Goal: Task Accomplishment & Management: Complete application form

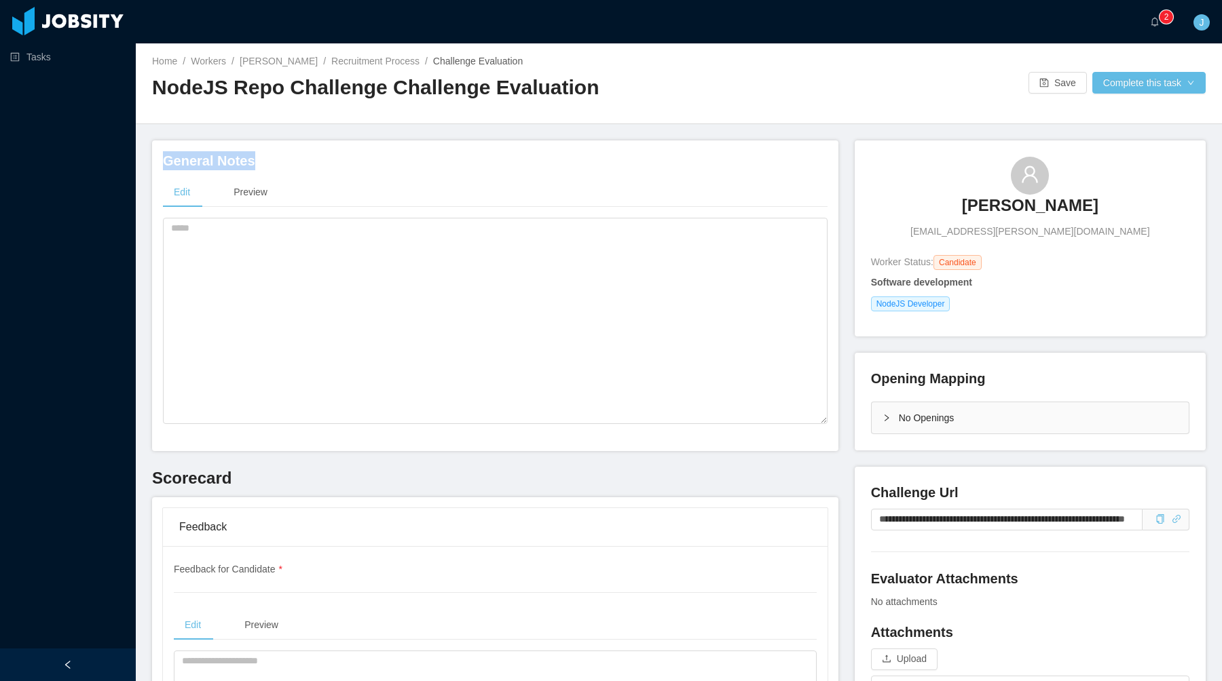
drag, startPoint x: 291, startPoint y: 162, endPoint x: 156, endPoint y: 162, distance: 135.0
click at [156, 162] on div "General Notes Edit Preview" at bounding box center [495, 295] width 686 height 311
copy h4 "General Notes"
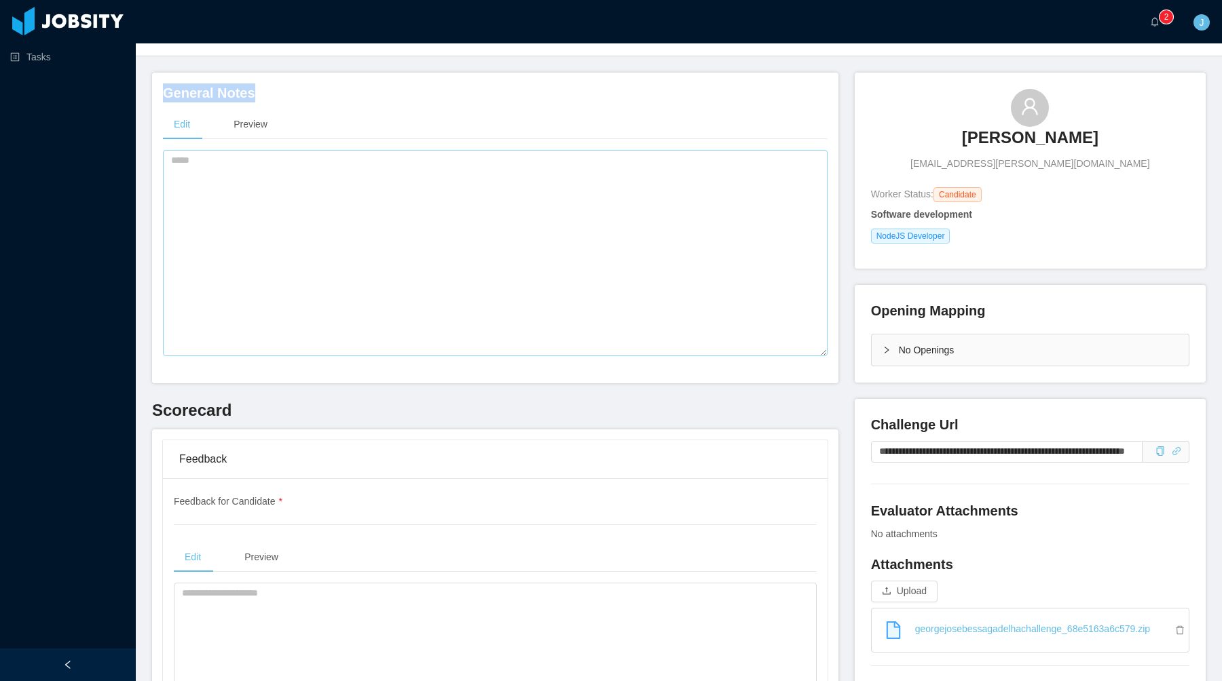
scroll to position [69, 0]
click at [531, 221] on textarea at bounding box center [495, 252] width 664 height 206
type textarea "*"
paste textarea "**********"
click at [465, 192] on textarea "**********" at bounding box center [495, 252] width 664 height 206
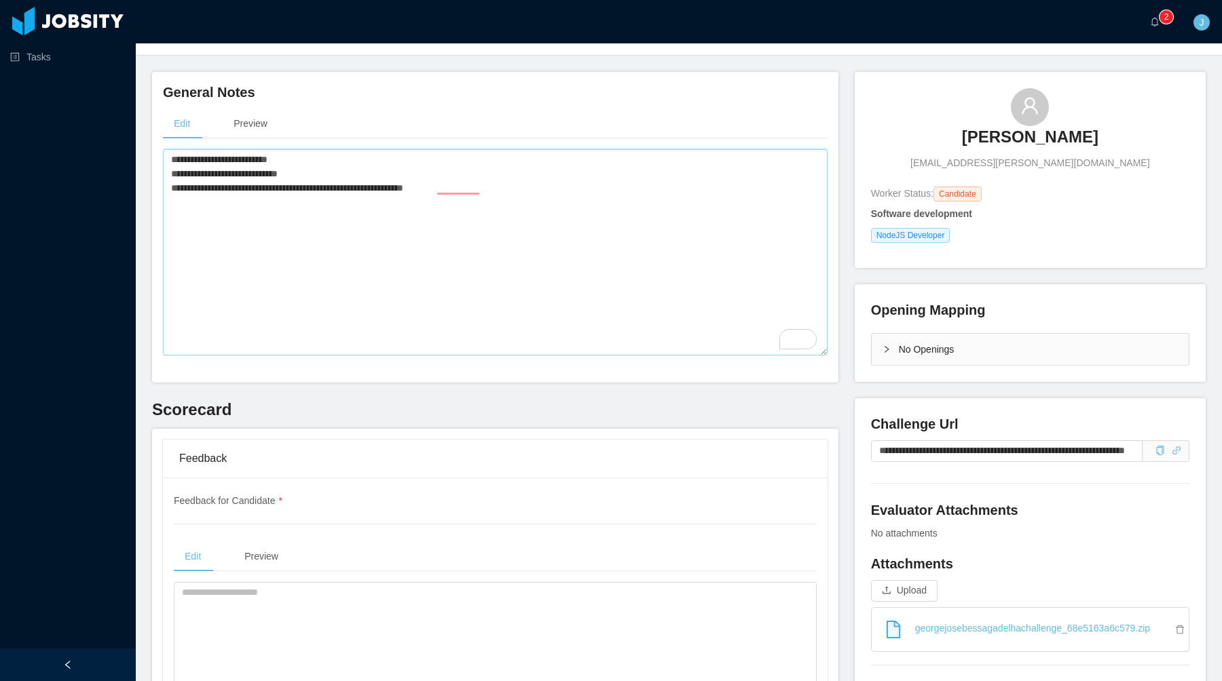
click at [489, 182] on textarea "**********" at bounding box center [495, 252] width 664 height 206
click at [460, 182] on textarea "**********" at bounding box center [495, 252] width 664 height 206
click at [460, 187] on textarea "**********" at bounding box center [495, 252] width 664 height 206
click at [519, 187] on textarea "**********" at bounding box center [495, 252] width 664 height 206
click at [189, 166] on textarea "**********" at bounding box center [495, 252] width 664 height 206
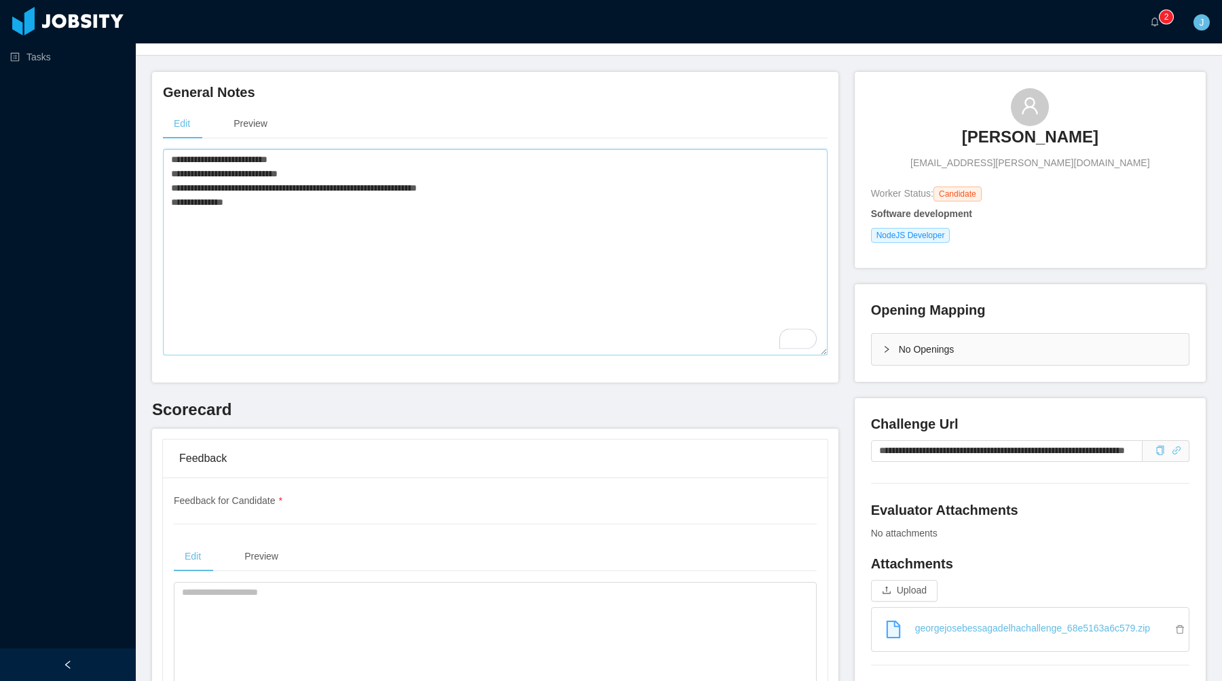
click at [189, 159] on textarea "**********" at bounding box center [495, 252] width 664 height 206
click at [247, 207] on textarea "**********" at bounding box center [495, 252] width 664 height 206
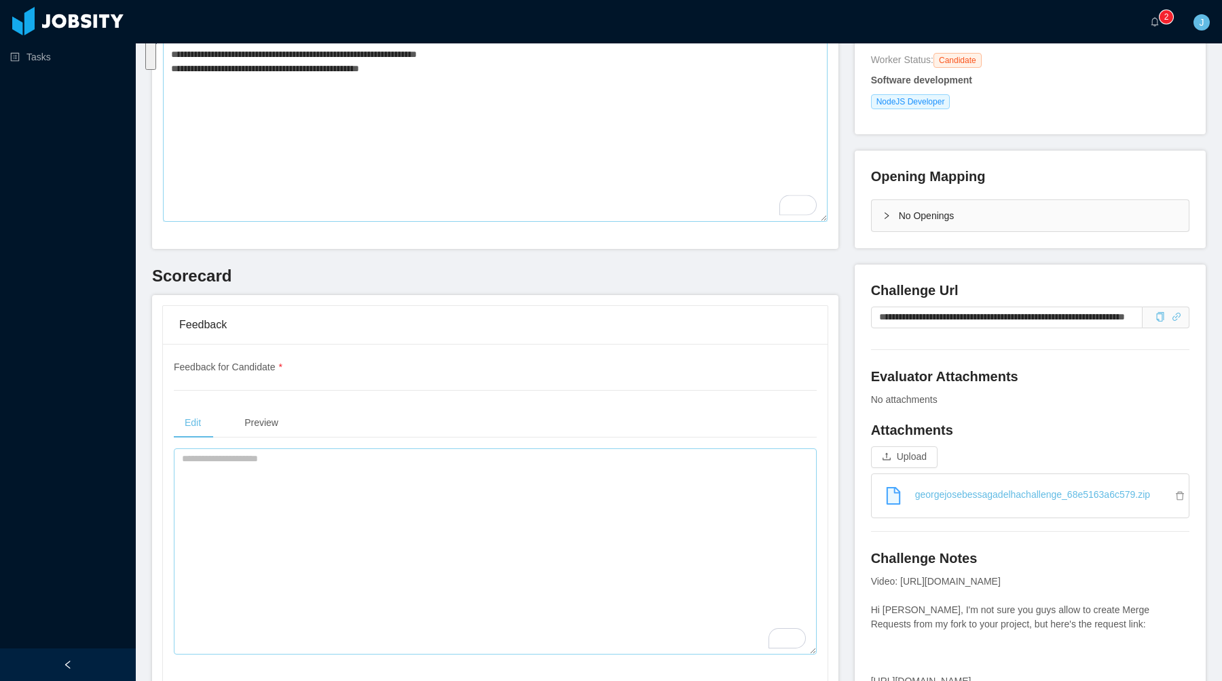
type textarea "**********"
click at [303, 480] on textarea "To enrich screen reader interactions, please activate Accessibility in Grammarl…" at bounding box center [495, 552] width 643 height 206
paste textarea "**********"
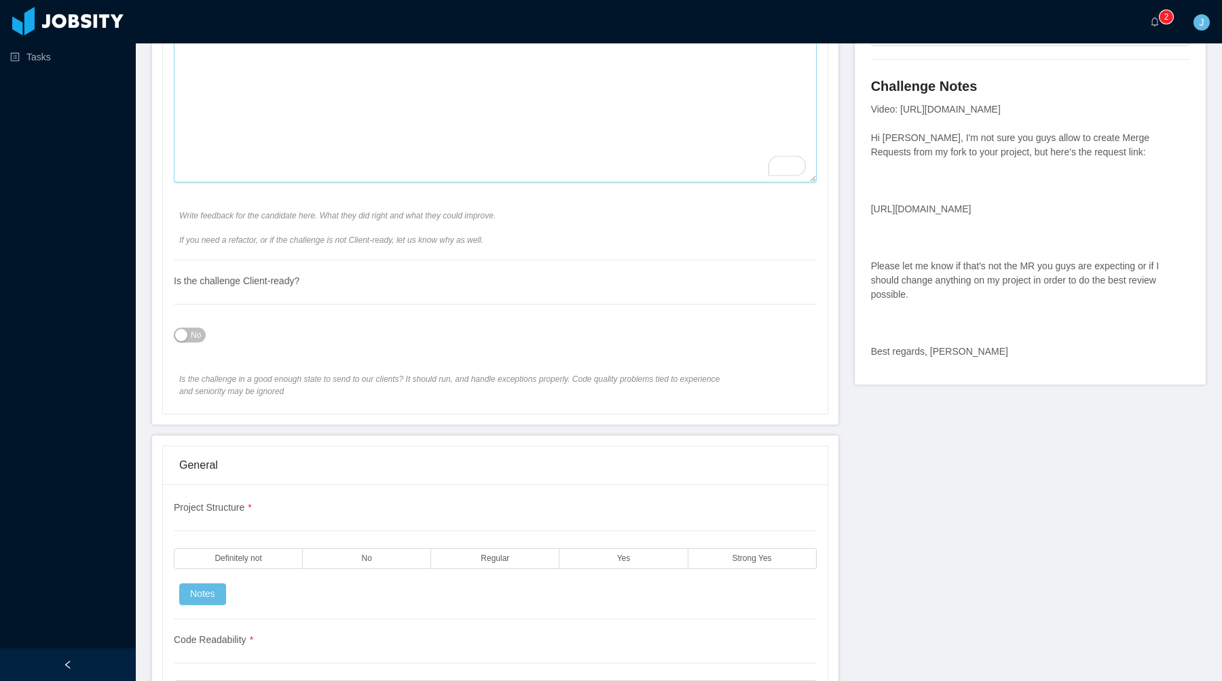
scroll to position [672, 0]
type textarea "**********"
click at [195, 318] on div "Is the challenge Client-ready? No Is the challenge in a good enough state to se…" at bounding box center [495, 331] width 643 height 137
click at [195, 324] on div "No" at bounding box center [495, 337] width 643 height 27
click at [195, 337] on span "No" at bounding box center [196, 338] width 10 height 14
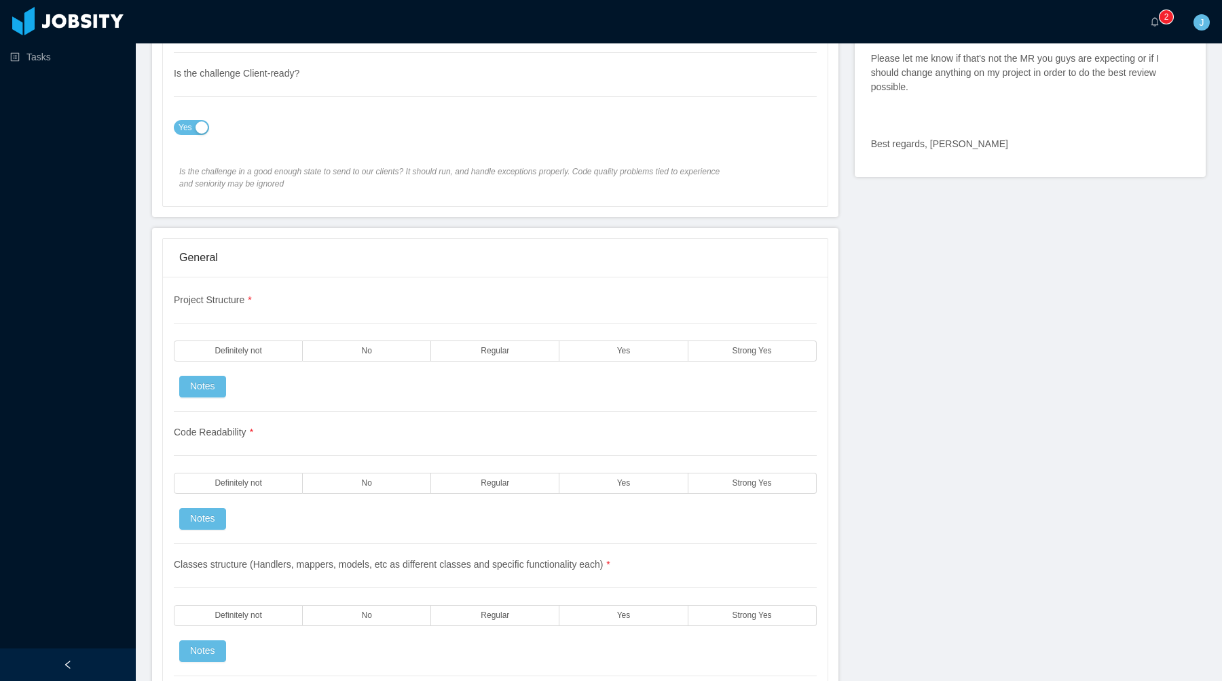
scroll to position [1023, 0]
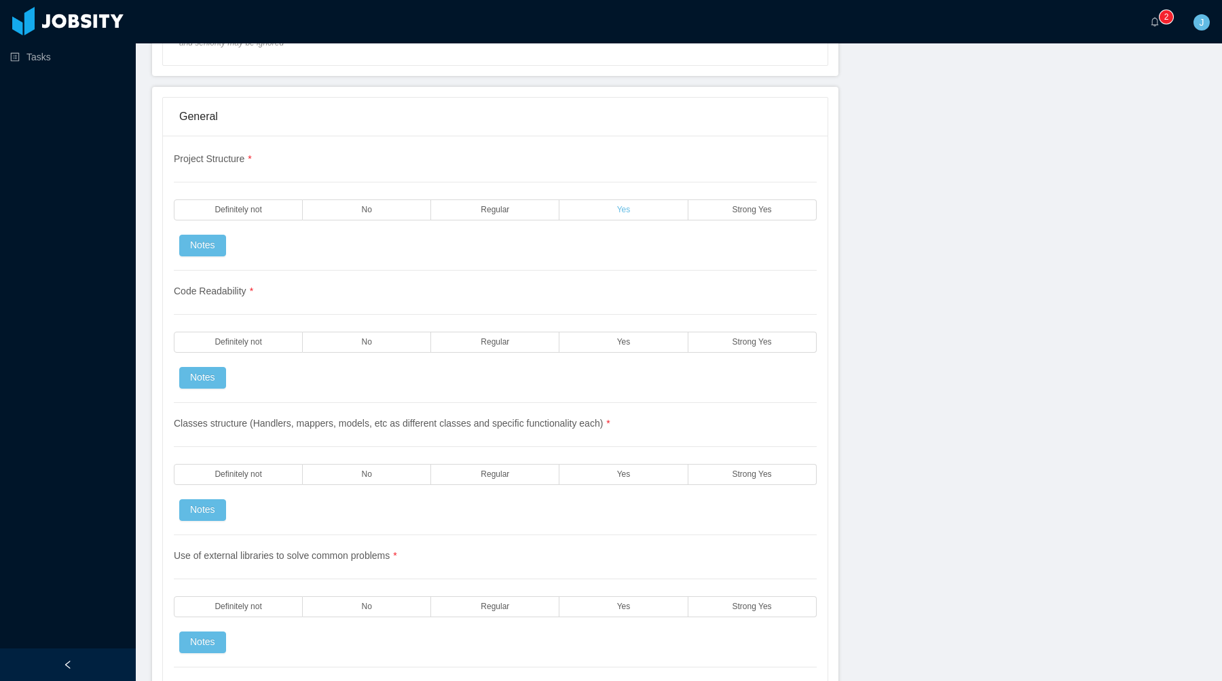
click at [634, 209] on label "Yes" at bounding box center [623, 210] width 128 height 21
click at [637, 351] on label "Yes" at bounding box center [623, 342] width 128 height 21
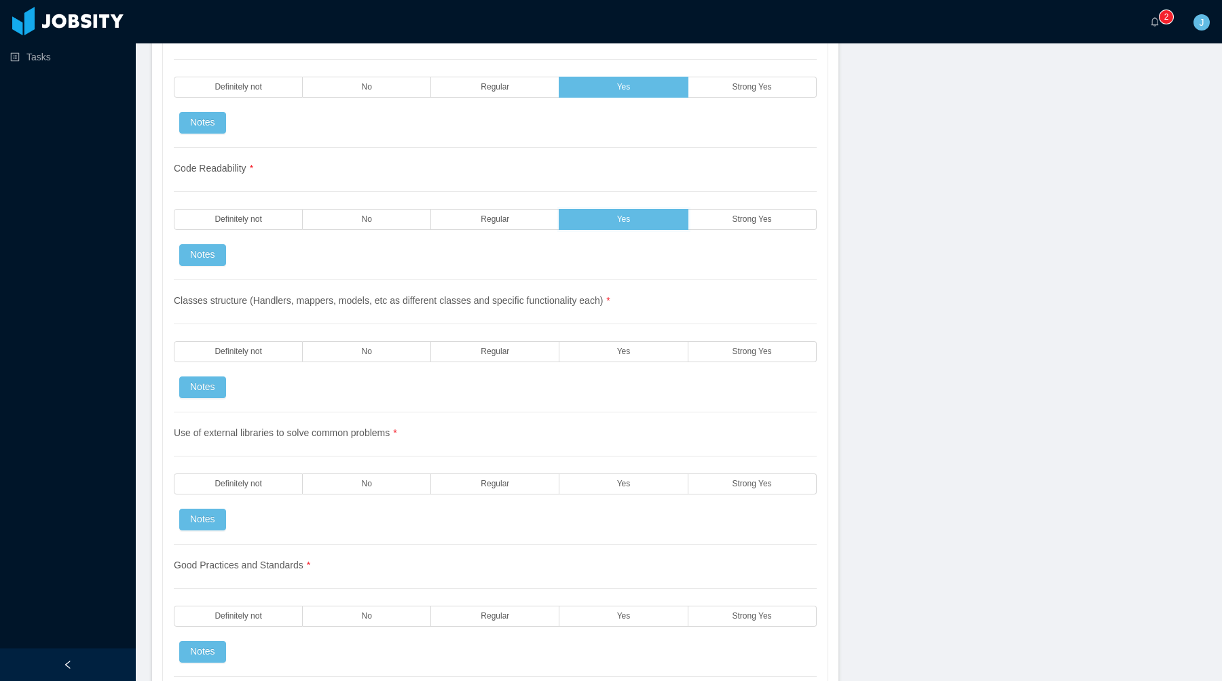
scroll to position [1162, 0]
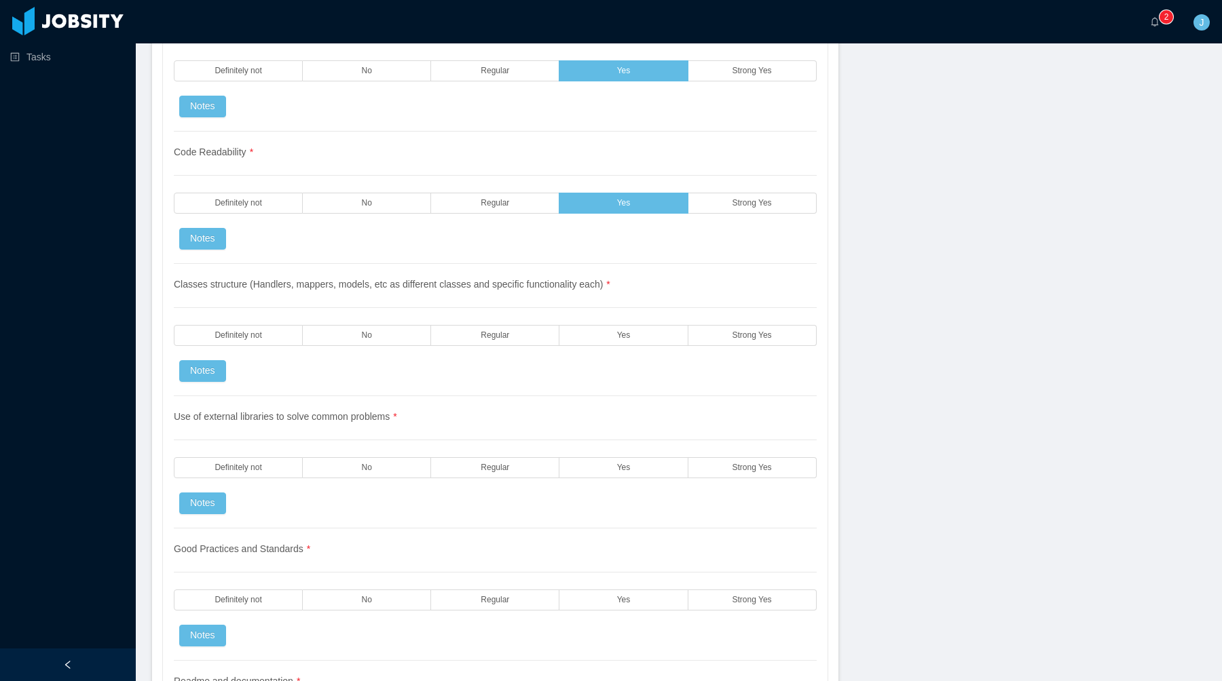
click at [641, 324] on div "Classes structure (Handlers, mappers, models, etc as different classes and spec…" at bounding box center [495, 330] width 643 height 132
click at [632, 337] on label "Yes" at bounding box center [623, 335] width 128 height 21
click at [632, 466] on label "Yes" at bounding box center [623, 467] width 128 height 21
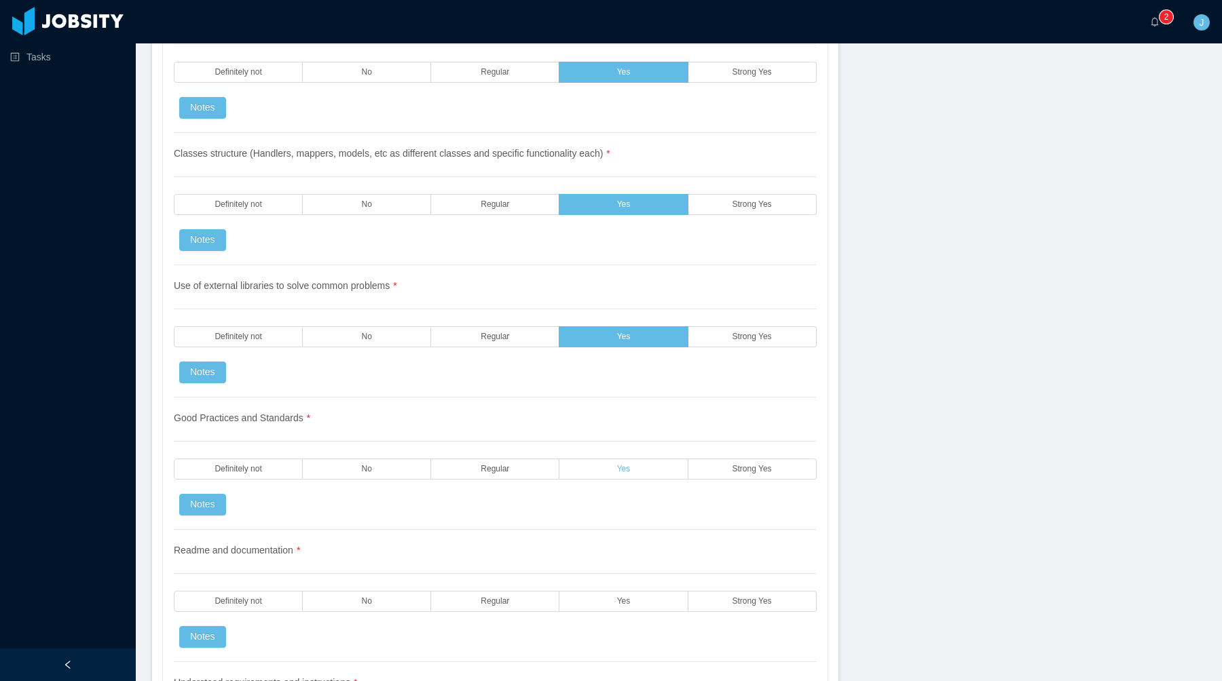
click at [629, 468] on span "Yes" at bounding box center [624, 469] width 14 height 9
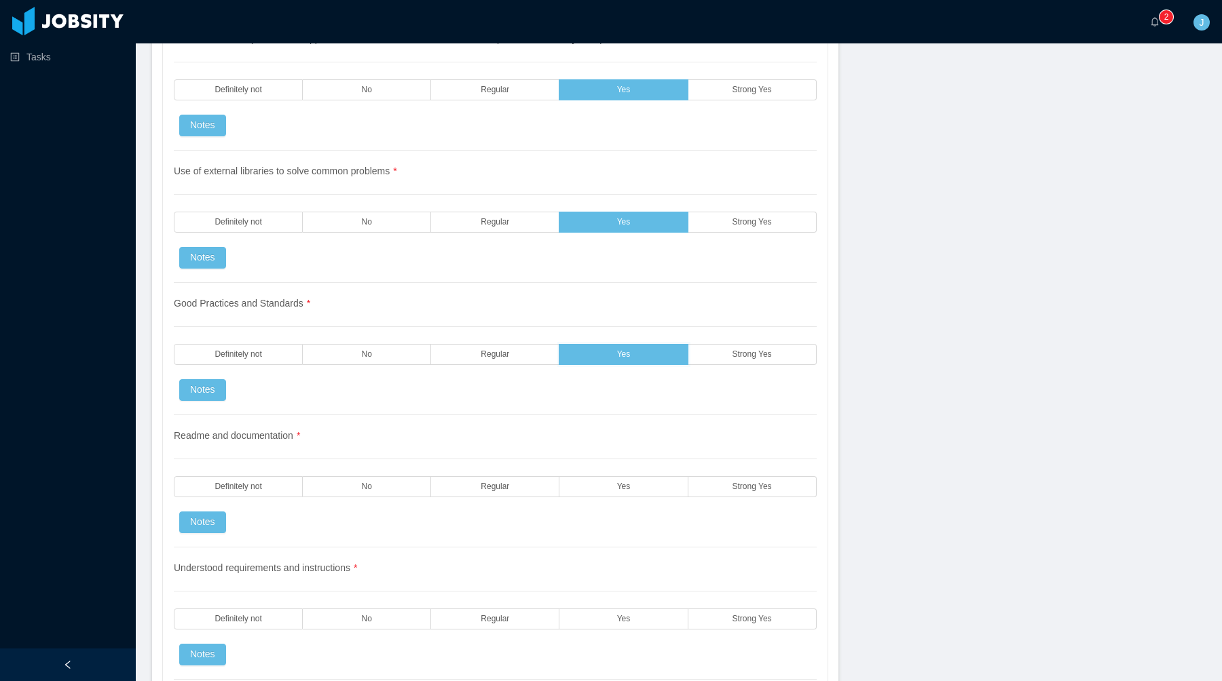
scroll to position [1412, 0]
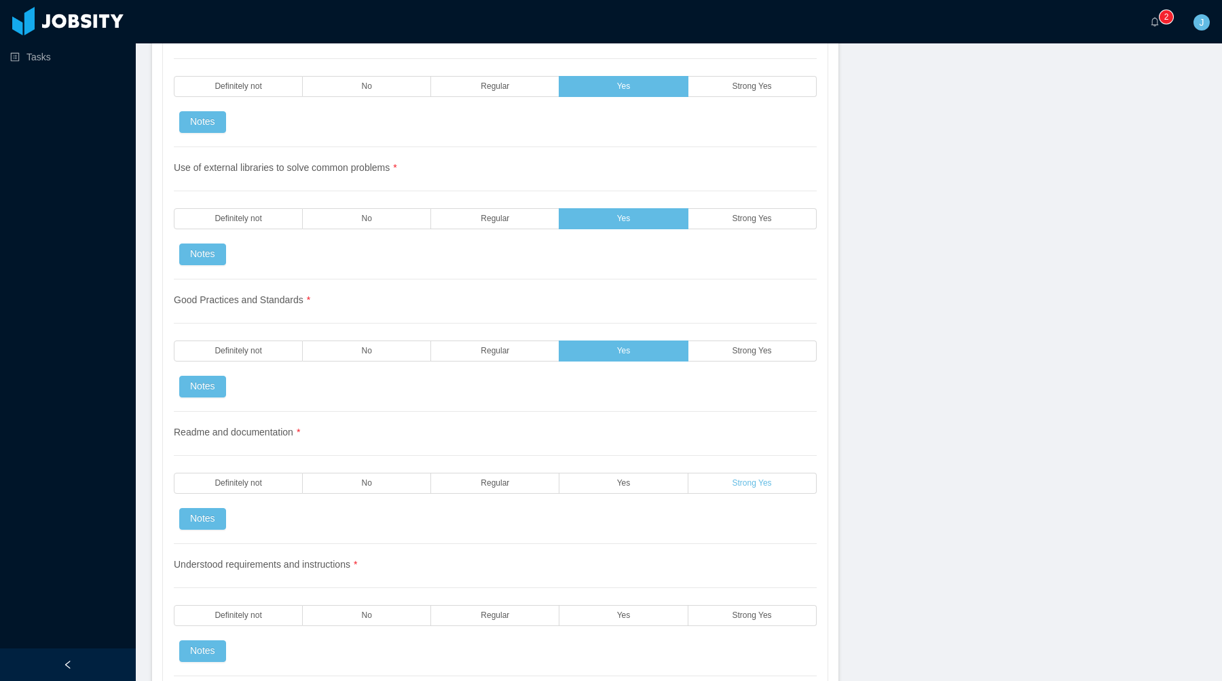
click at [725, 480] on label "Strong Yes" at bounding box center [752, 483] width 128 height 21
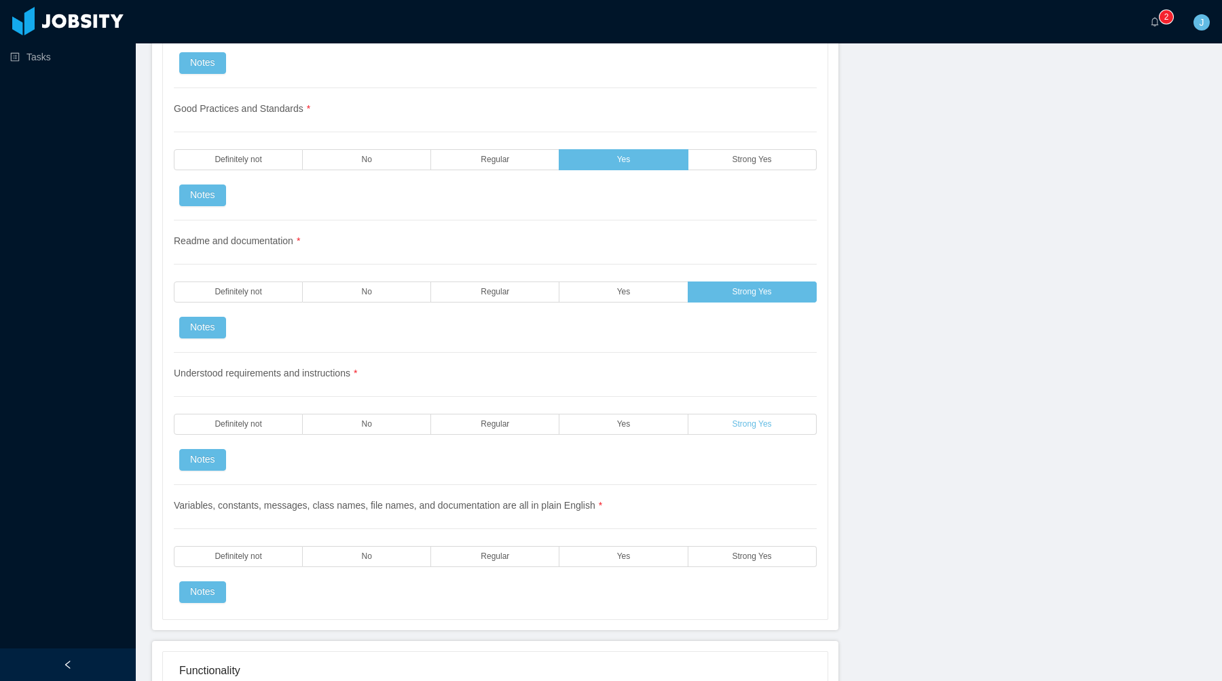
click at [717, 431] on label "Strong Yes" at bounding box center [752, 424] width 128 height 21
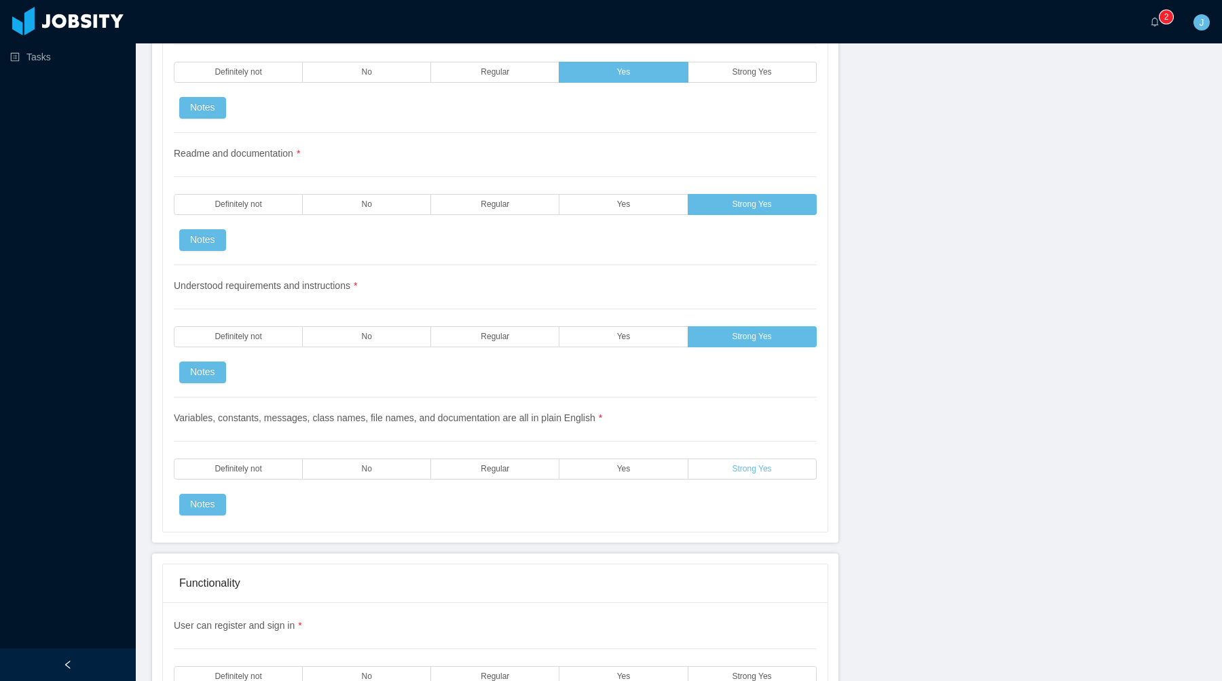
scroll to position [1694, 0]
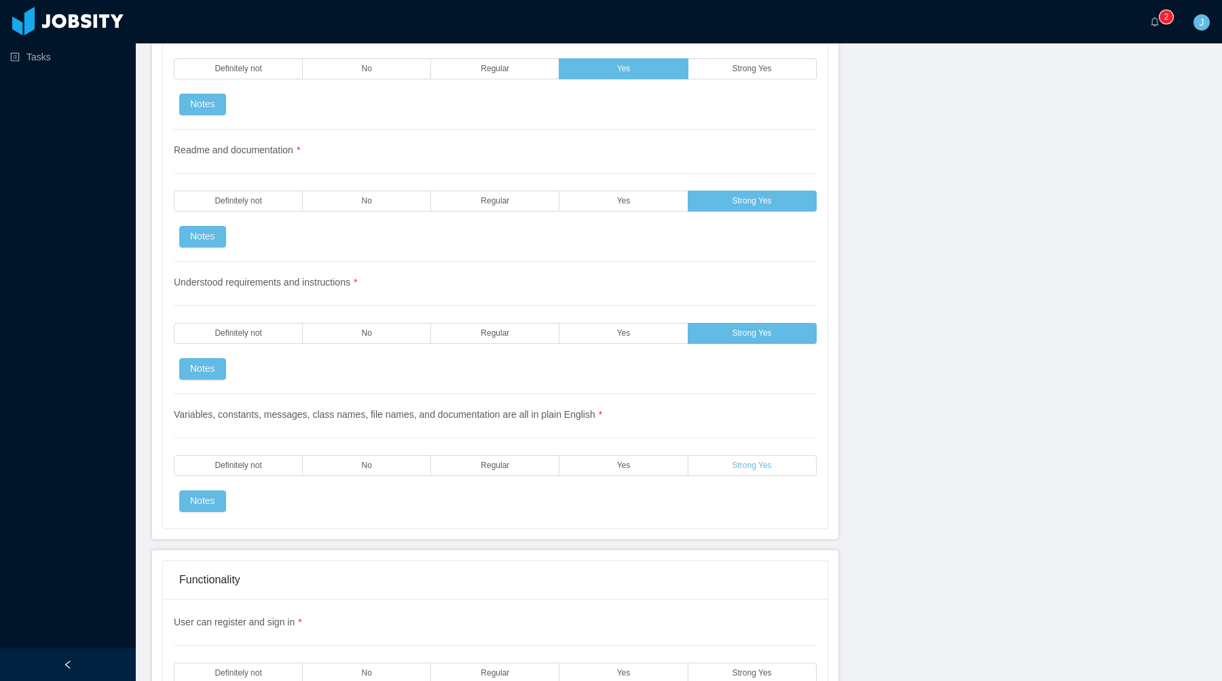
click at [738, 472] on label "Strong Yes" at bounding box center [752, 465] width 128 height 21
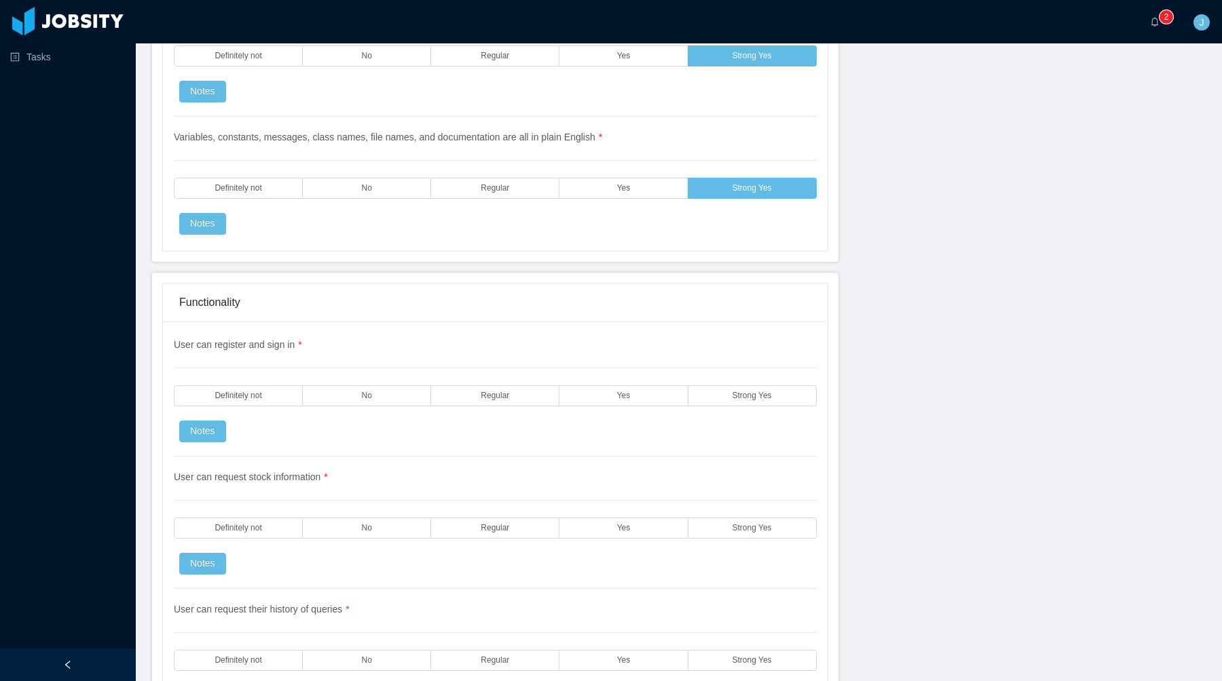
scroll to position [1974, 0]
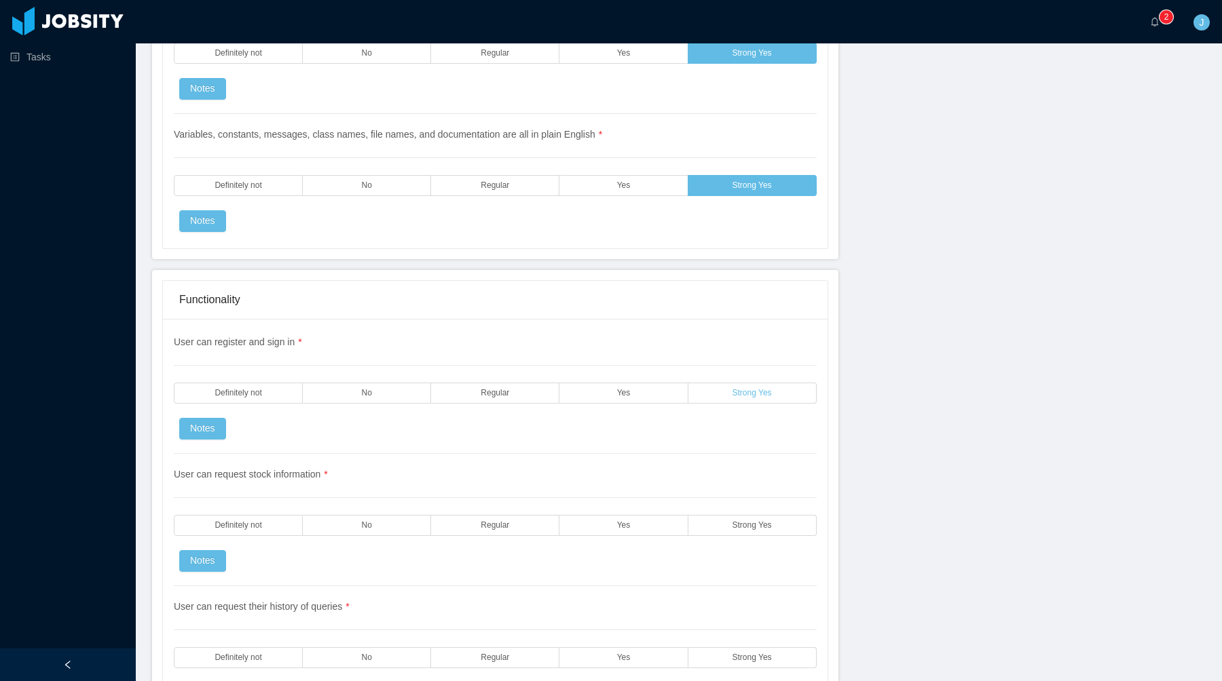
click at [734, 398] on label "Strong Yes" at bounding box center [752, 393] width 128 height 21
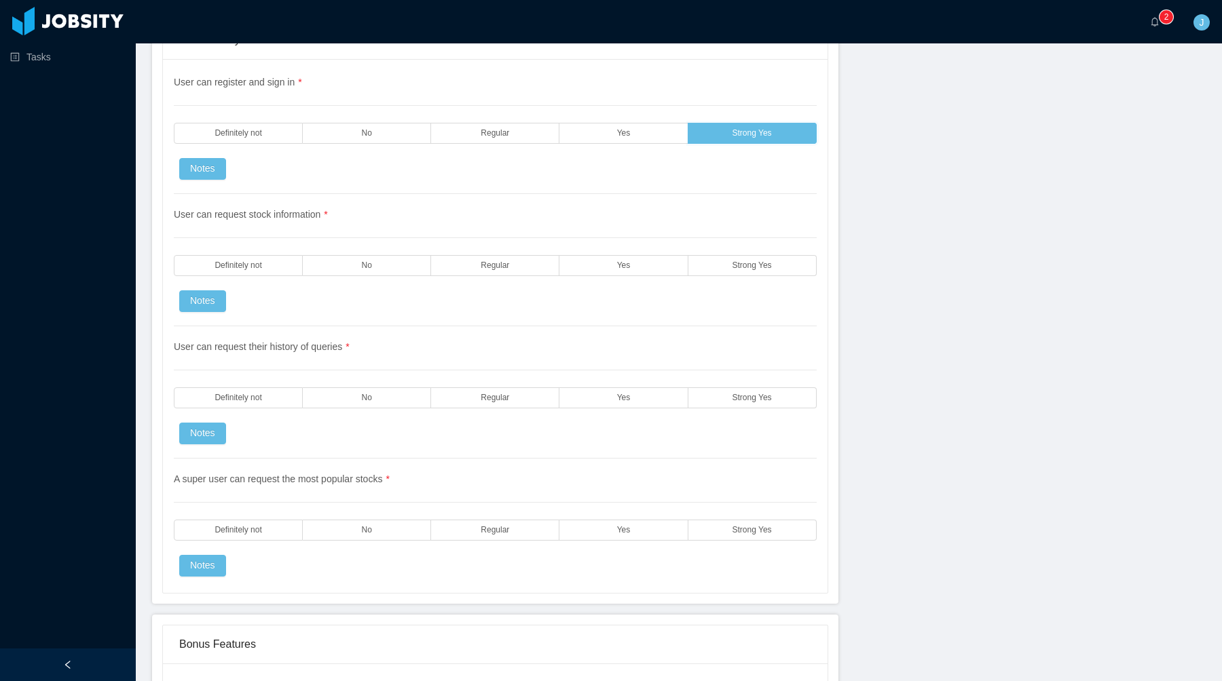
scroll to position [2228, 0]
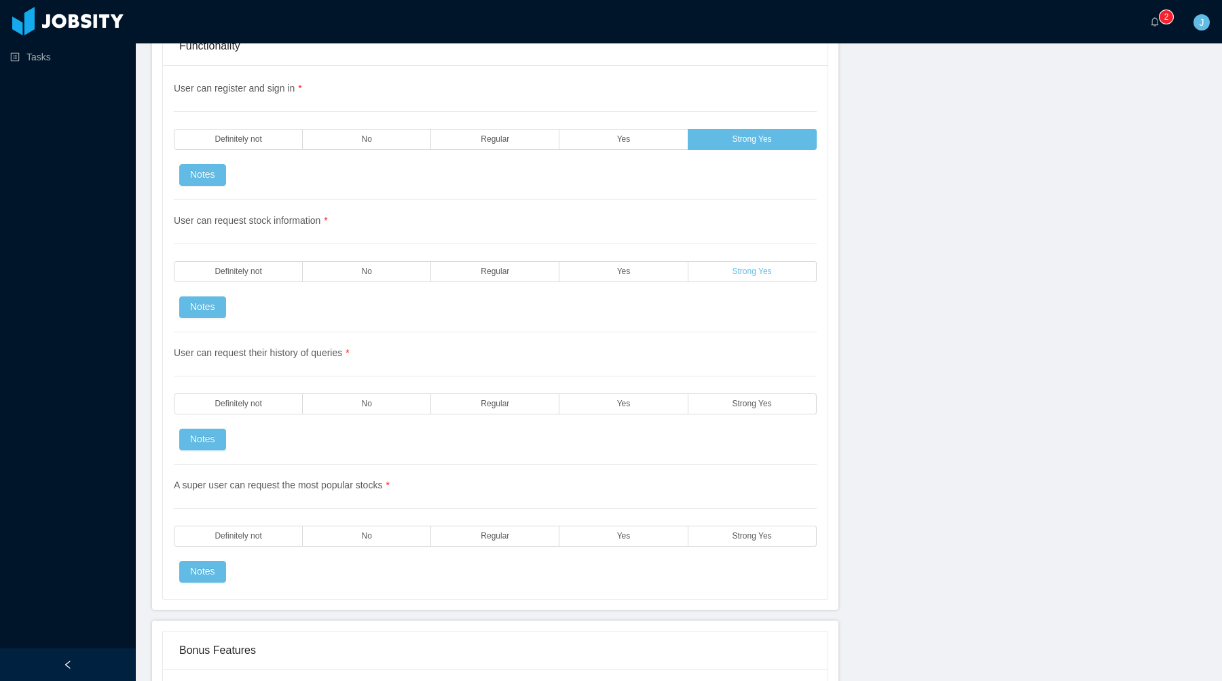
click at [737, 271] on span "Strong Yes" at bounding box center [751, 271] width 39 height 9
click at [734, 408] on span "Strong Yes" at bounding box center [751, 404] width 39 height 9
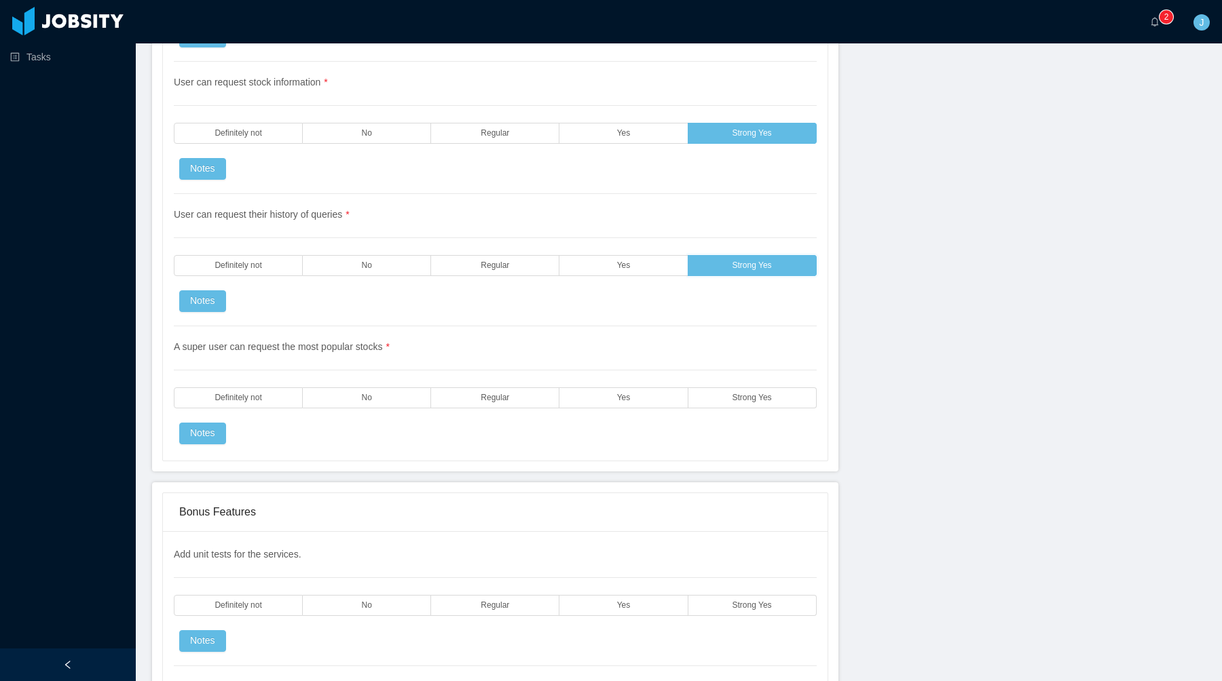
scroll to position [2365, 0]
click at [759, 436] on div "A super user can request the most popular stocks * Definitely not No Regular Ye…" at bounding box center [495, 387] width 643 height 118
click at [759, 415] on div "A super user can request the most popular stocks * Definitely not No Regular Ye…" at bounding box center [495, 387] width 643 height 118
click at [756, 411] on div "A super user can request the most popular stocks * Definitely not No Regular Ye…" at bounding box center [495, 387] width 643 height 118
click at [757, 397] on span "Strong Yes" at bounding box center [751, 399] width 39 height 9
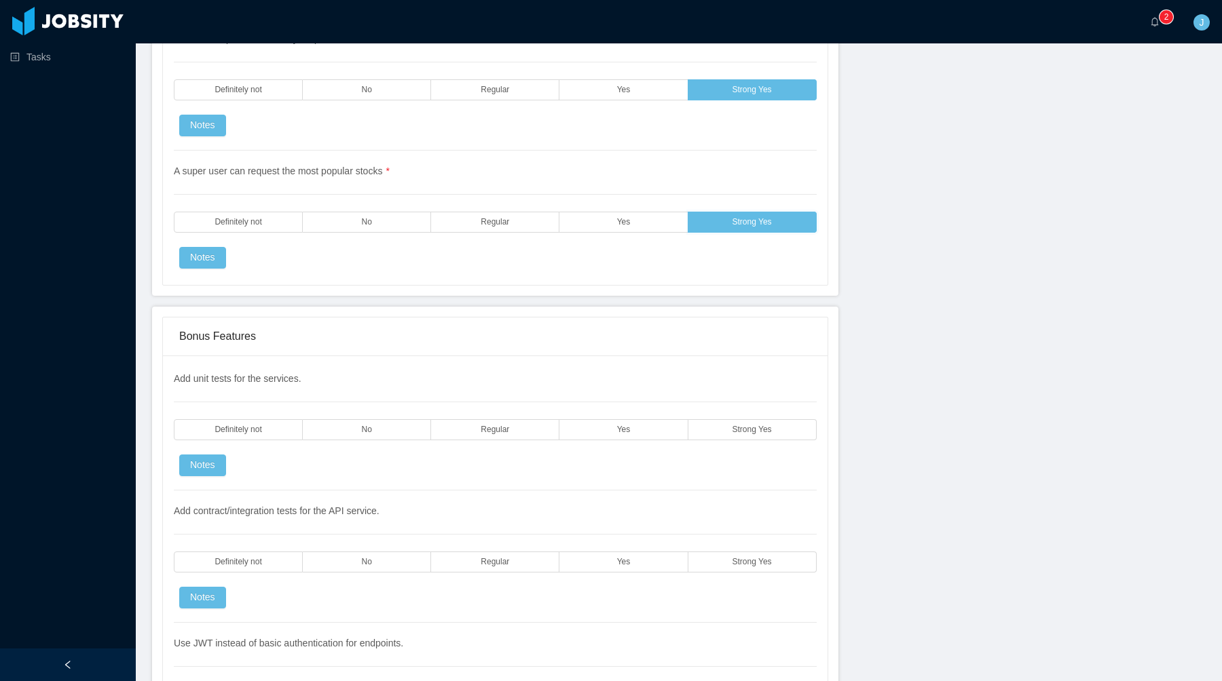
scroll to position [2607, 0]
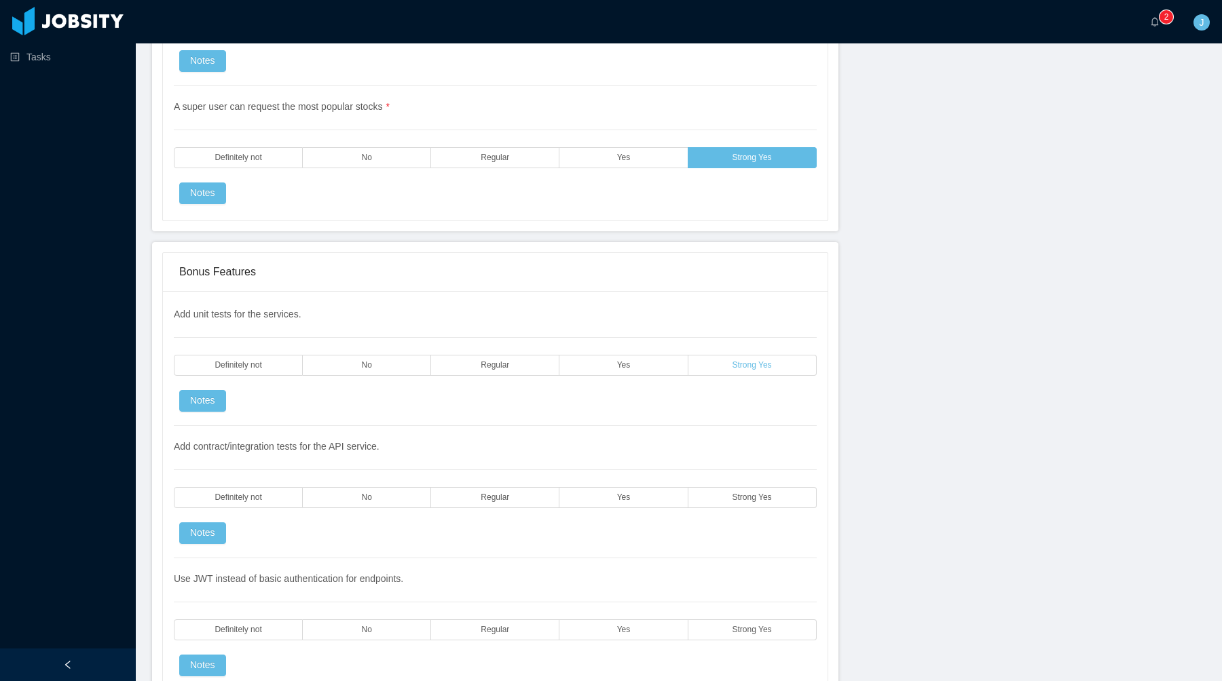
click at [715, 362] on label "Strong Yes" at bounding box center [752, 365] width 128 height 21
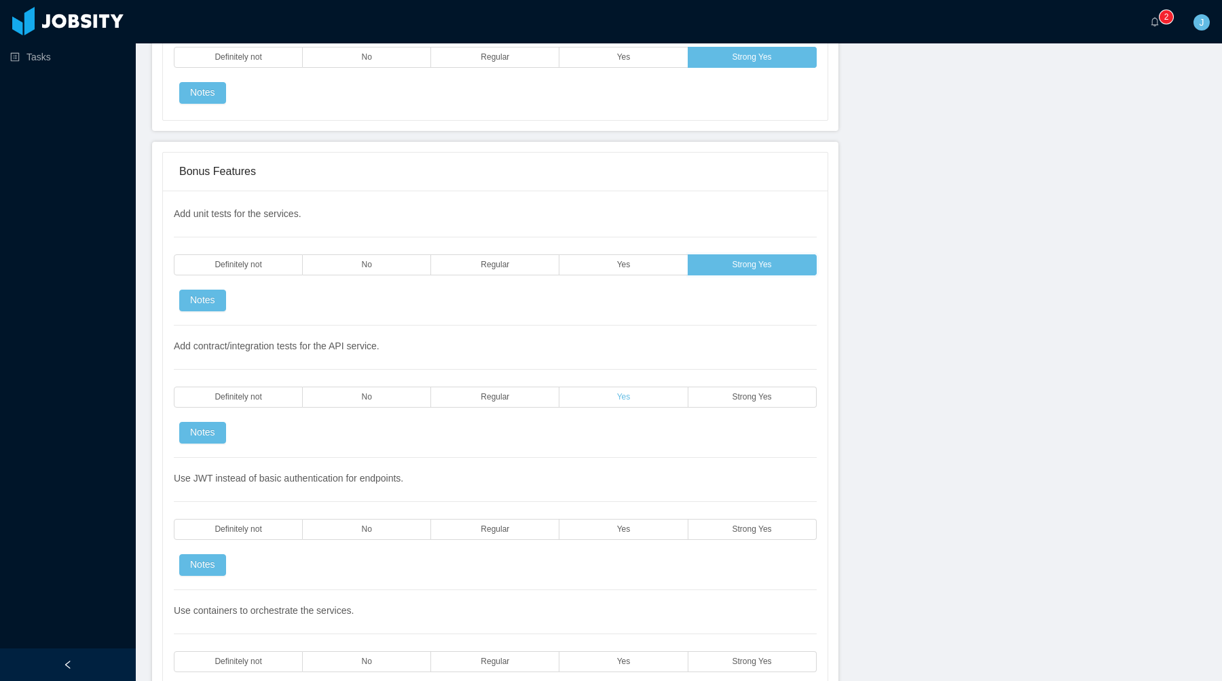
scroll to position [2708, 0]
click at [756, 414] on div "Add contract/integration tests for the API service. Definitely not No Regular Y…" at bounding box center [495, 391] width 643 height 132
click at [756, 404] on label "Strong Yes" at bounding box center [752, 396] width 128 height 21
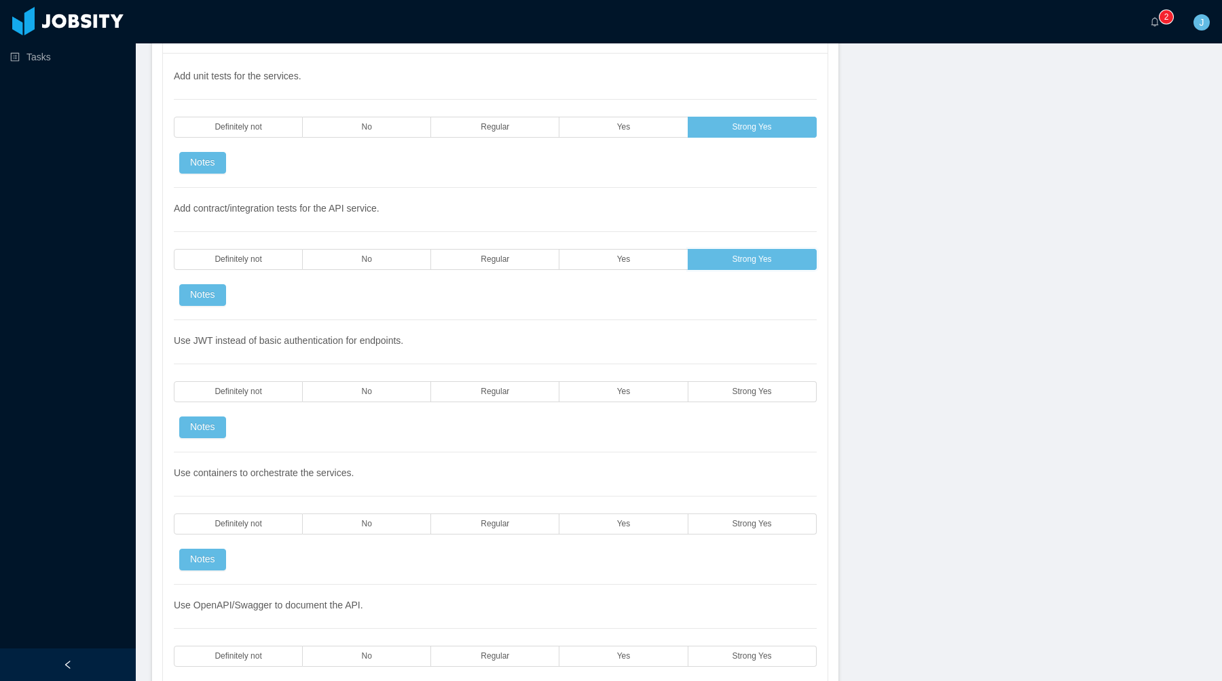
scroll to position [2847, 0]
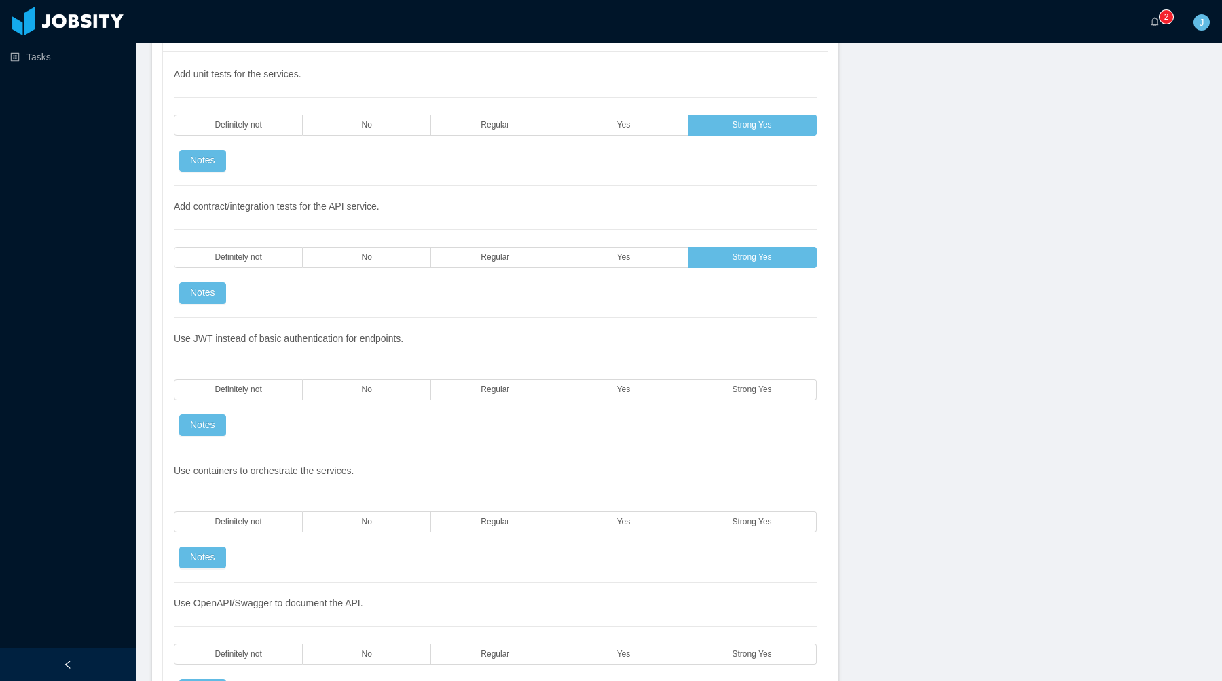
click at [751, 402] on div "Use JWT instead of basic authentication for endpoints. Definitely not No Regula…" at bounding box center [495, 384] width 643 height 132
click at [745, 392] on span "Strong Yes" at bounding box center [751, 389] width 39 height 9
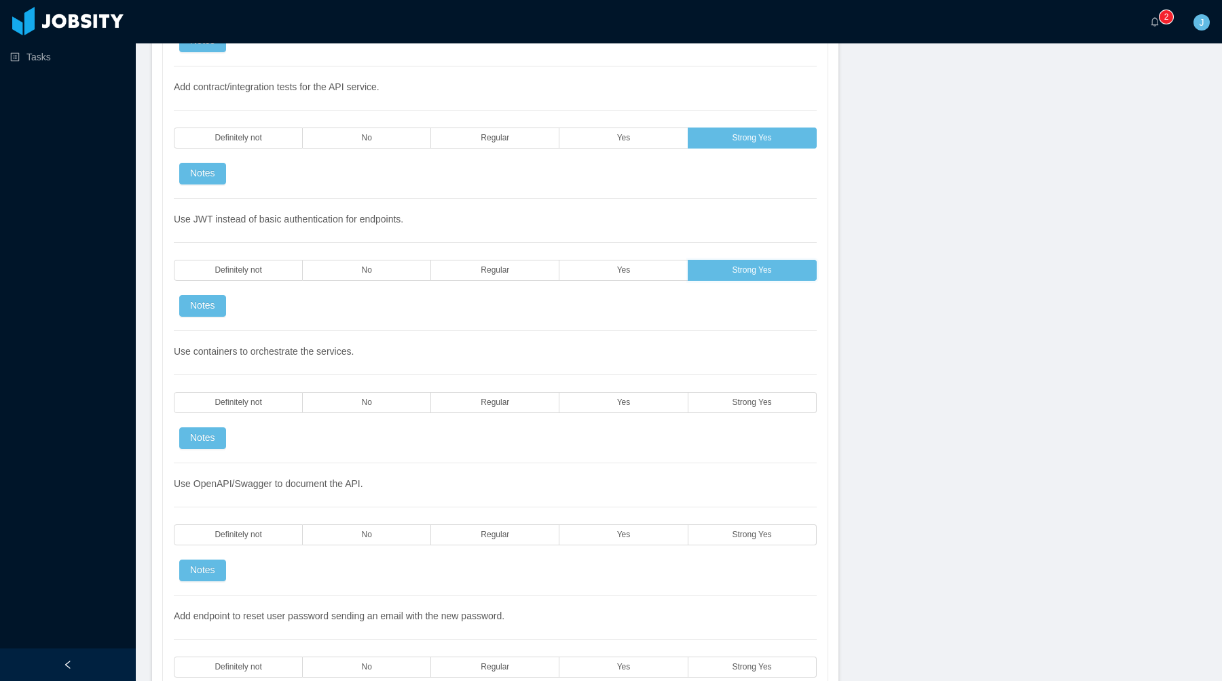
scroll to position [2979, 0]
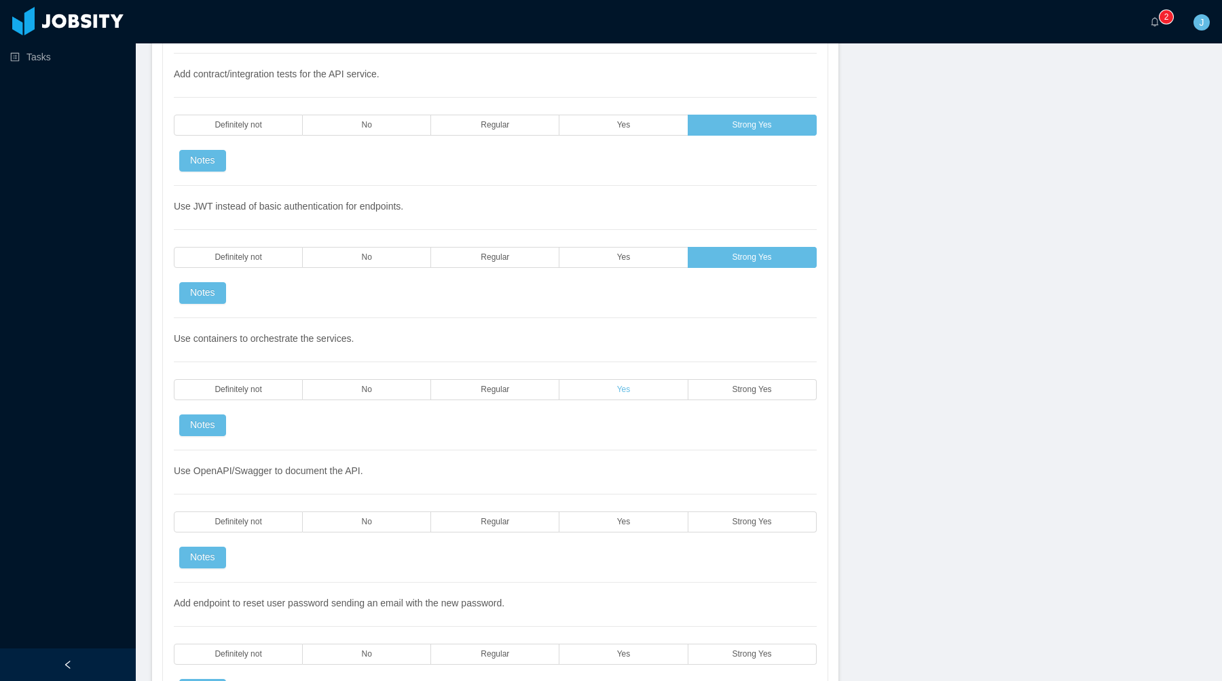
click at [666, 392] on label "Yes" at bounding box center [623, 389] width 128 height 21
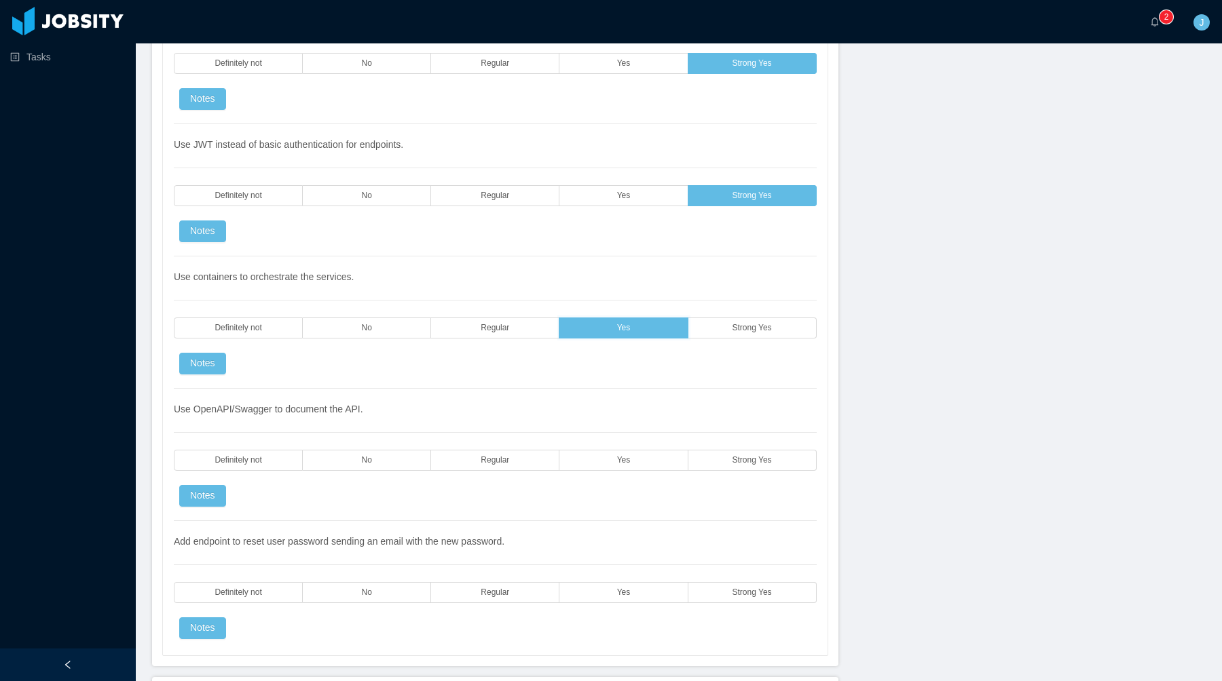
scroll to position [3065, 0]
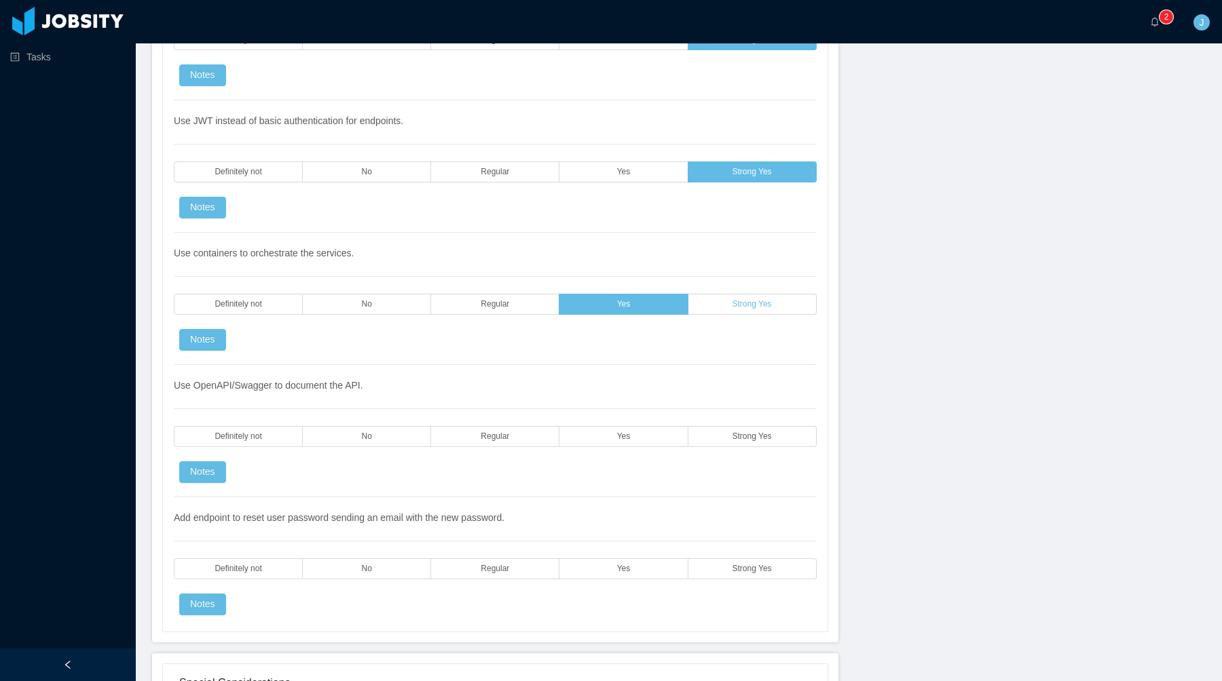
click at [717, 307] on label "Strong Yes" at bounding box center [752, 304] width 128 height 21
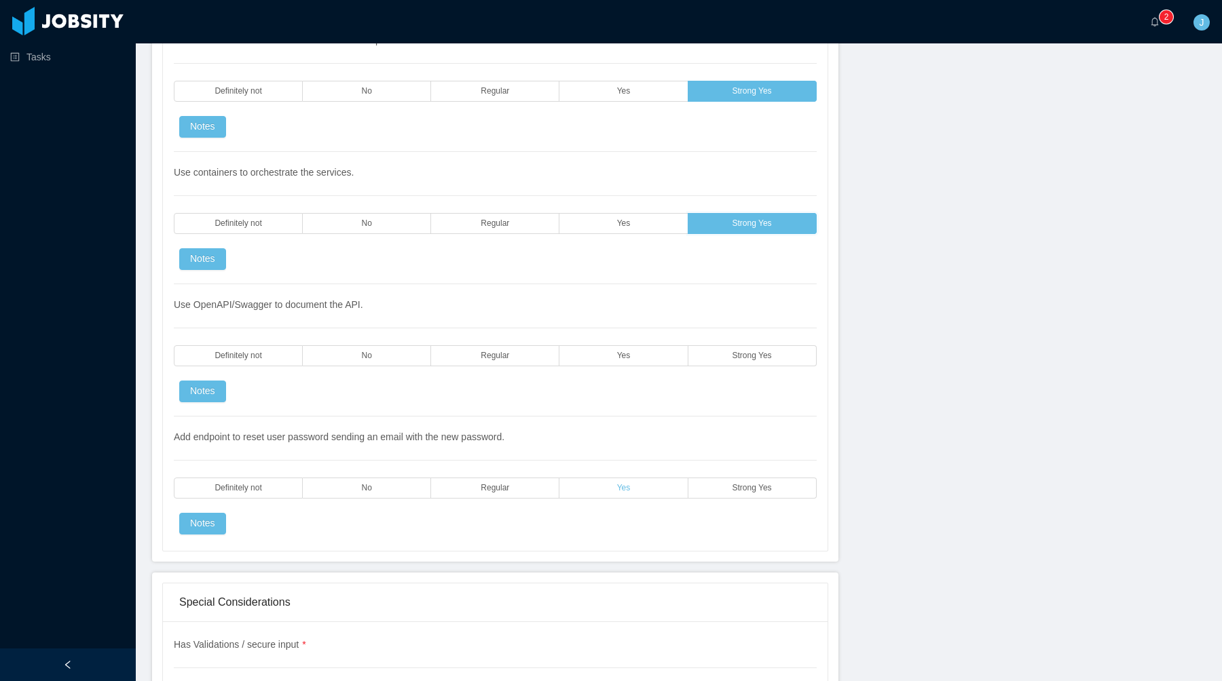
scroll to position [3164, 0]
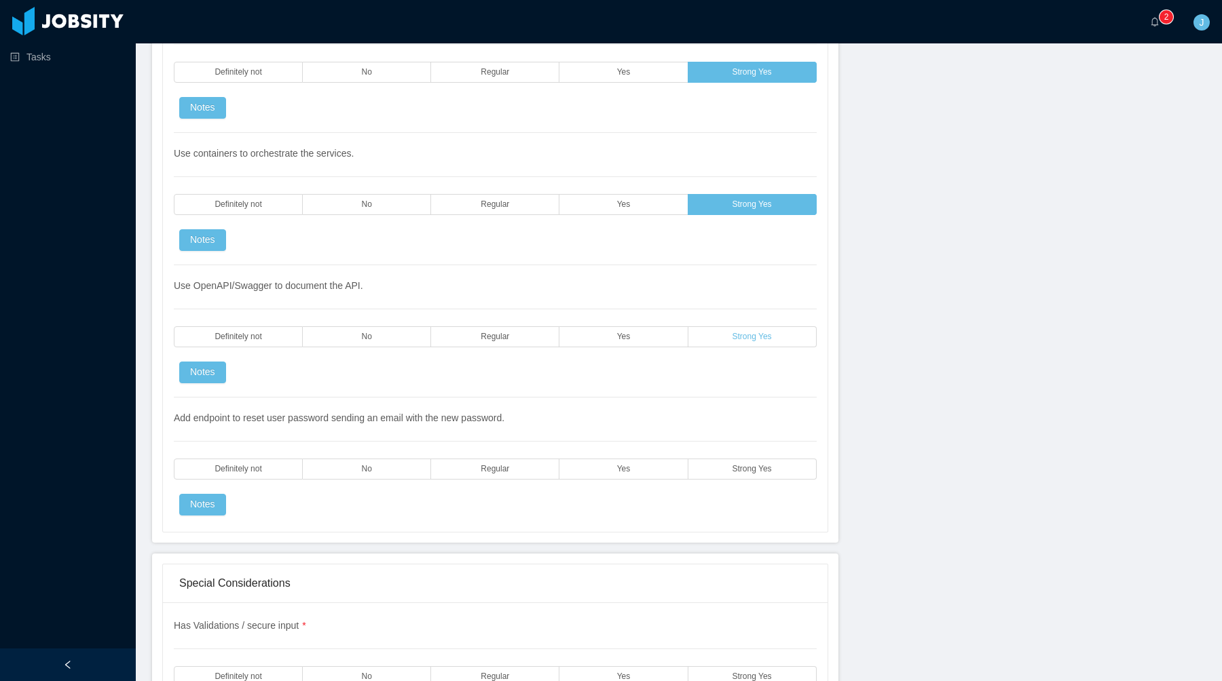
click at [727, 331] on label "Strong Yes" at bounding box center [752, 336] width 128 height 21
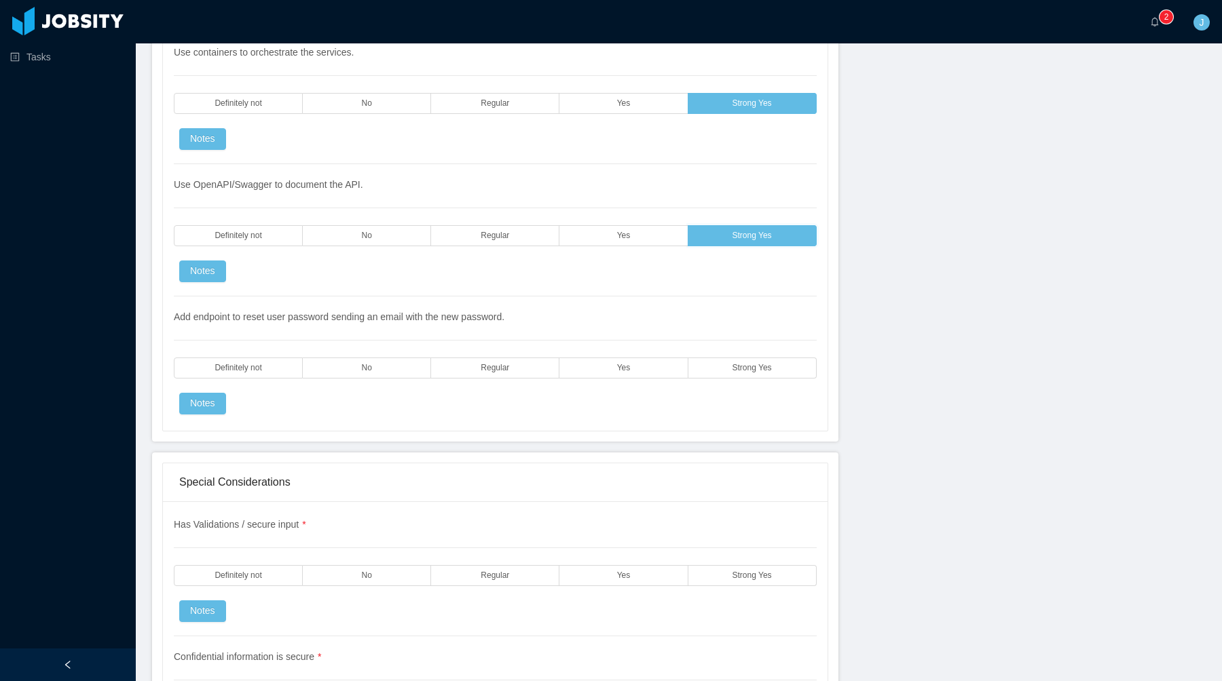
scroll to position [3266, 0]
drag, startPoint x: 761, startPoint y: 372, endPoint x: 760, endPoint y: 390, distance: 17.7
click at [761, 371] on label "Strong Yes" at bounding box center [752, 367] width 128 height 21
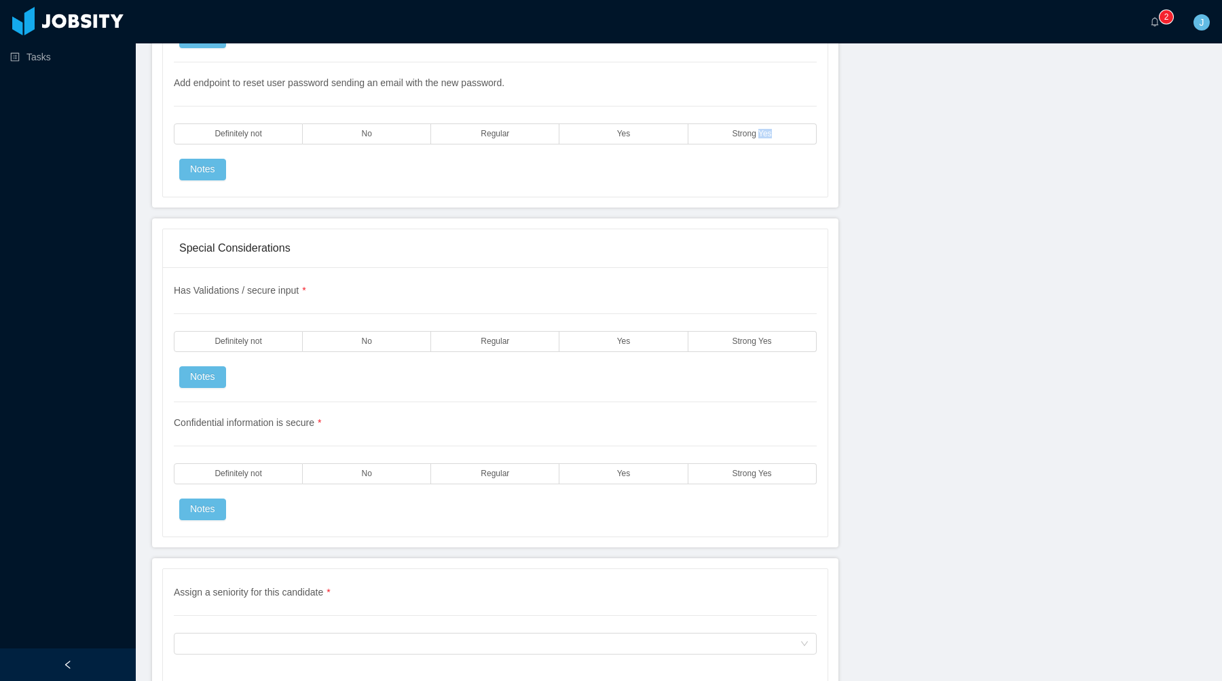
scroll to position [3547, 0]
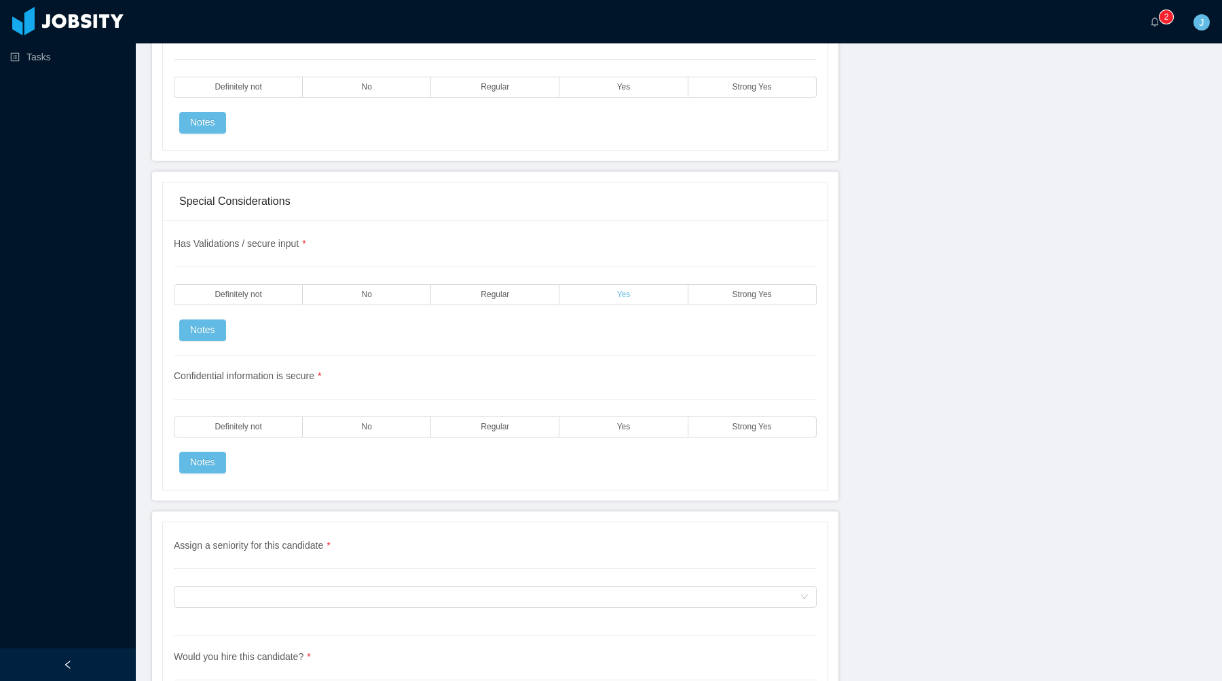
click at [649, 299] on label "Yes" at bounding box center [623, 294] width 128 height 21
click at [655, 432] on label "Yes" at bounding box center [623, 427] width 128 height 21
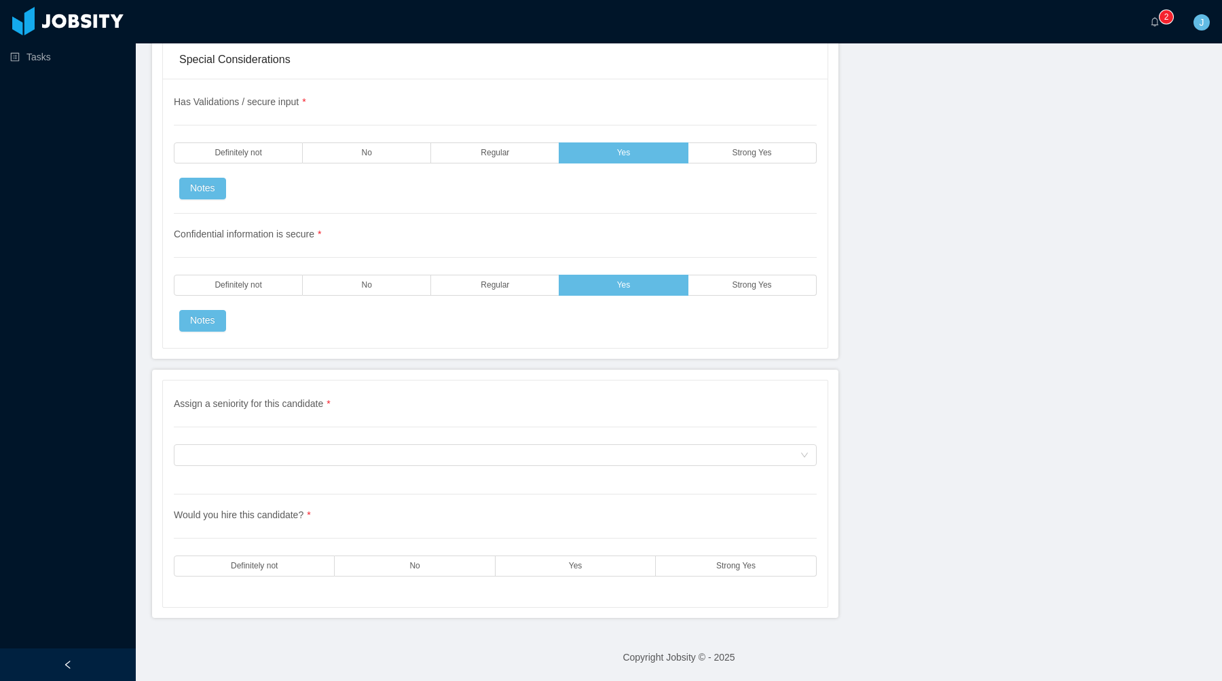
click at [267, 439] on div "Assign a seniority for this candidate * Assign a seniority for this candidate" at bounding box center [495, 446] width 643 height 98
click at [267, 466] on div "Assign a seniority for this candidate" at bounding box center [495, 456] width 643 height 22
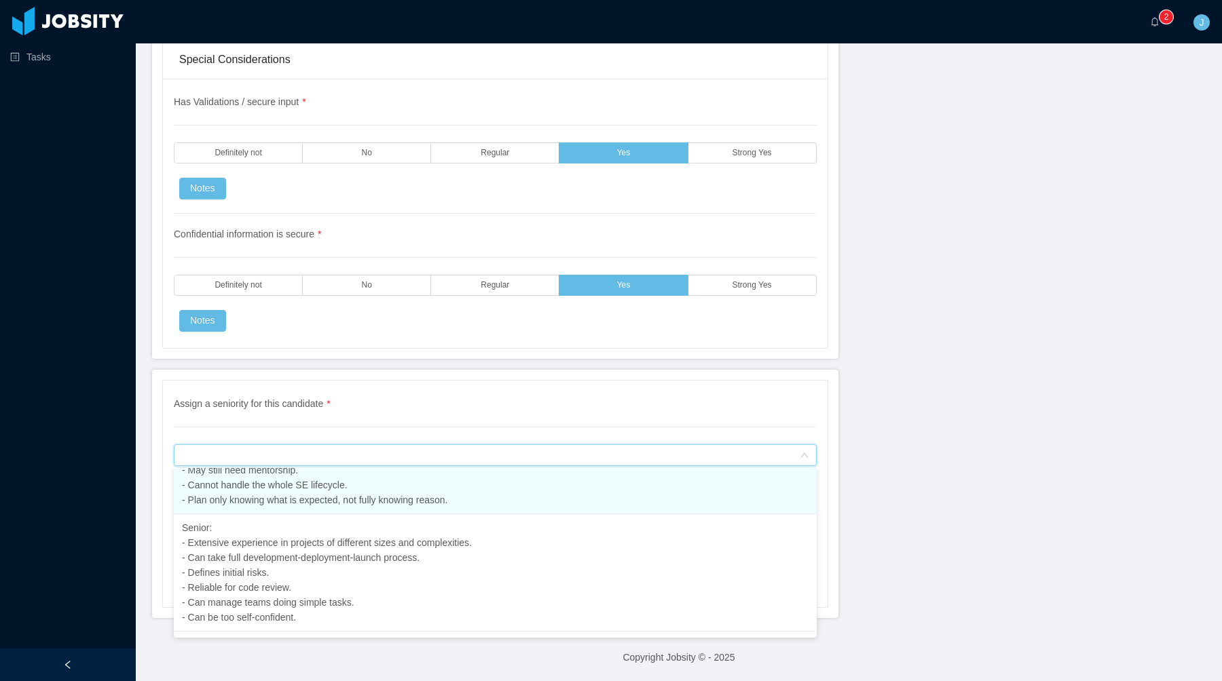
scroll to position [278, 0]
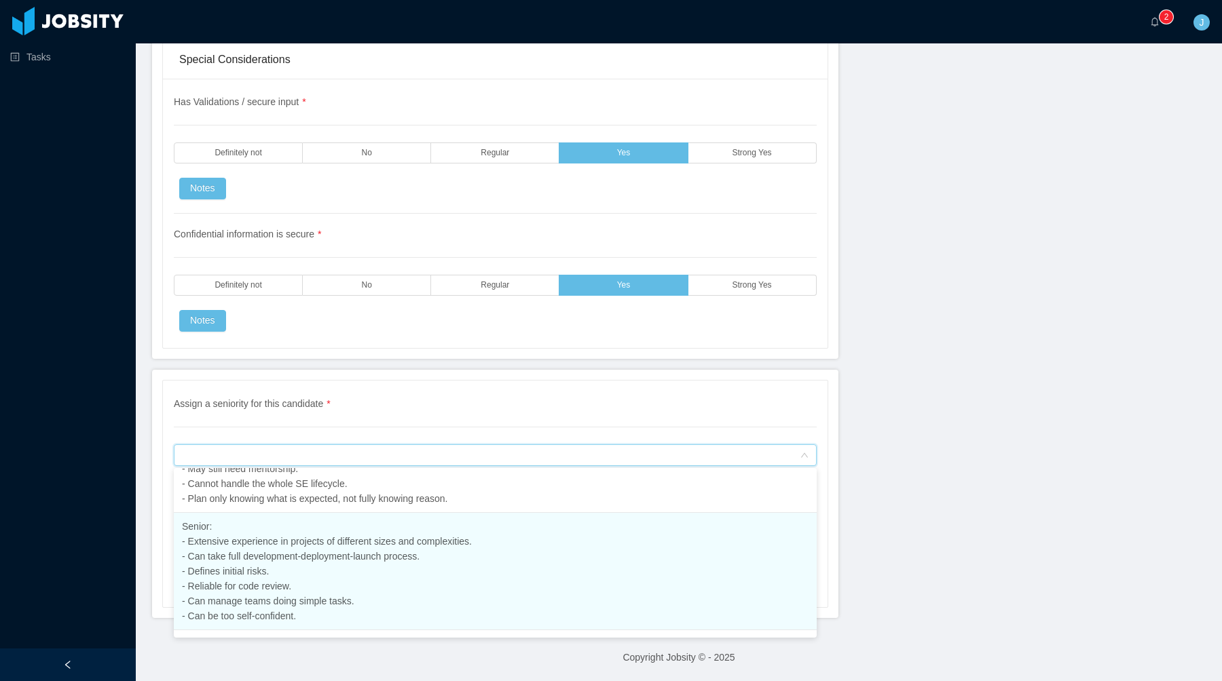
click at [278, 553] on span "Senior: - Extensive experience in projects of different sizes and complexities.…" at bounding box center [327, 571] width 290 height 100
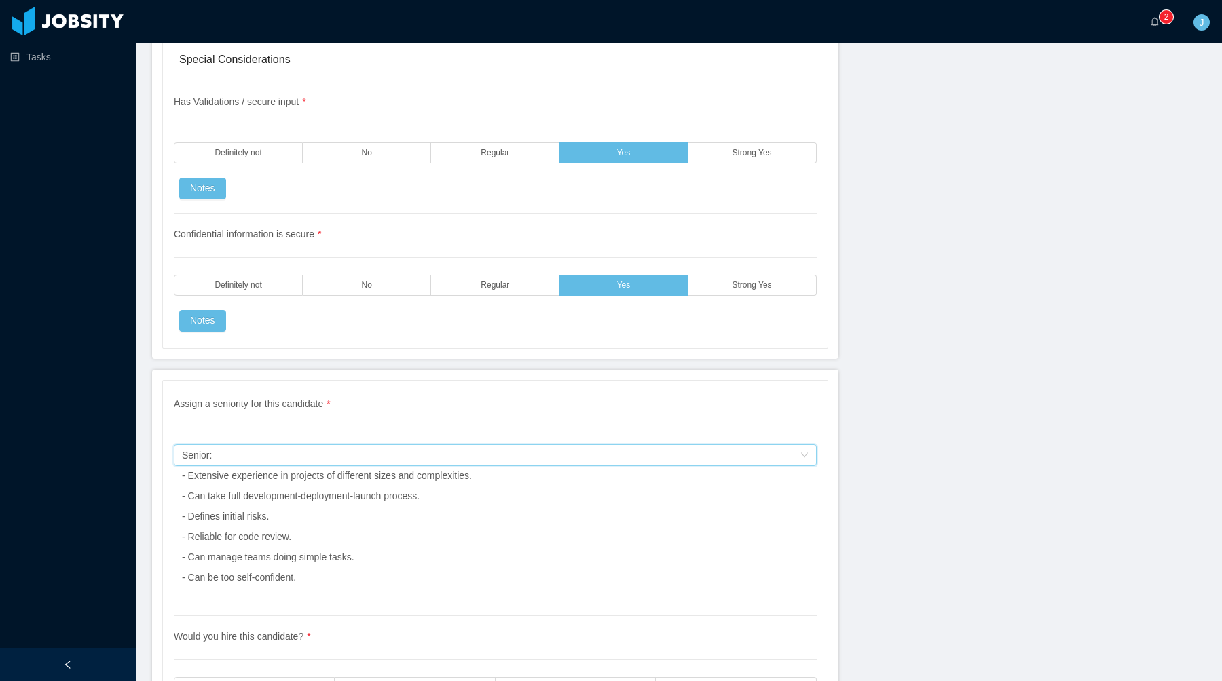
scroll to position [3810, 0]
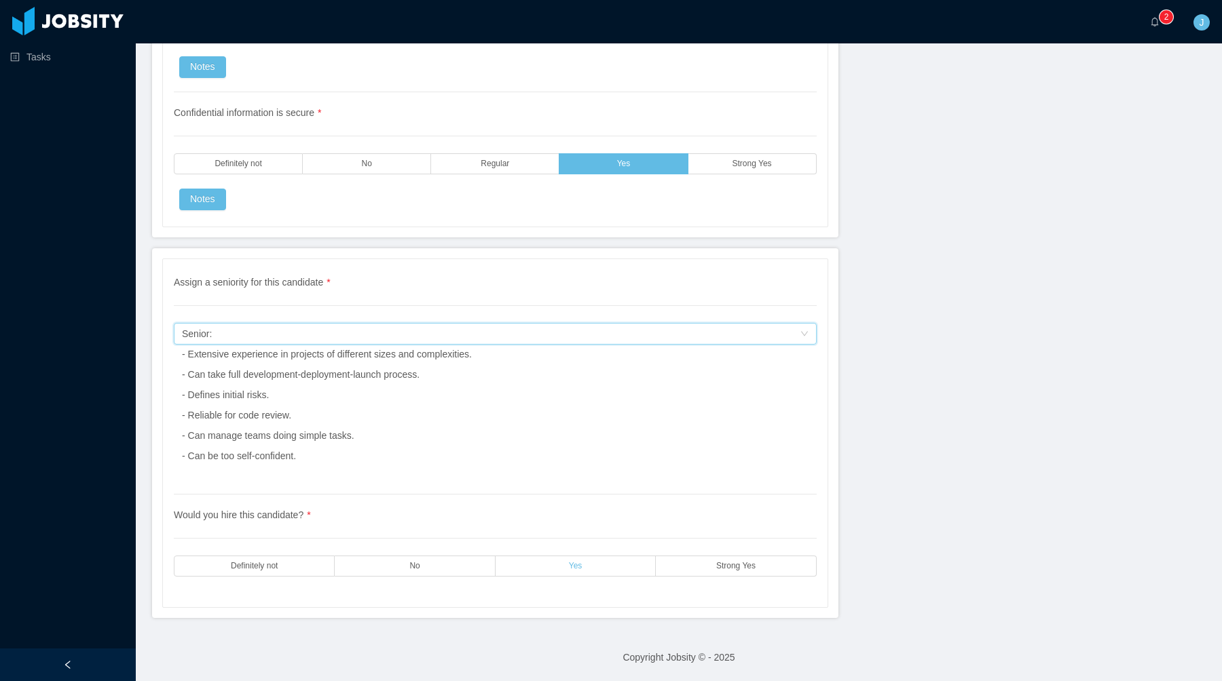
click at [544, 575] on label "Yes" at bounding box center [575, 566] width 160 height 21
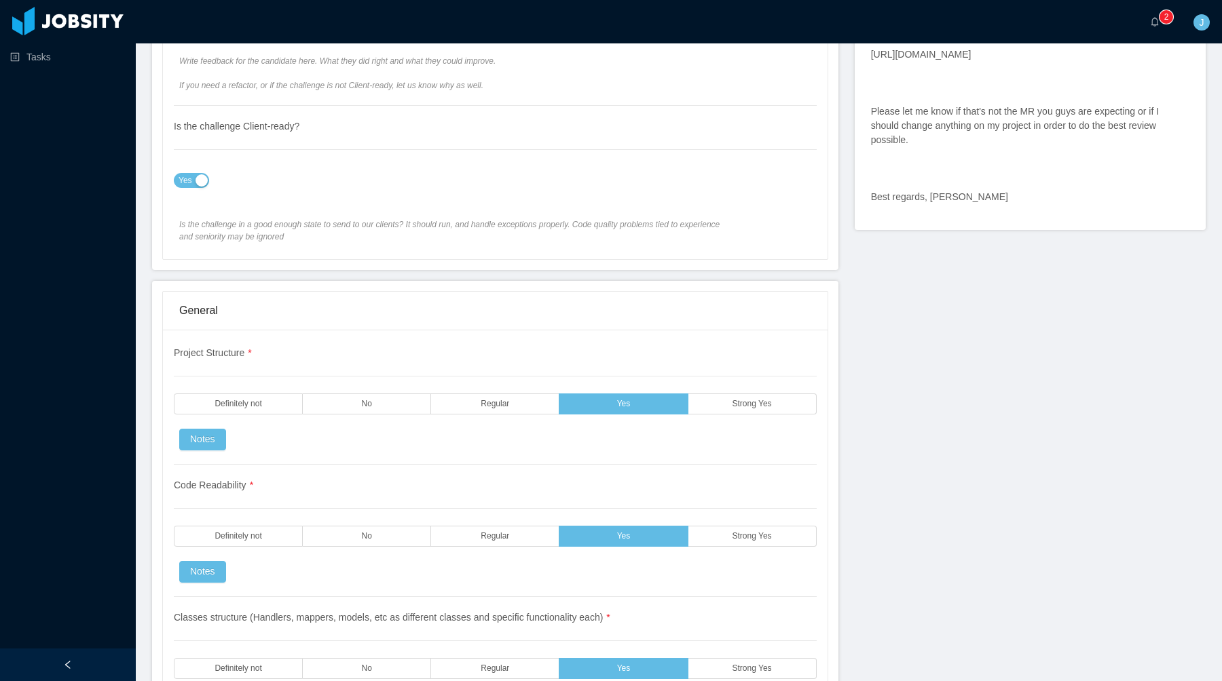
scroll to position [0, 0]
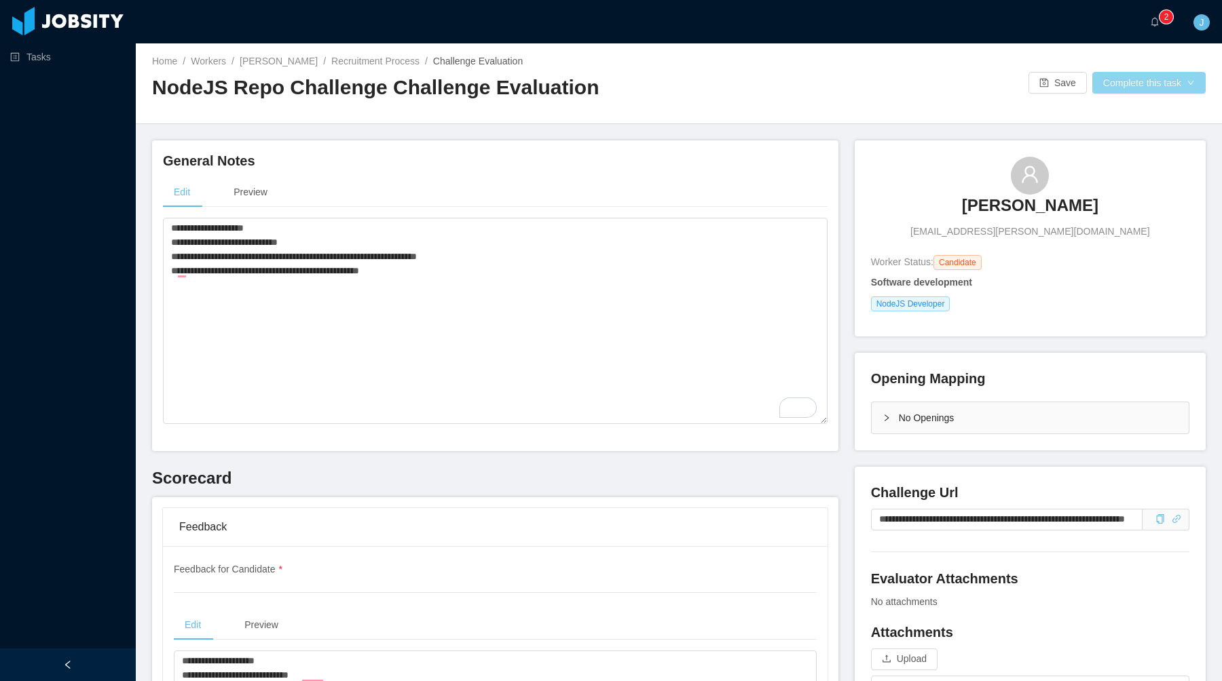
click at [1110, 88] on button "Complete this task" at bounding box center [1148, 83] width 113 height 22
click at [1127, 112] on button "Save Evaluation" at bounding box center [1146, 113] width 105 height 22
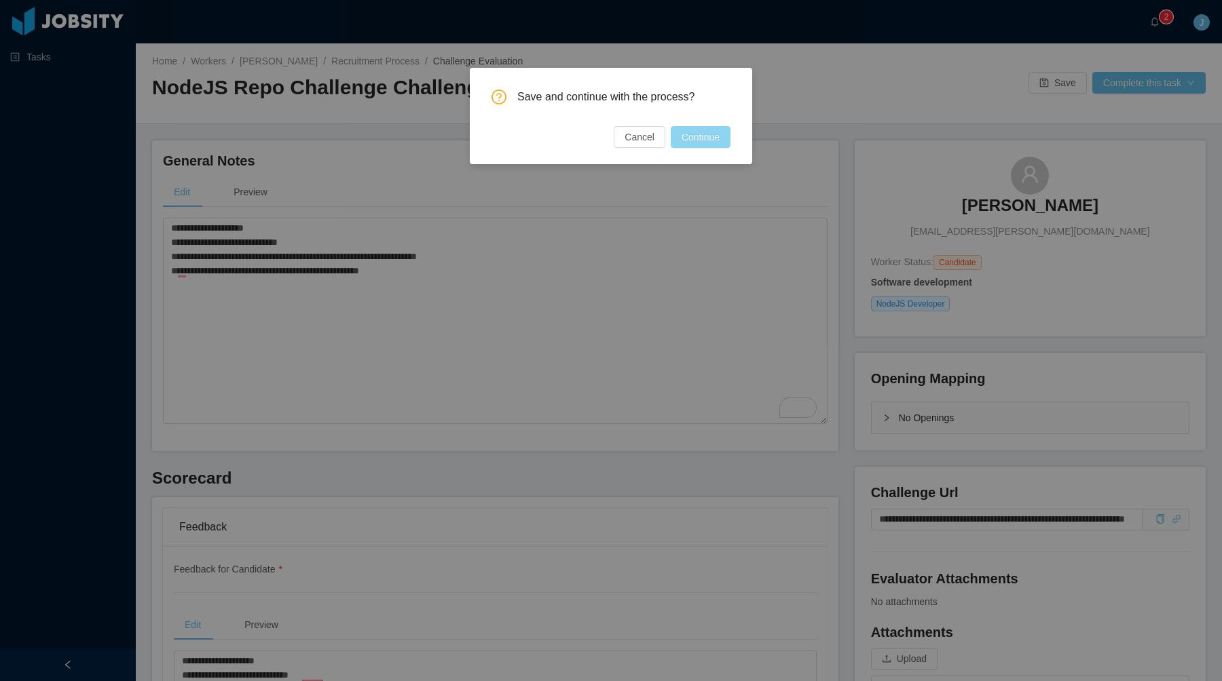
click at [697, 132] on button "Continue" at bounding box center [700, 137] width 60 height 22
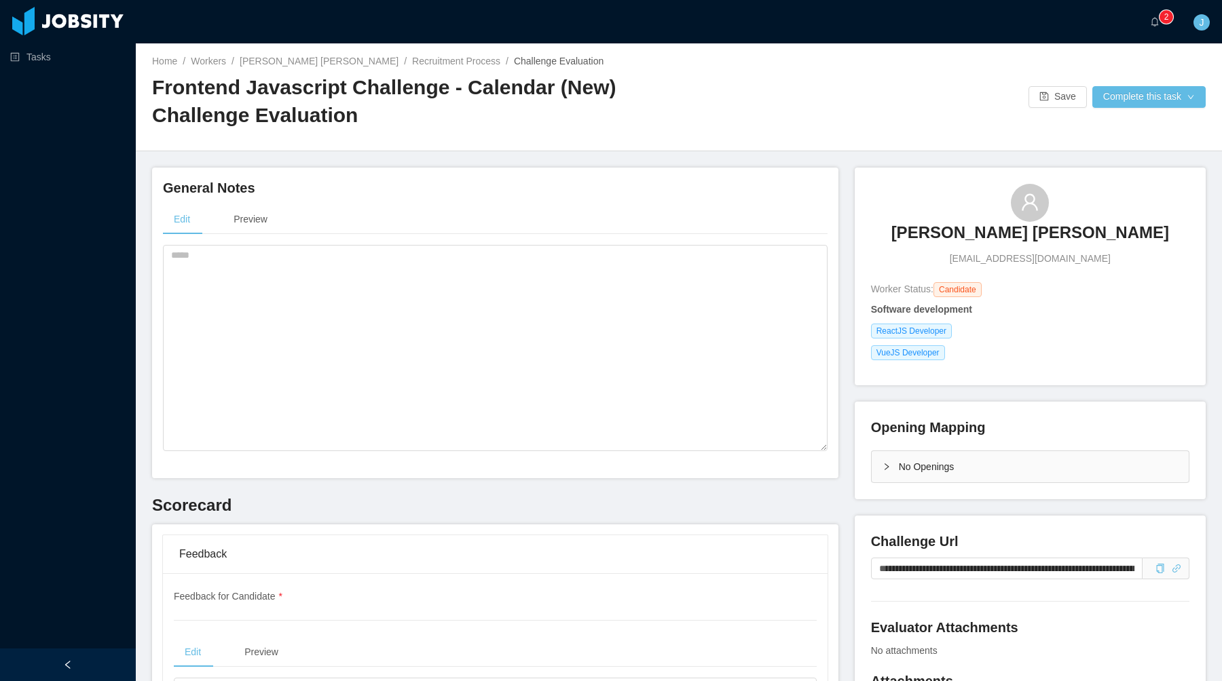
scroll to position [470, 0]
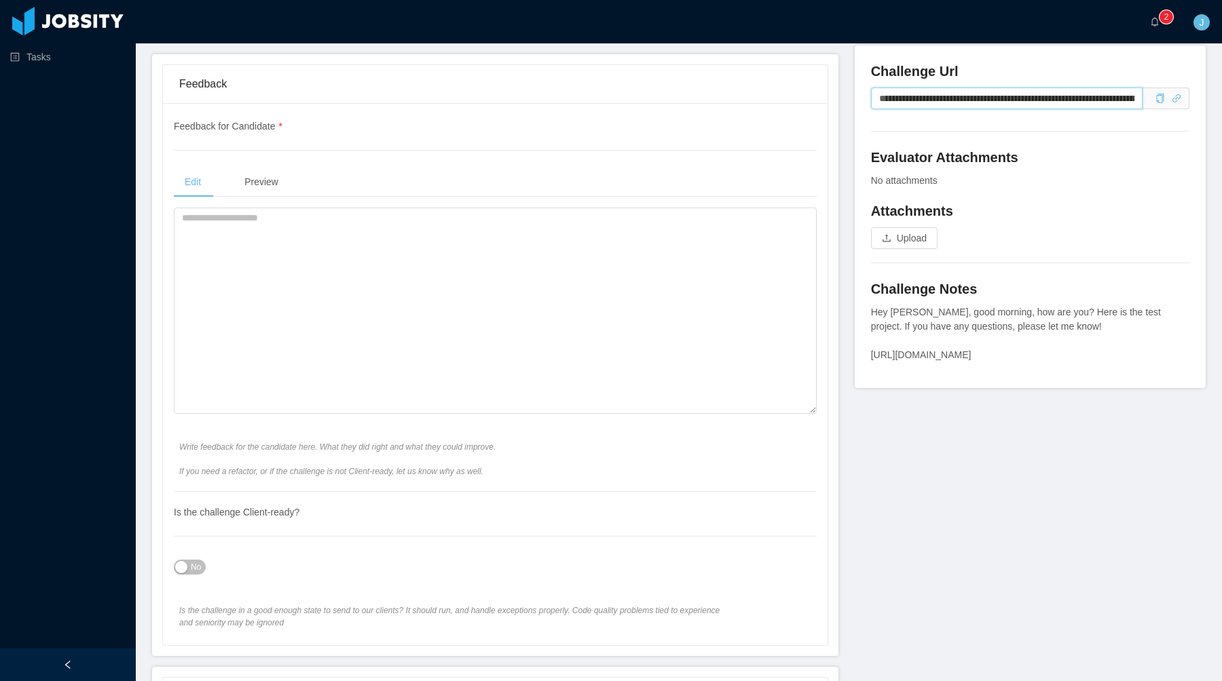
click at [1018, 98] on input "**********" at bounding box center [1006, 99] width 271 height 22
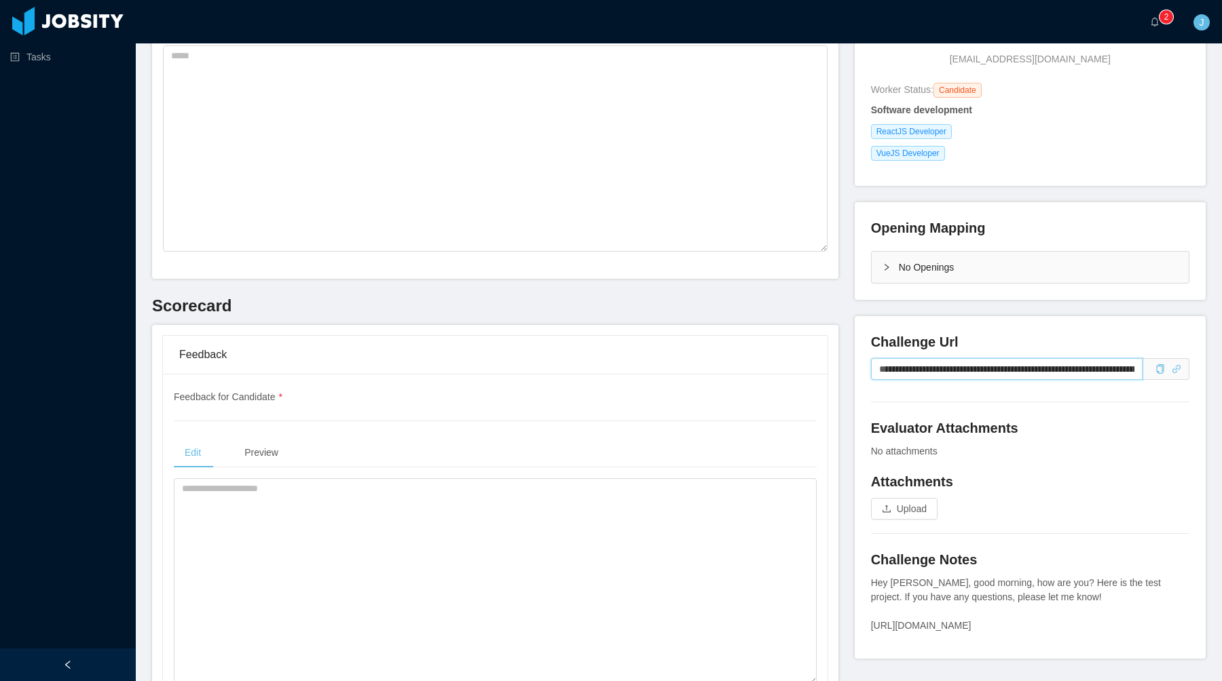
scroll to position [0, 0]
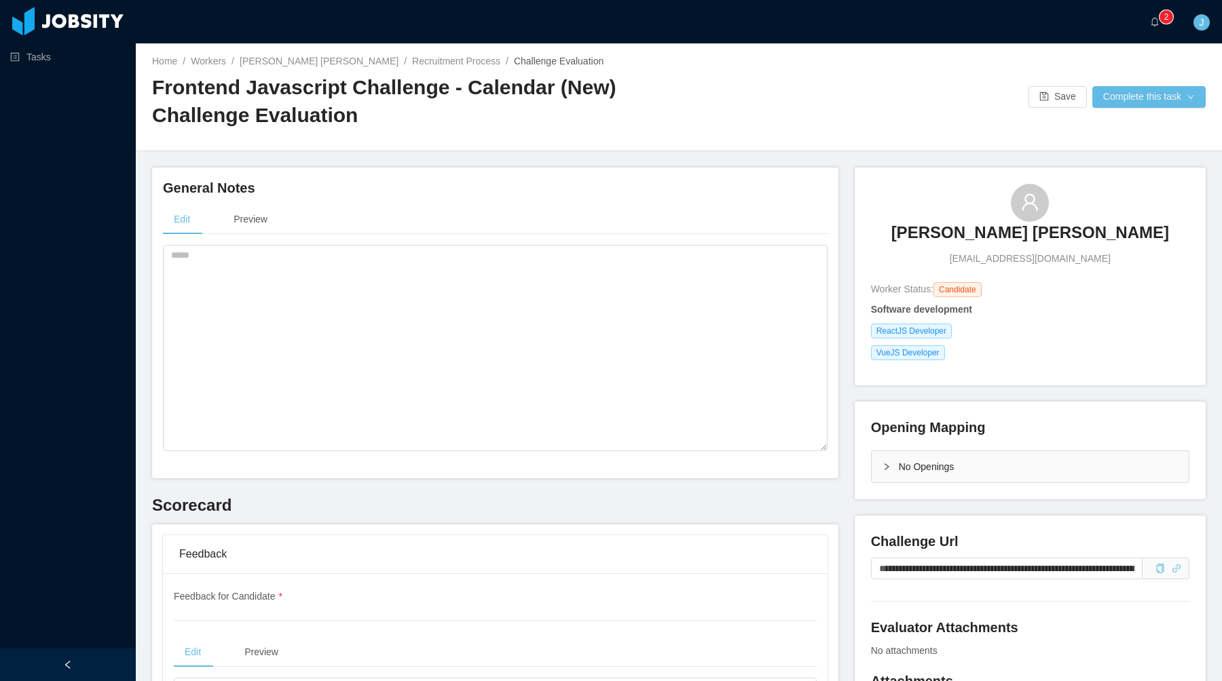
click at [882, 457] on div "No Openings" at bounding box center [1029, 466] width 317 height 31
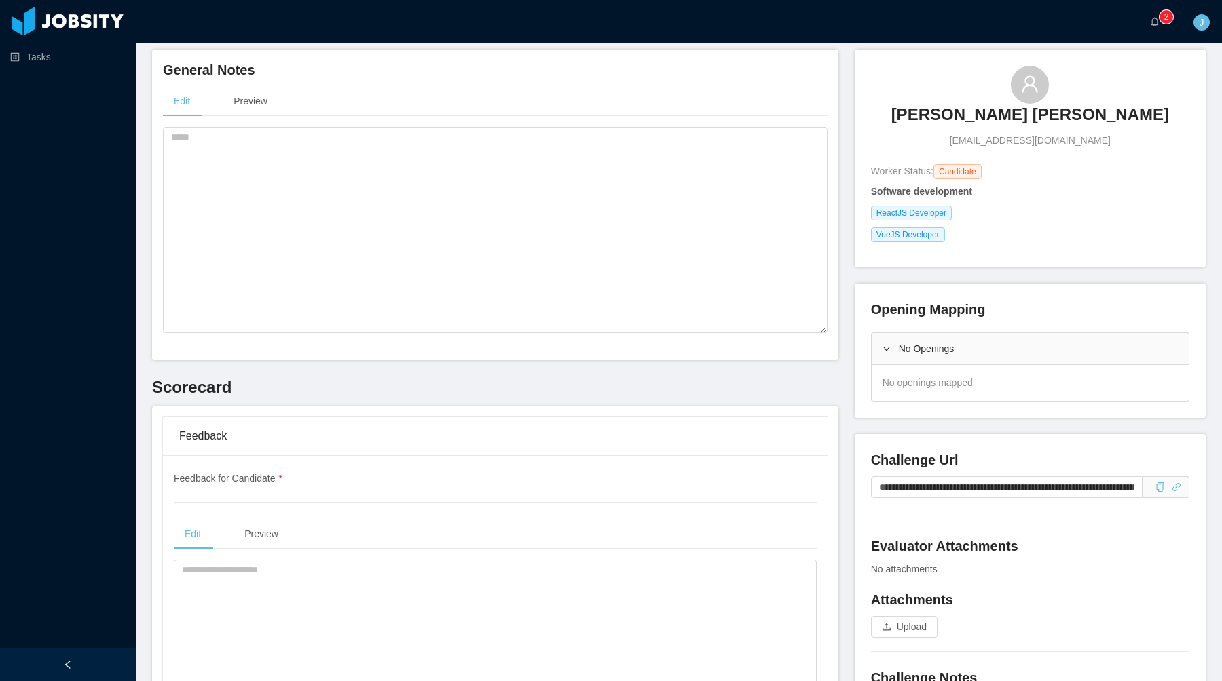
scroll to position [134, 0]
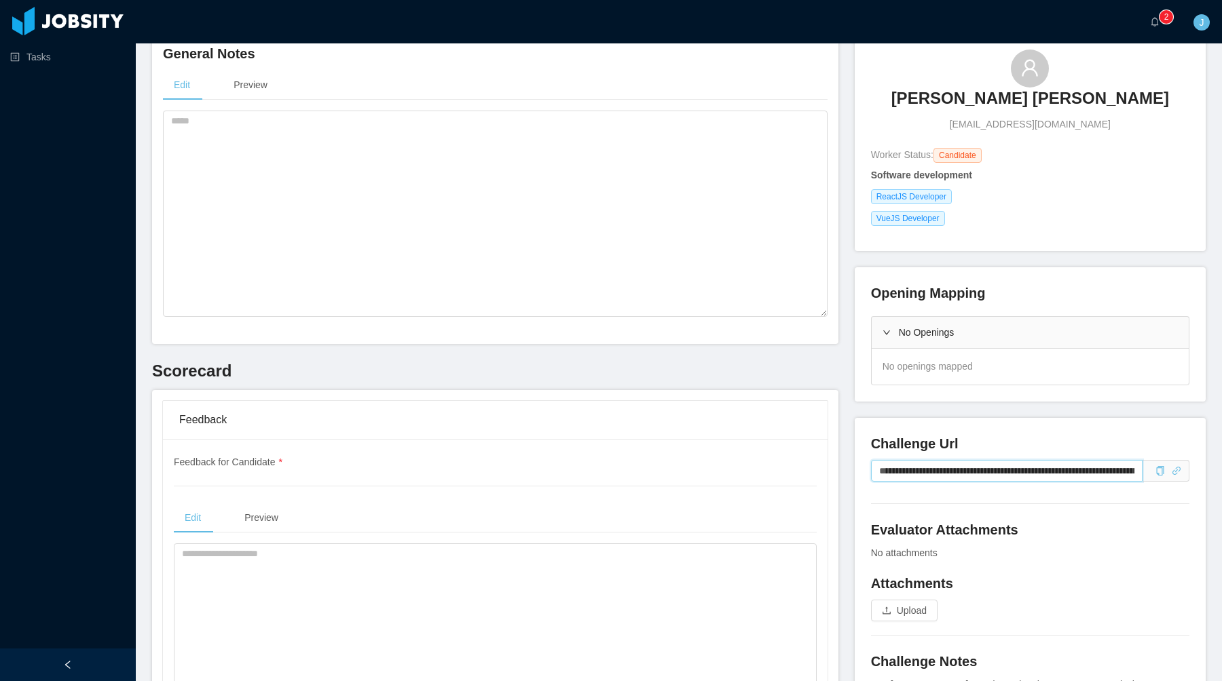
click at [910, 474] on input "**********" at bounding box center [1006, 471] width 271 height 22
click at [417, 203] on textarea at bounding box center [495, 214] width 664 height 206
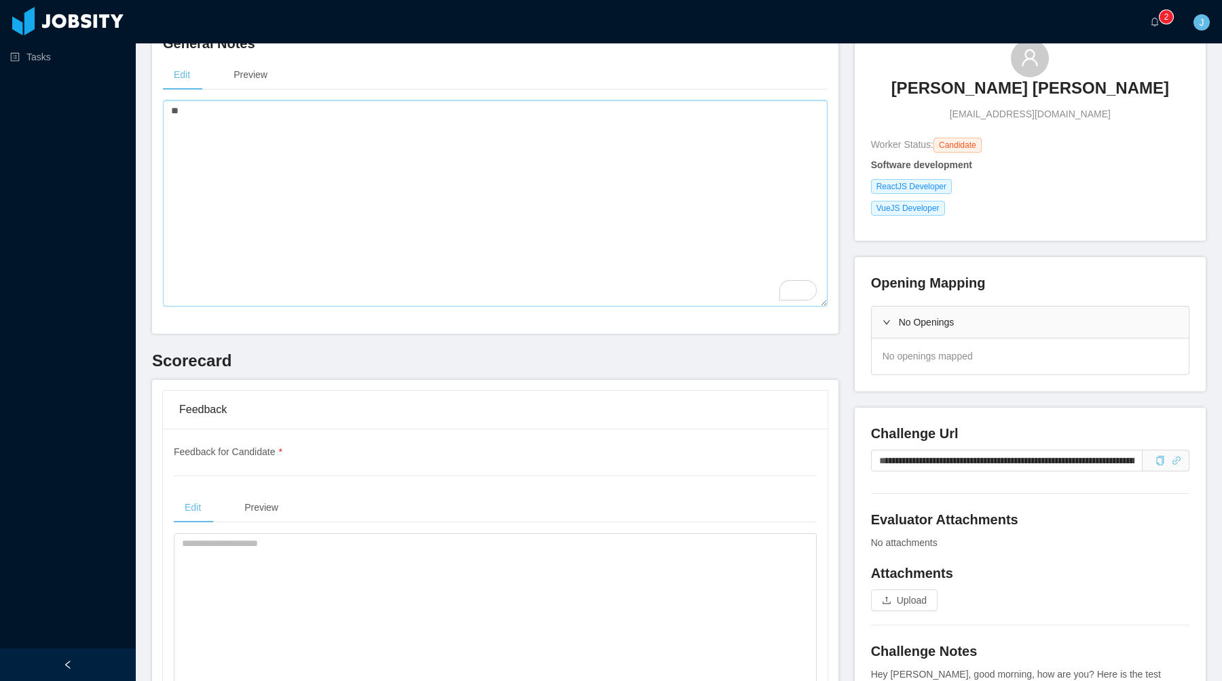
scroll to position [147, 0]
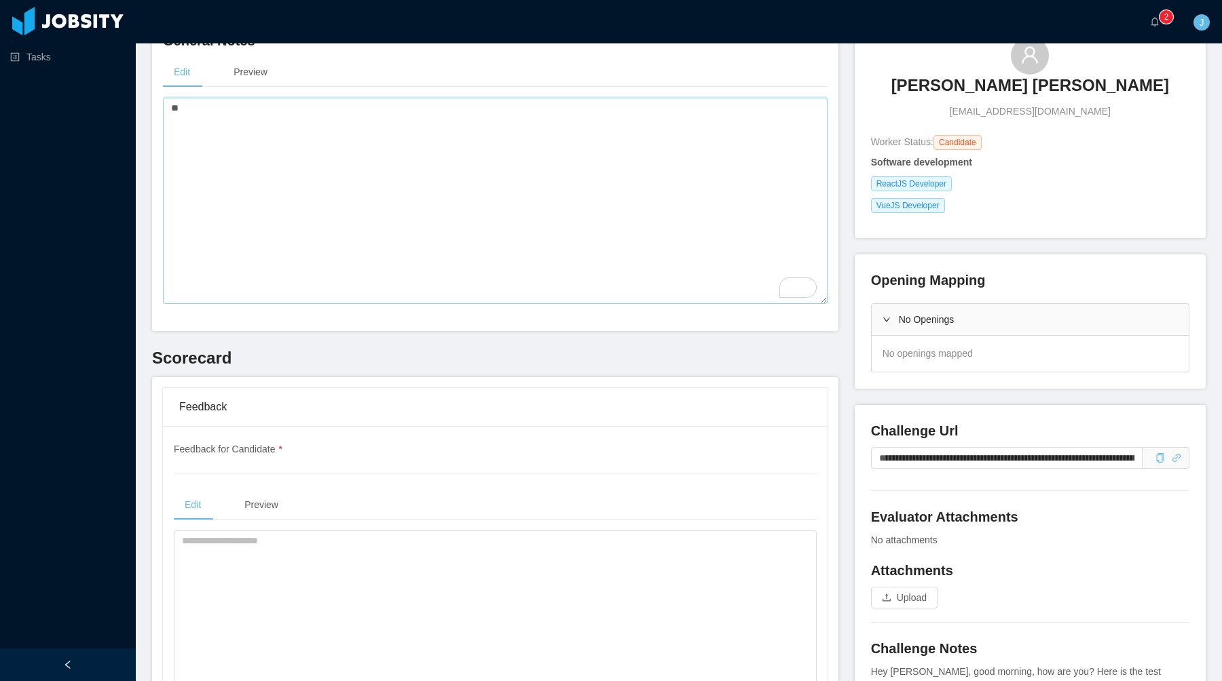
click at [468, 193] on textarea "*" at bounding box center [495, 201] width 664 height 206
click at [512, 159] on textarea "**********" at bounding box center [495, 201] width 664 height 206
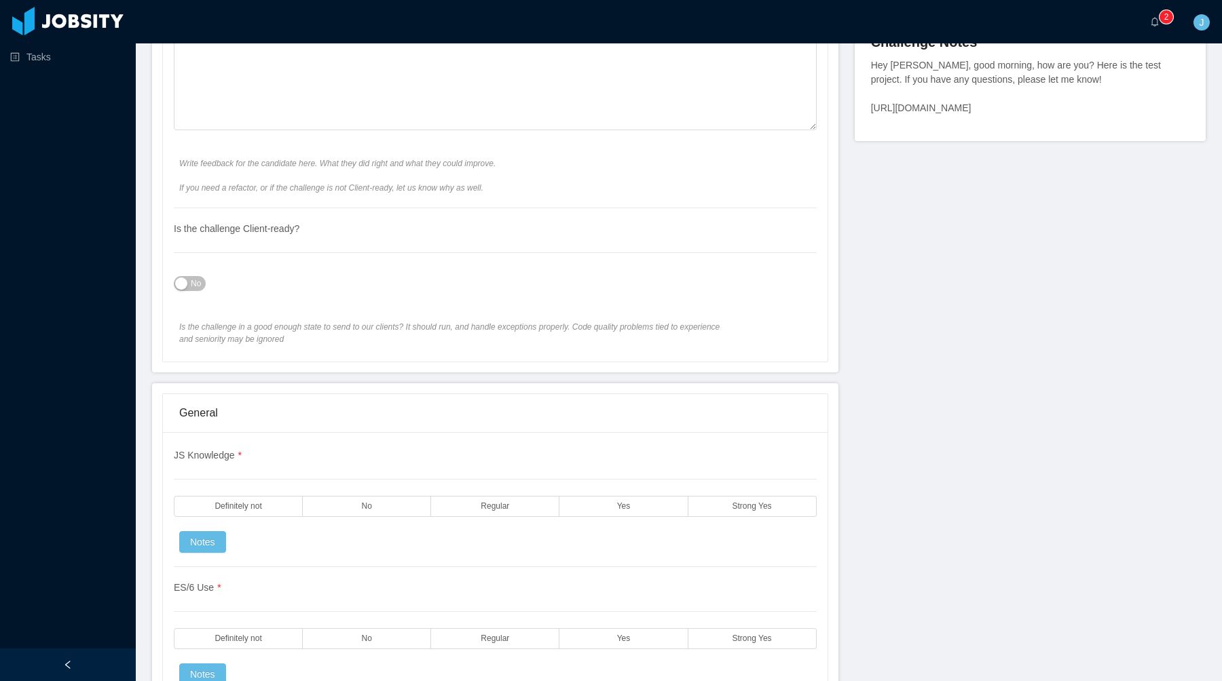
scroll to position [0, 0]
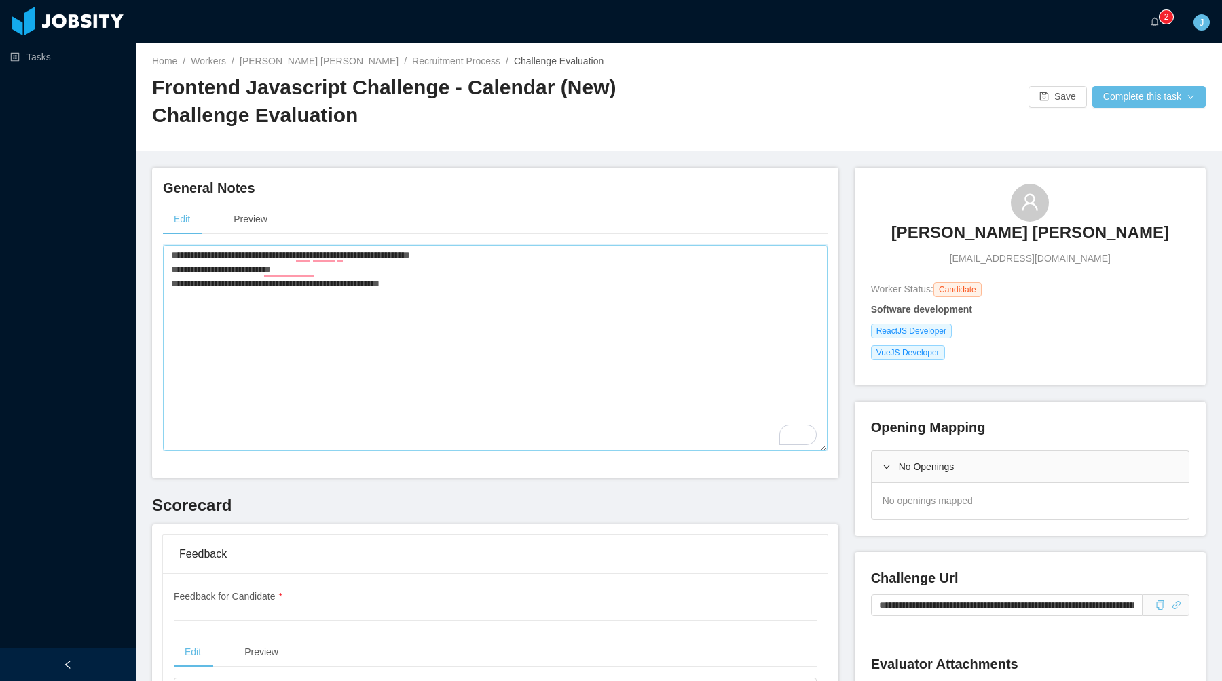
click at [469, 289] on textarea "**********" at bounding box center [495, 348] width 664 height 206
click at [443, 309] on textarea "**********" at bounding box center [495, 348] width 664 height 206
click at [455, 302] on textarea "**********" at bounding box center [495, 348] width 664 height 206
click at [524, 314] on textarea "**********" at bounding box center [495, 348] width 664 height 206
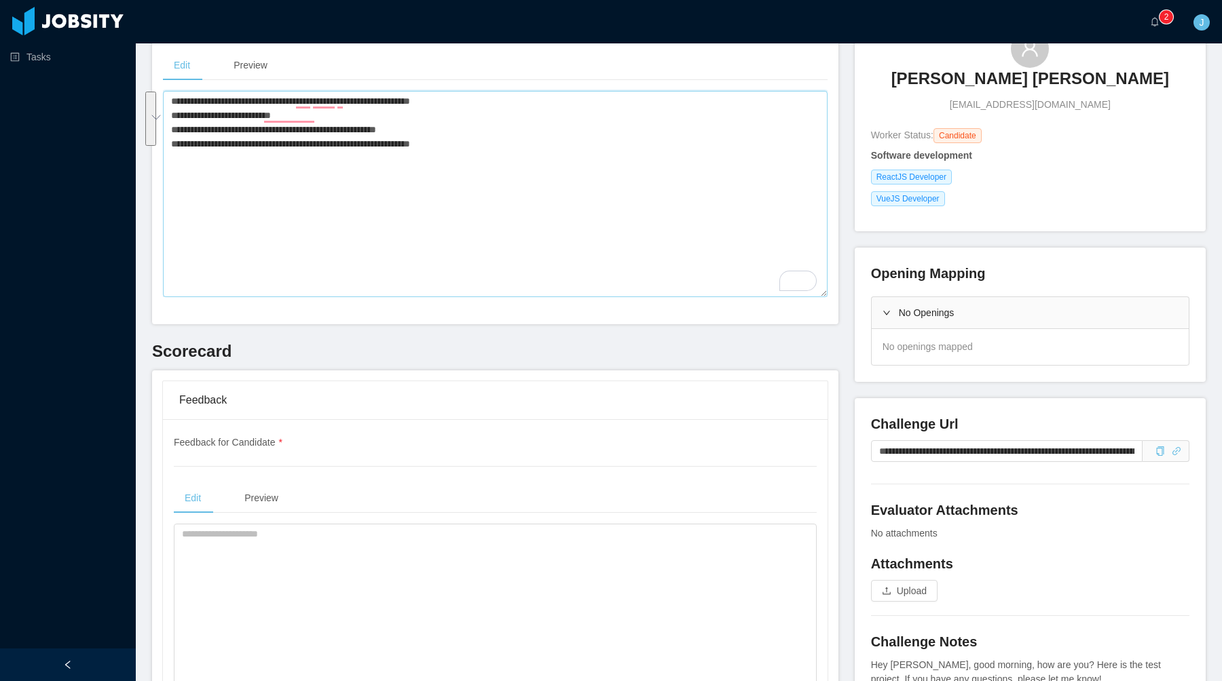
click at [530, 173] on textarea "**********" at bounding box center [495, 194] width 664 height 206
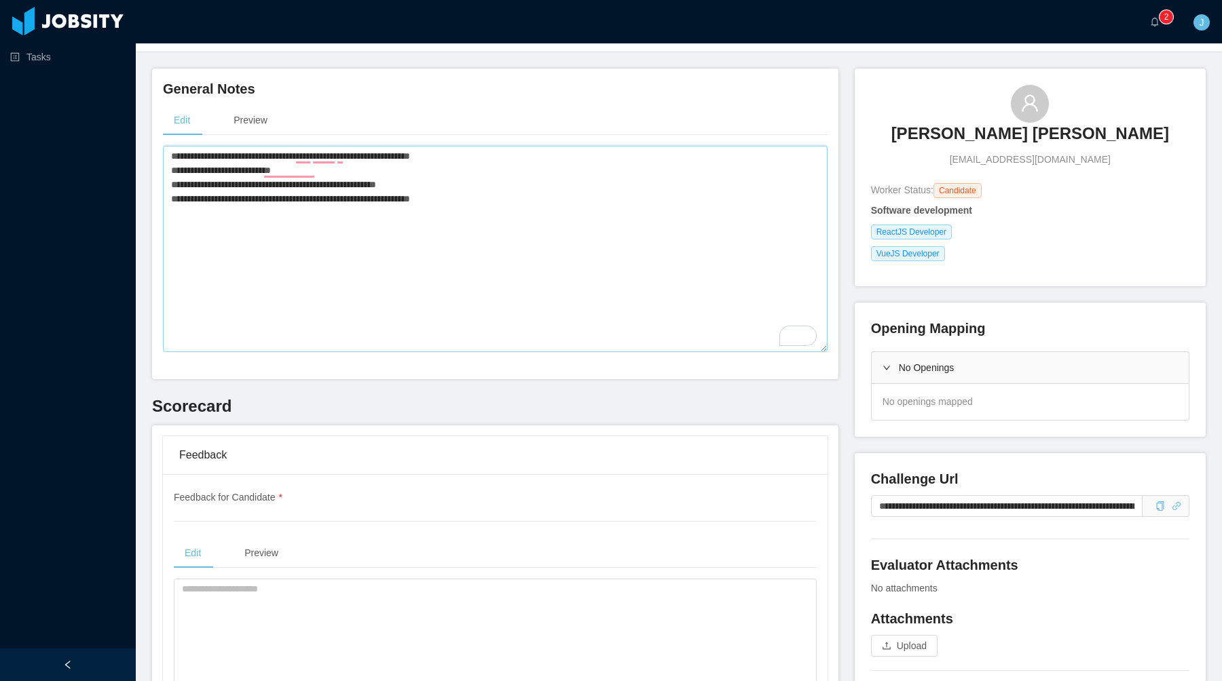
scroll to position [98, 0]
click at [273, 176] on textarea "**********" at bounding box center [495, 250] width 664 height 206
click at [319, 170] on textarea "**********" at bounding box center [495, 250] width 664 height 206
click at [441, 160] on textarea "**********" at bounding box center [495, 250] width 664 height 206
click at [495, 195] on textarea "**********" at bounding box center [495, 250] width 664 height 206
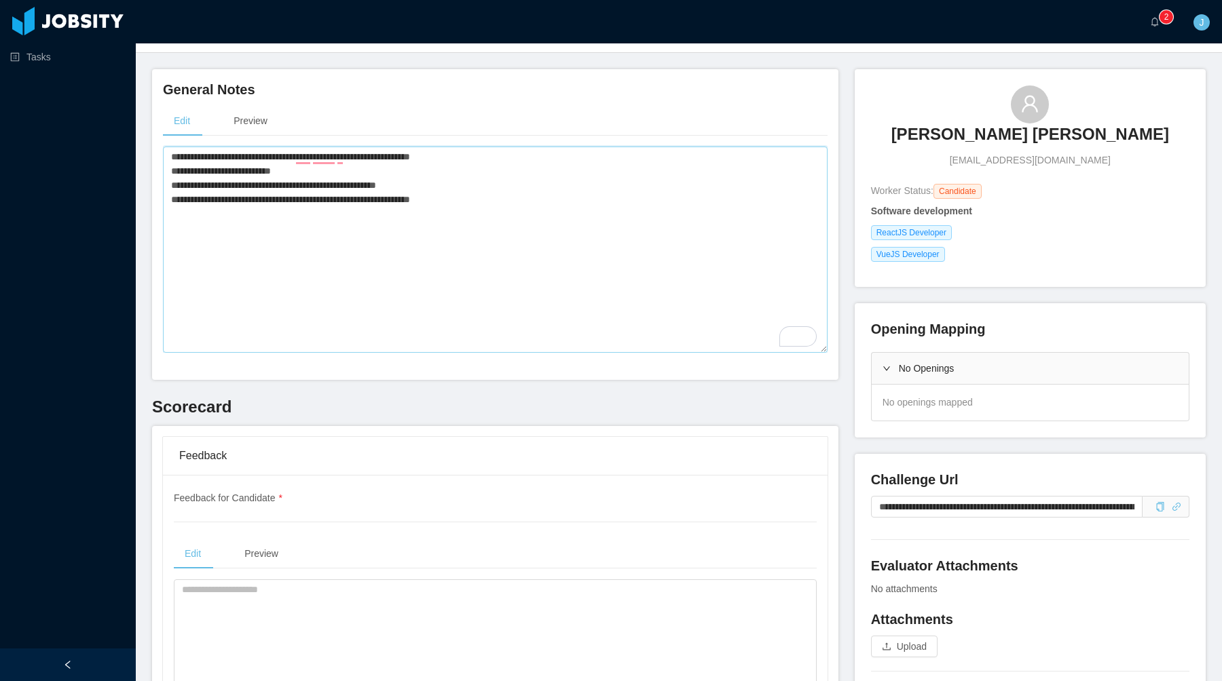
click at [493, 154] on textarea "**********" at bounding box center [495, 250] width 664 height 206
type textarea "**********"
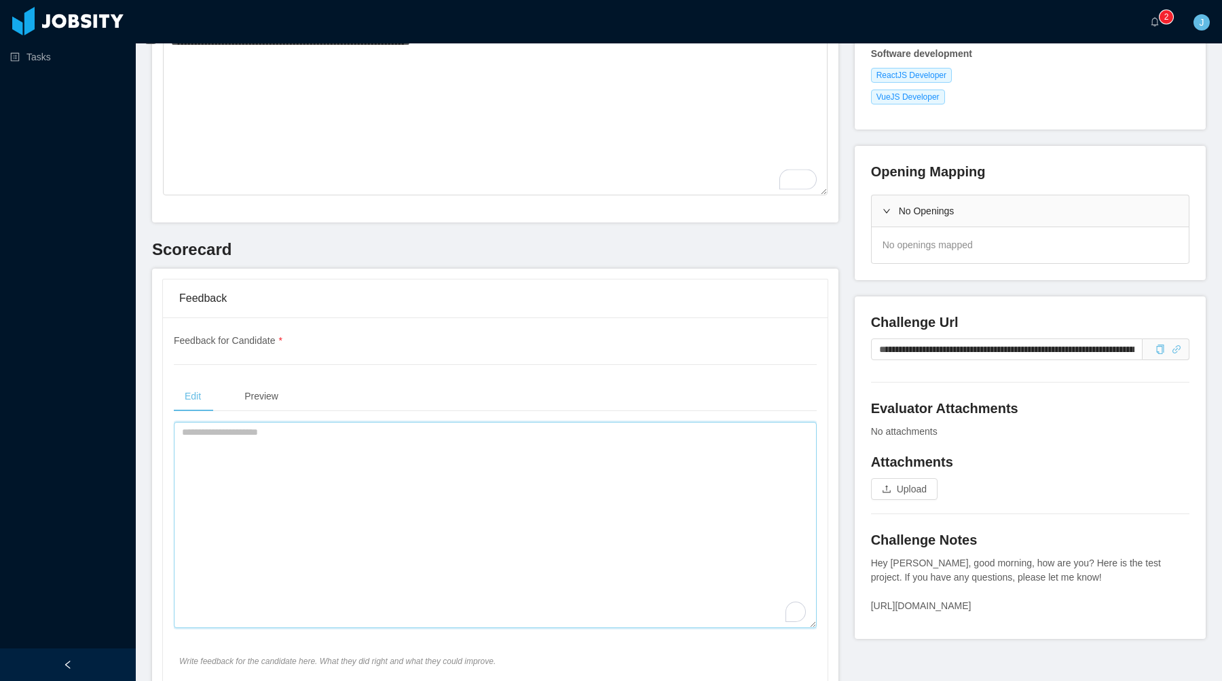
click at [336, 445] on textarea "To enrich screen reader interactions, please activate Accessibility in Grammarl…" at bounding box center [495, 525] width 643 height 206
paste textarea "**********"
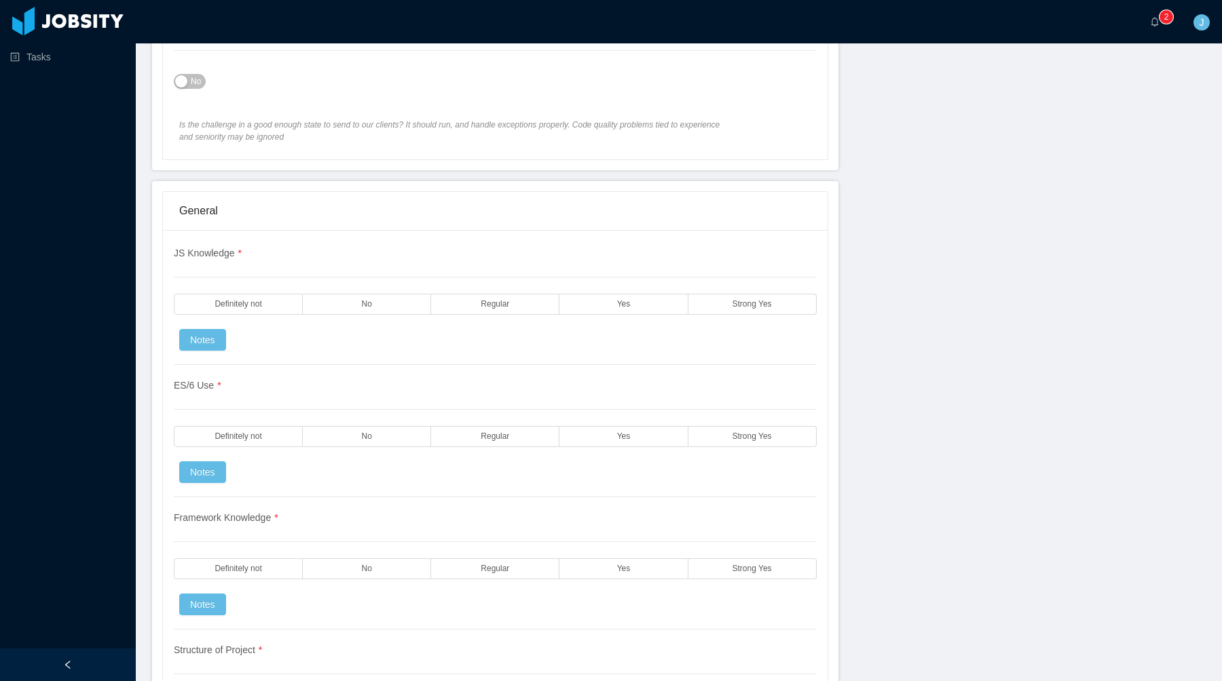
scroll to position [968, 0]
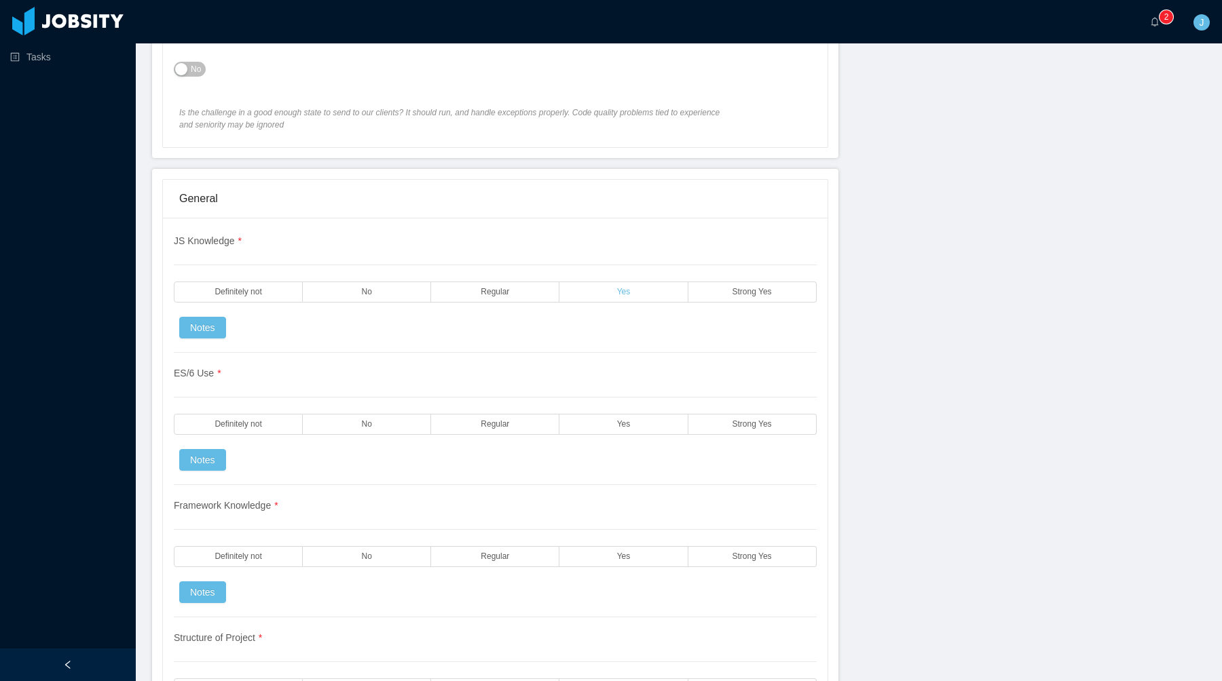
type textarea "**********"
click at [599, 297] on label "Yes" at bounding box center [623, 292] width 128 height 21
click at [607, 278] on div "JS Knowledge * Definitely not No Regular Yes Strong Yes Notes" at bounding box center [495, 293] width 643 height 119
click at [607, 297] on label "Yes" at bounding box center [623, 292] width 128 height 21
click at [620, 420] on span "Yes" at bounding box center [624, 424] width 14 height 9
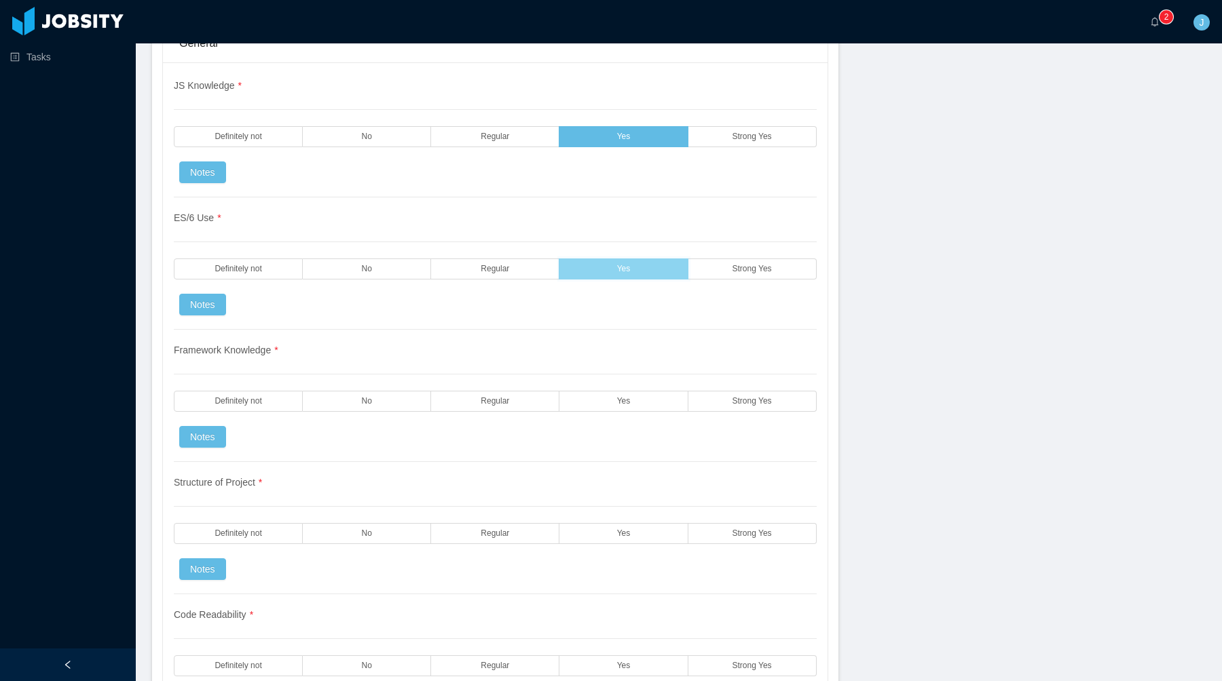
scroll to position [1143, 0]
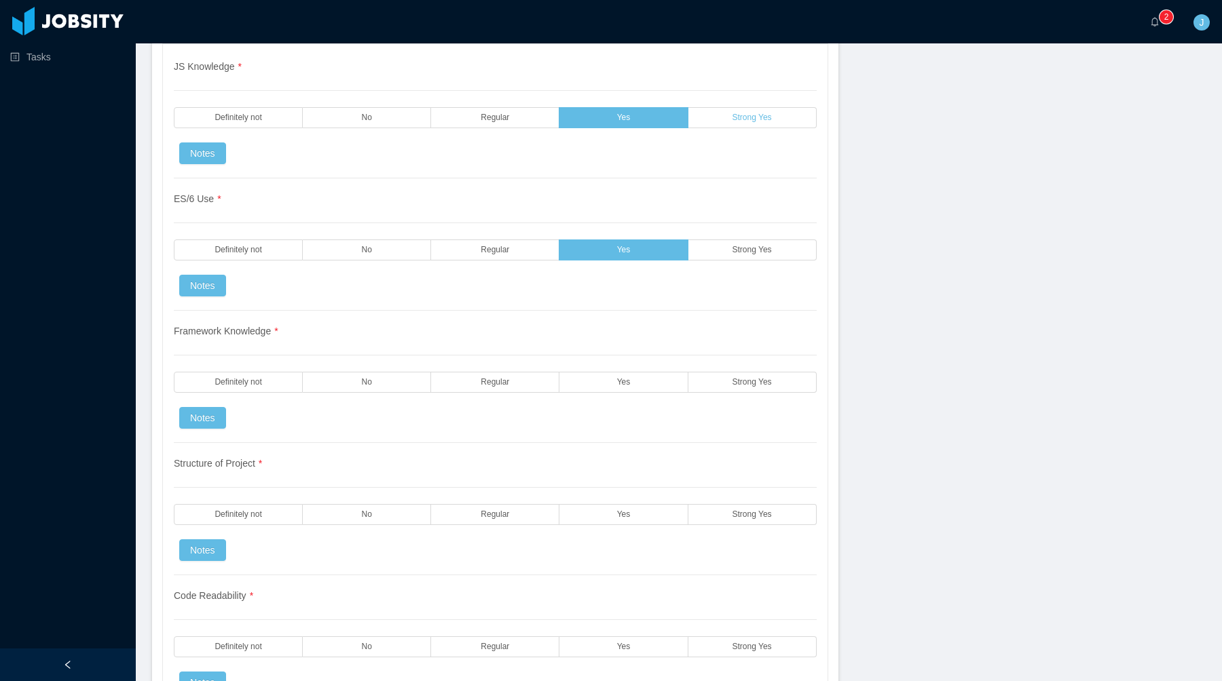
click at [721, 124] on label "Strong Yes" at bounding box center [752, 117] width 128 height 21
click at [654, 117] on label "Yes" at bounding box center [623, 117] width 128 height 21
click at [710, 119] on label "Strong Yes" at bounding box center [752, 117] width 128 height 21
click at [714, 270] on div "ES/6 Use * Definitely not No Regular Yes Strong Yes Notes" at bounding box center [495, 244] width 643 height 132
click at [718, 255] on label "Strong Yes" at bounding box center [752, 250] width 128 height 21
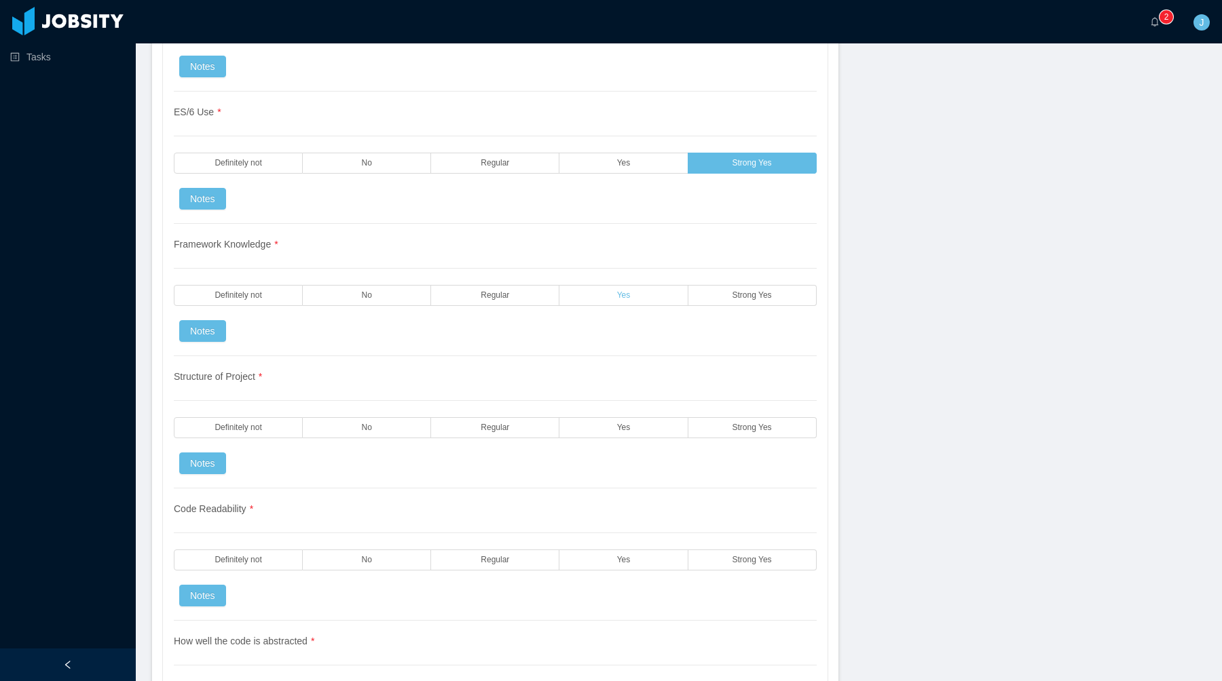
click at [632, 300] on label "Yes" at bounding box center [623, 295] width 128 height 21
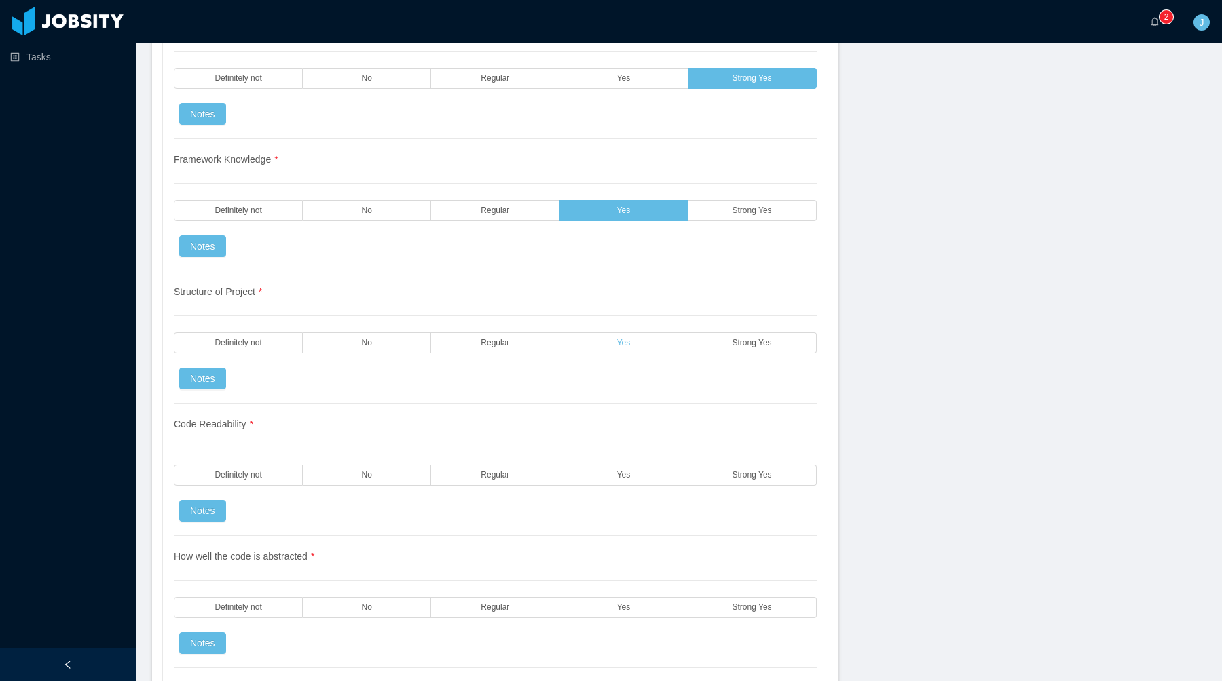
click at [583, 343] on label "Yes" at bounding box center [623, 343] width 128 height 21
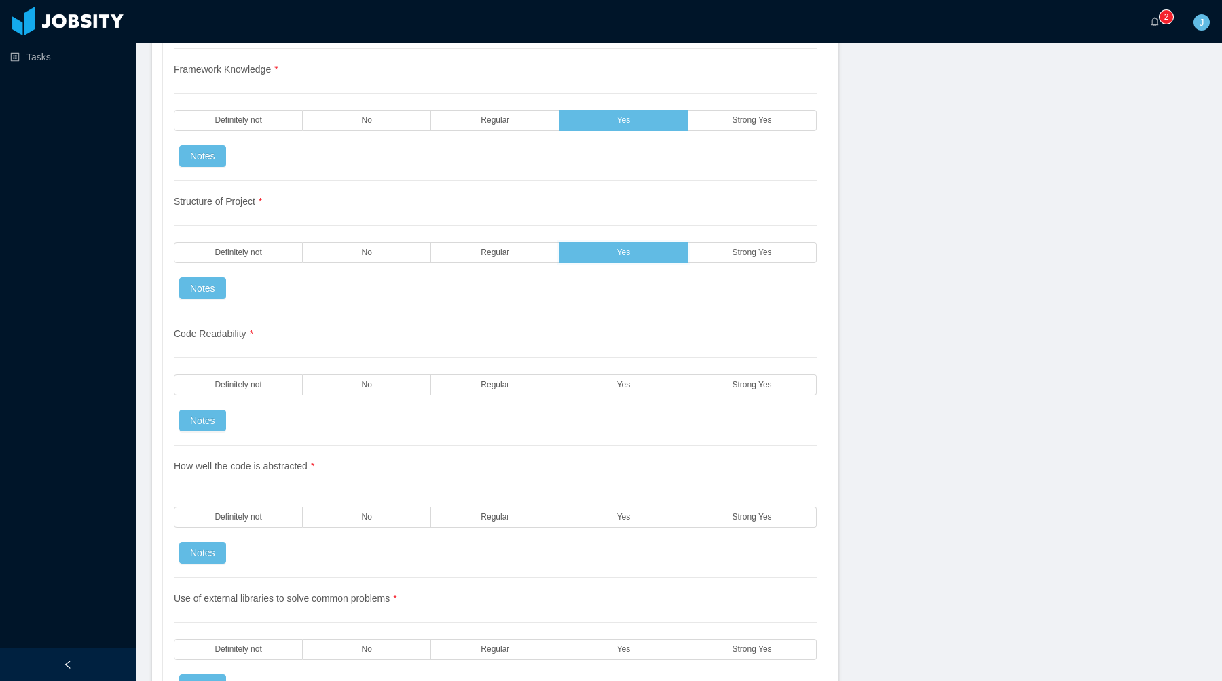
scroll to position [1568, 0]
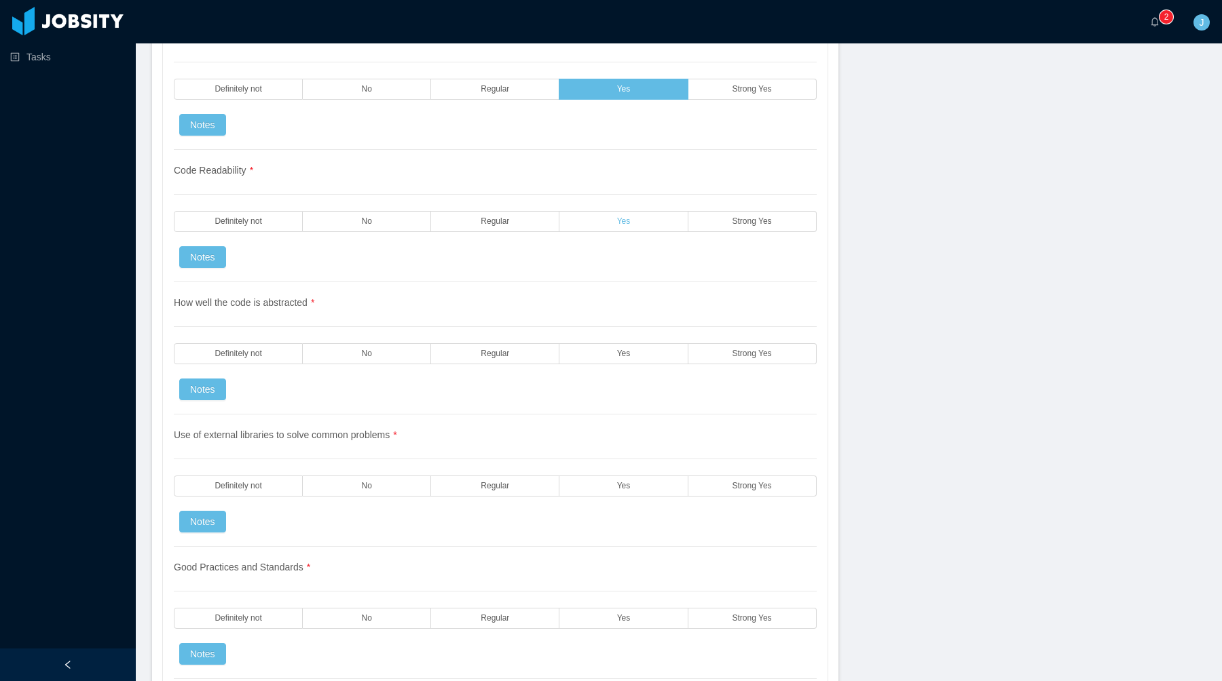
click at [590, 221] on label "Yes" at bounding box center [623, 221] width 128 height 21
click at [515, 224] on label "Regular" at bounding box center [495, 221] width 128 height 21
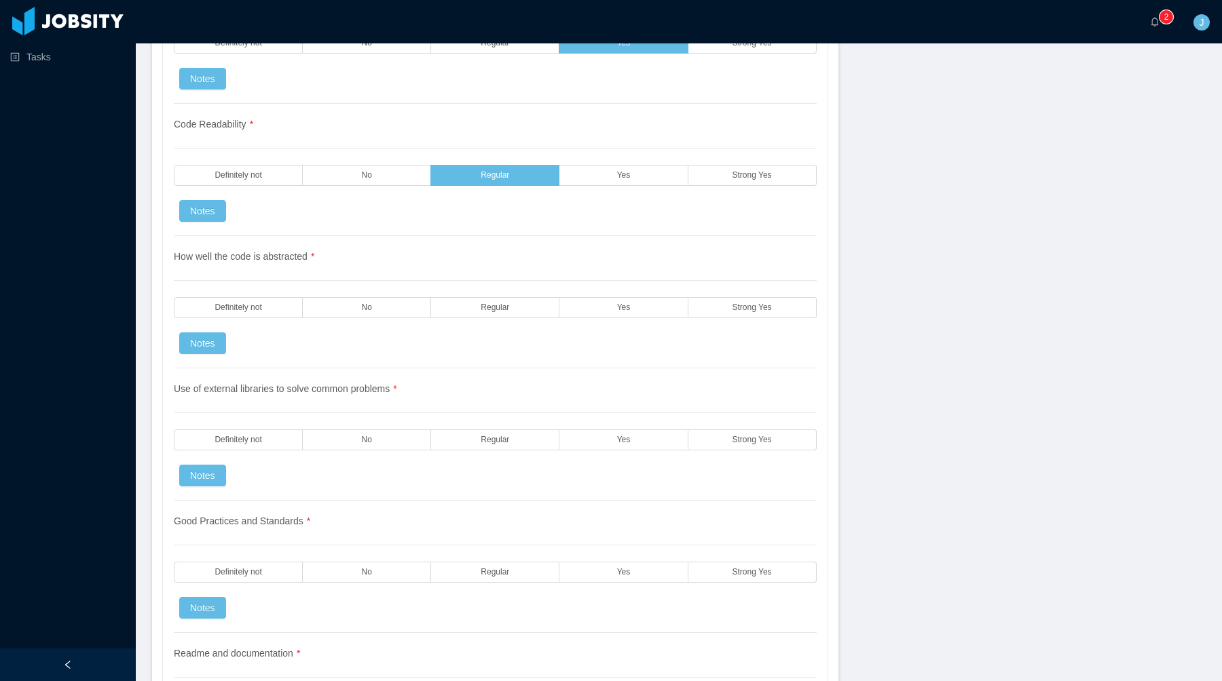
click at [519, 323] on div "How well the code is abstracted * Definitely not No Regular Yes Strong Yes Notes" at bounding box center [495, 302] width 643 height 132
click at [525, 314] on label "Regular" at bounding box center [495, 307] width 128 height 21
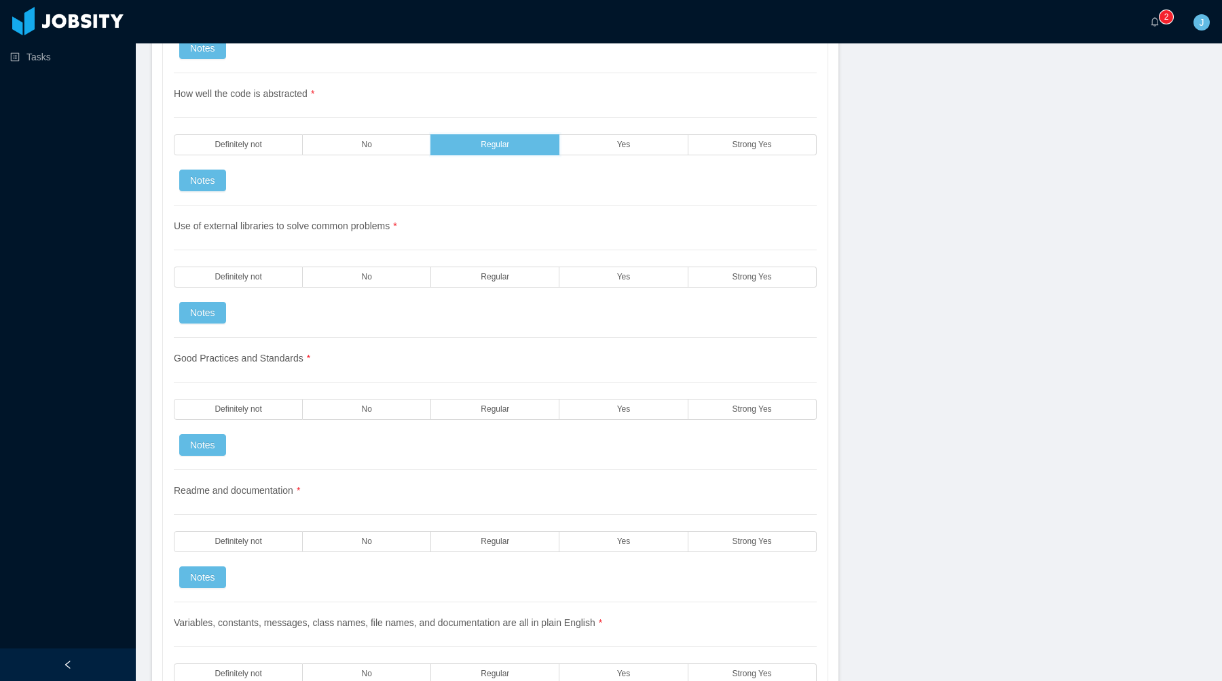
scroll to position [1779, 0]
click at [598, 269] on label "Yes" at bounding box center [623, 275] width 128 height 21
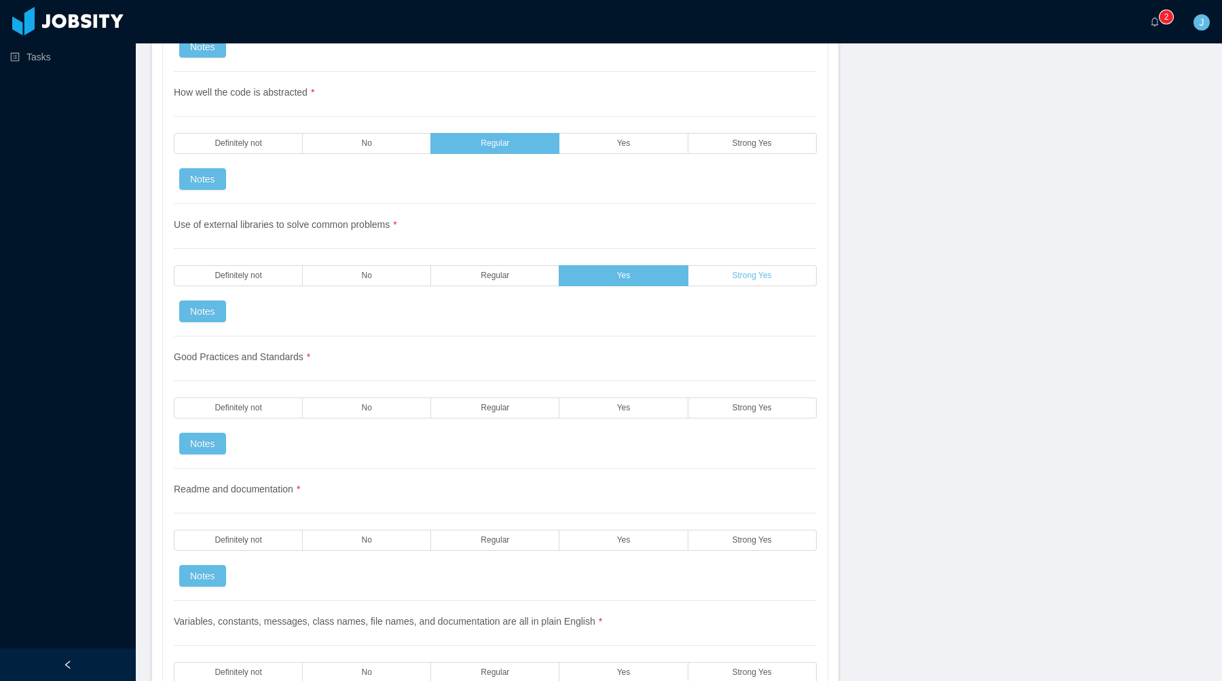
click at [738, 267] on label "Strong Yes" at bounding box center [752, 275] width 128 height 21
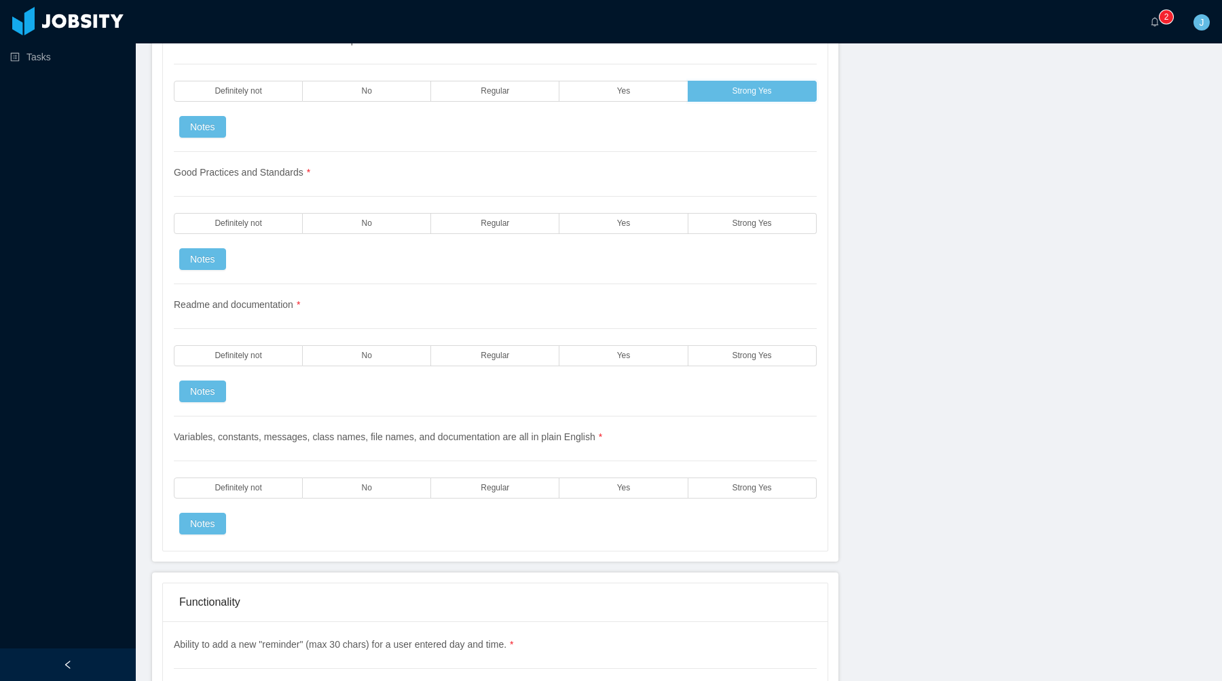
scroll to position [1964, 0]
click at [617, 226] on span "Yes" at bounding box center [624, 223] width 14 height 9
click at [620, 359] on span "Yes" at bounding box center [624, 355] width 14 height 9
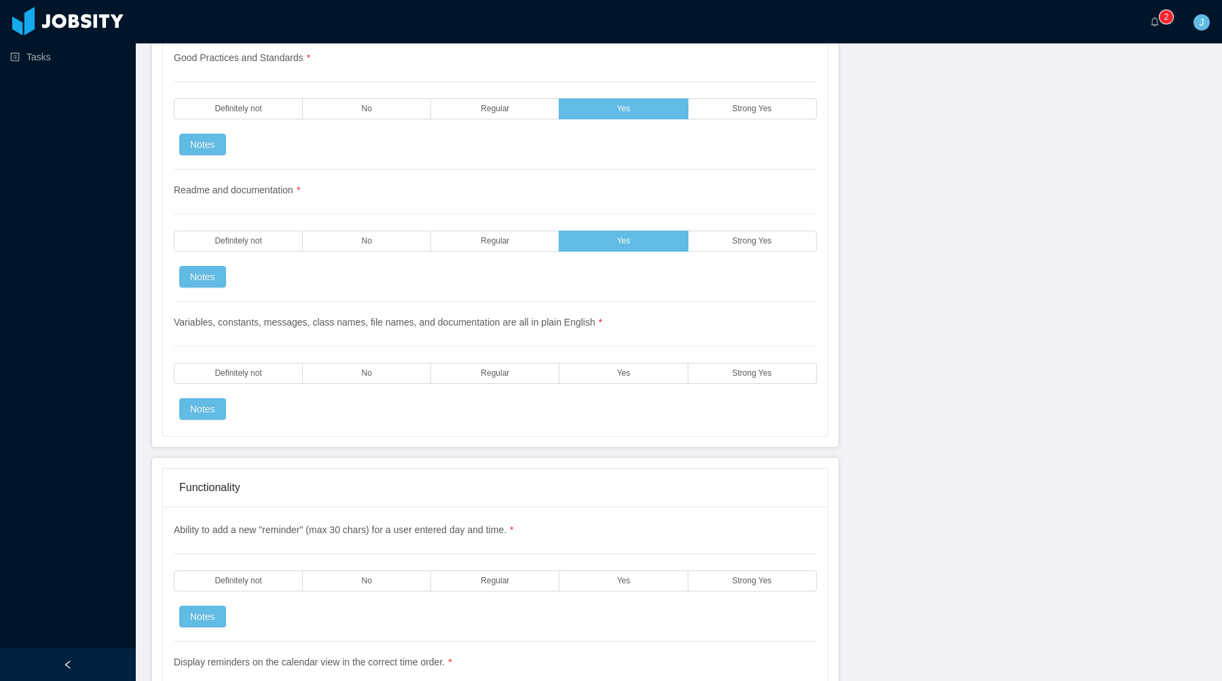
scroll to position [2115, 0]
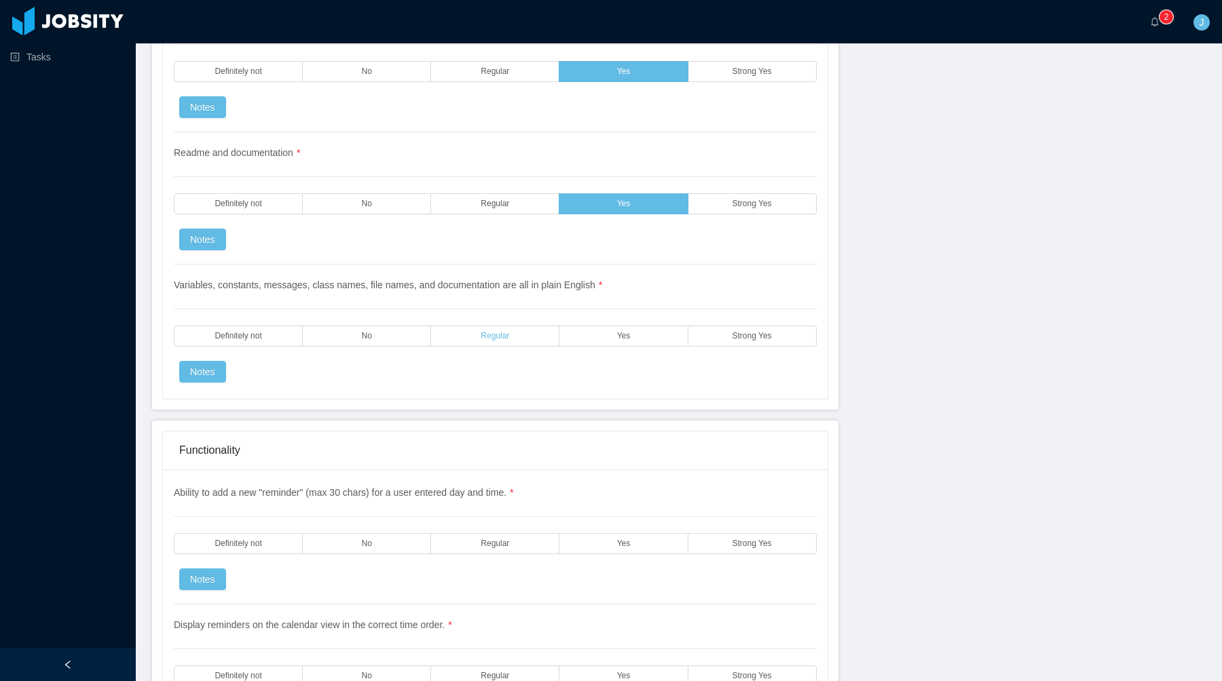
click at [485, 339] on span "Regular" at bounding box center [494, 336] width 29 height 9
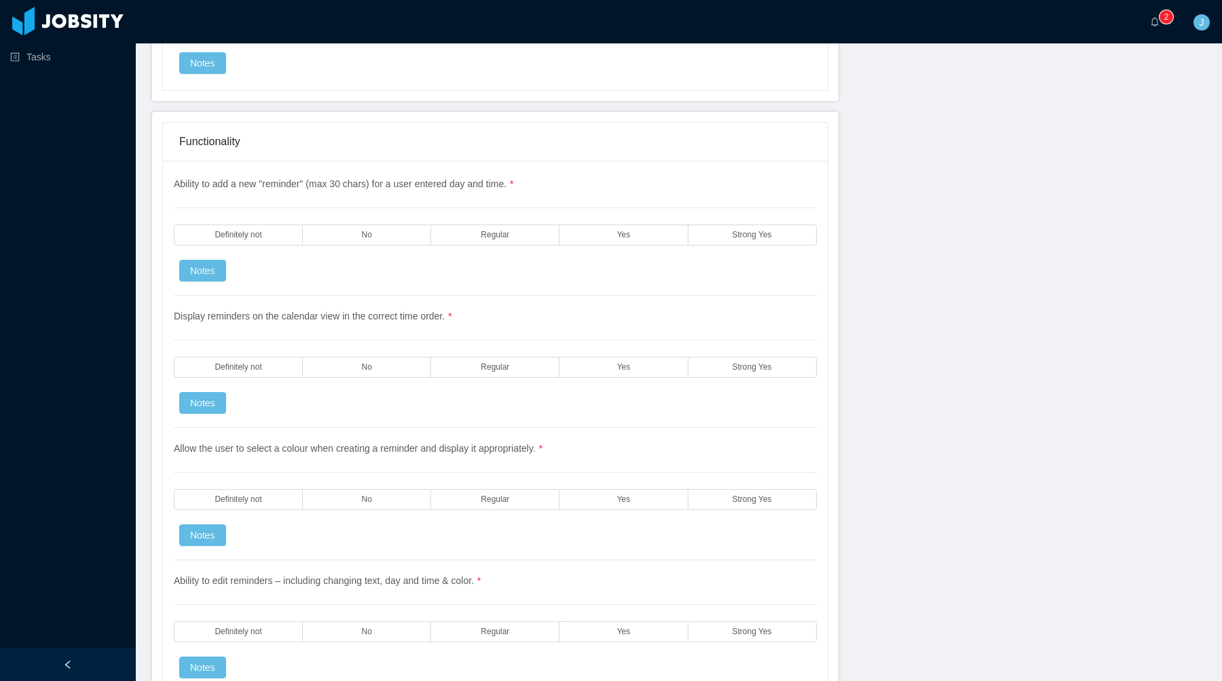
scroll to position [2451, 0]
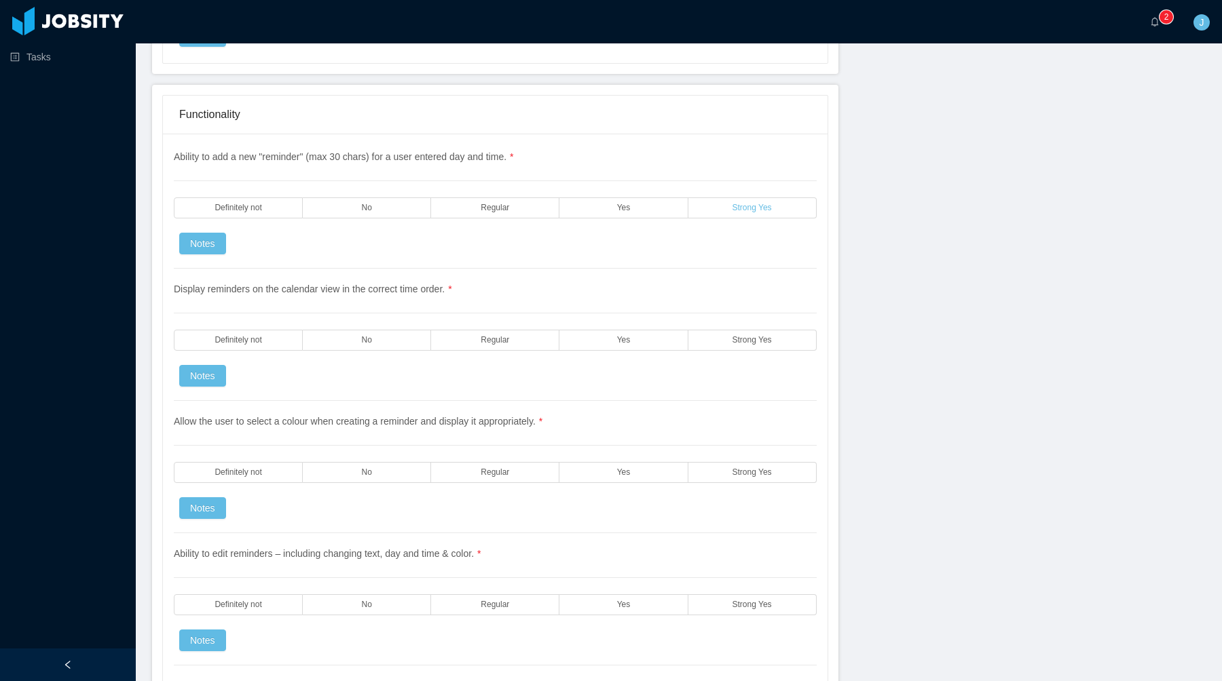
click at [713, 215] on label "Strong Yes" at bounding box center [752, 207] width 128 height 21
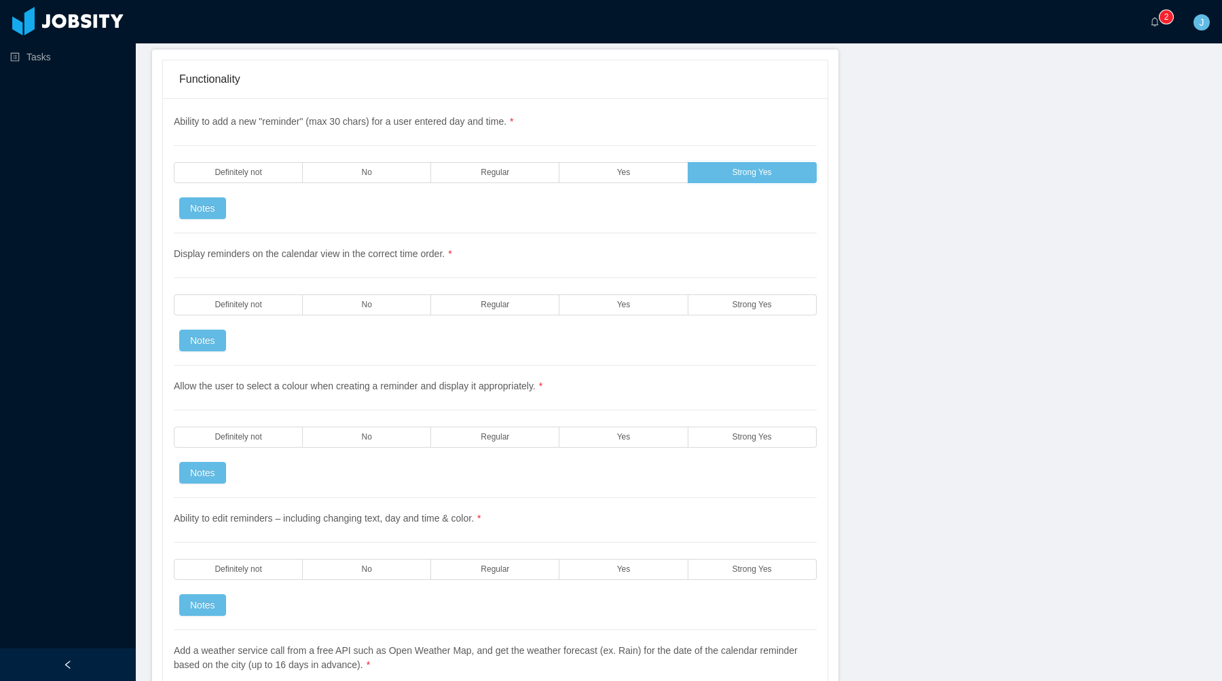
scroll to position [2510, 0]
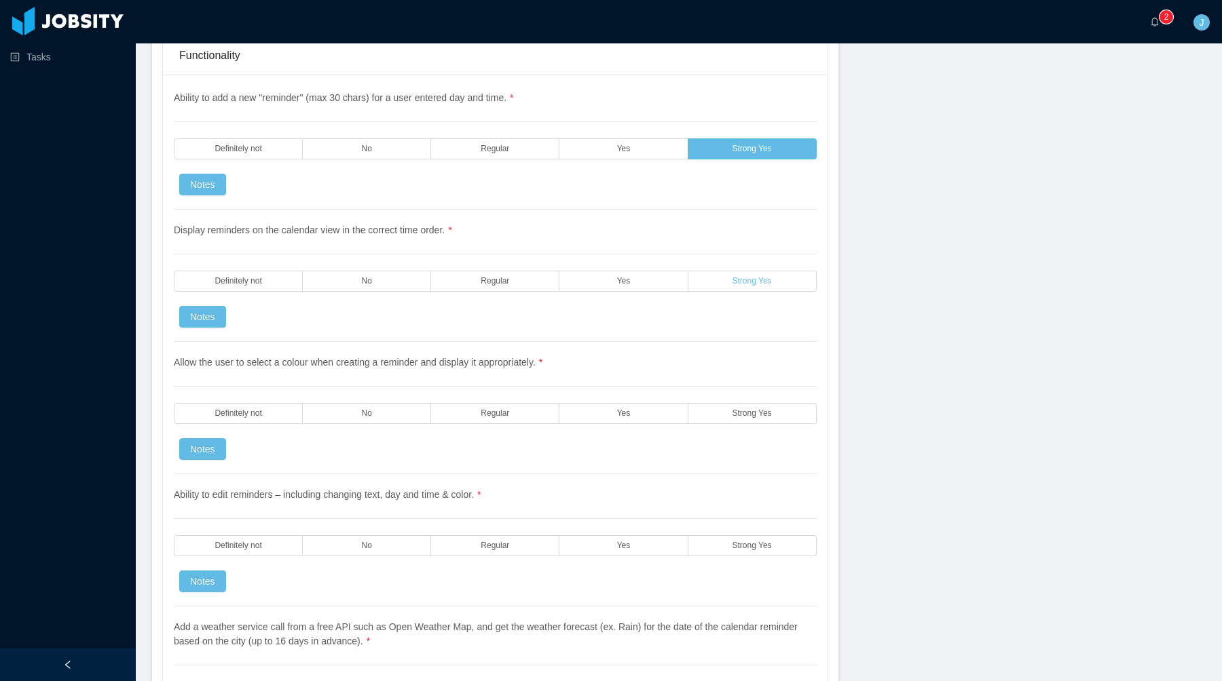
click at [707, 289] on label "Strong Yes" at bounding box center [752, 281] width 128 height 21
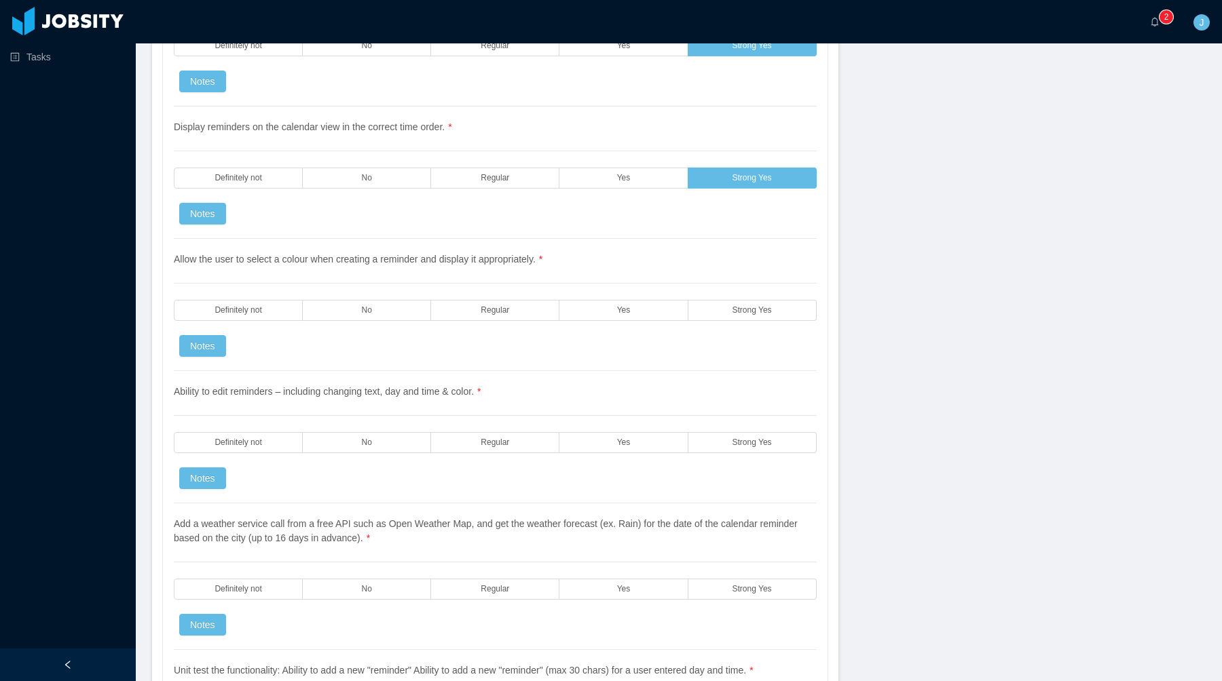
scroll to position [2616, 0]
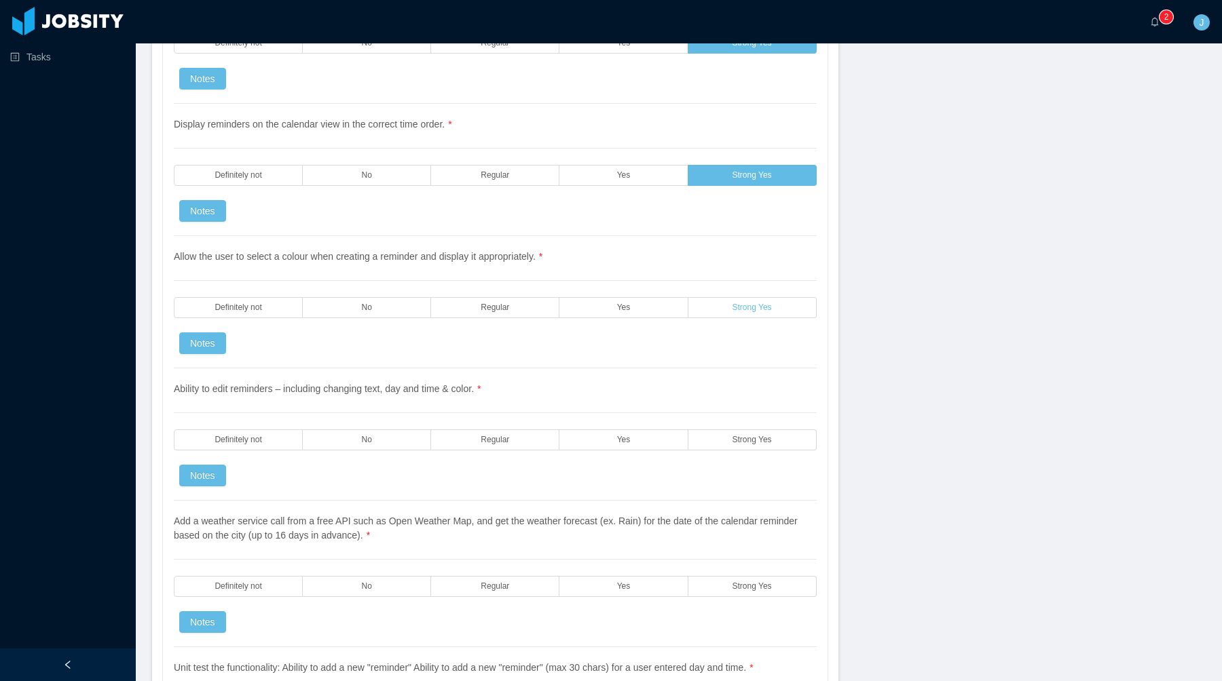
click at [712, 315] on label "Strong Yes" at bounding box center [752, 307] width 128 height 21
click at [716, 311] on label "Strong Yes" at bounding box center [752, 307] width 128 height 21
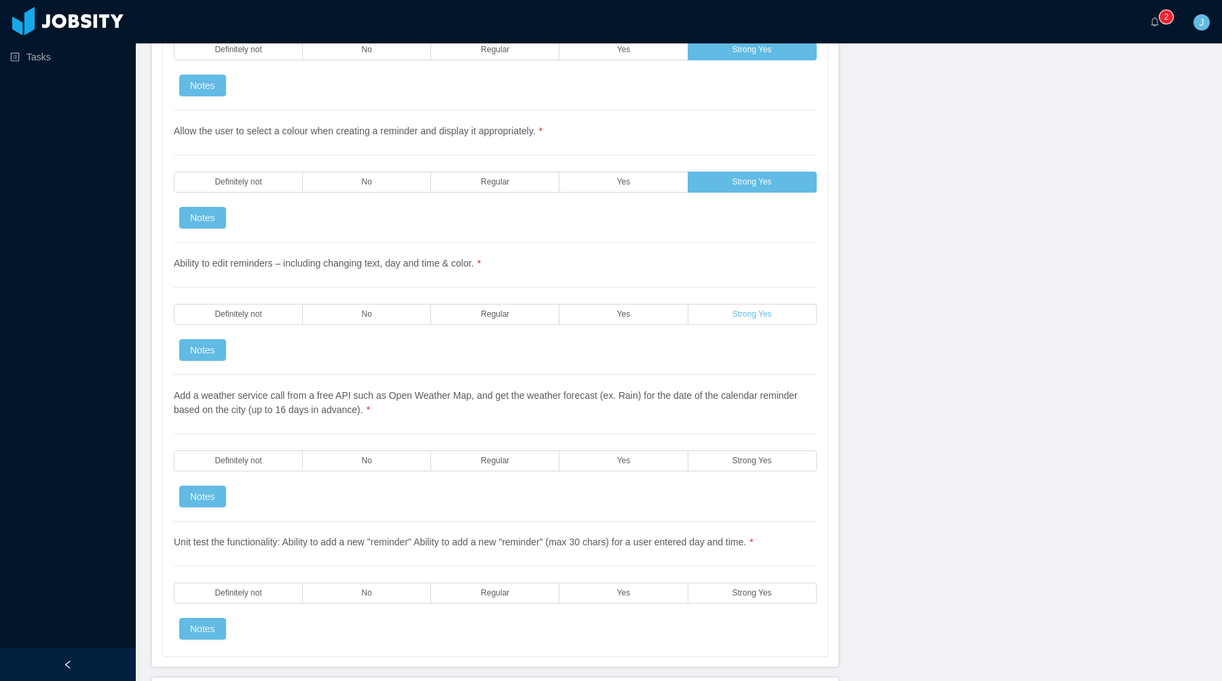
click at [696, 314] on label "Strong Yes" at bounding box center [752, 314] width 128 height 21
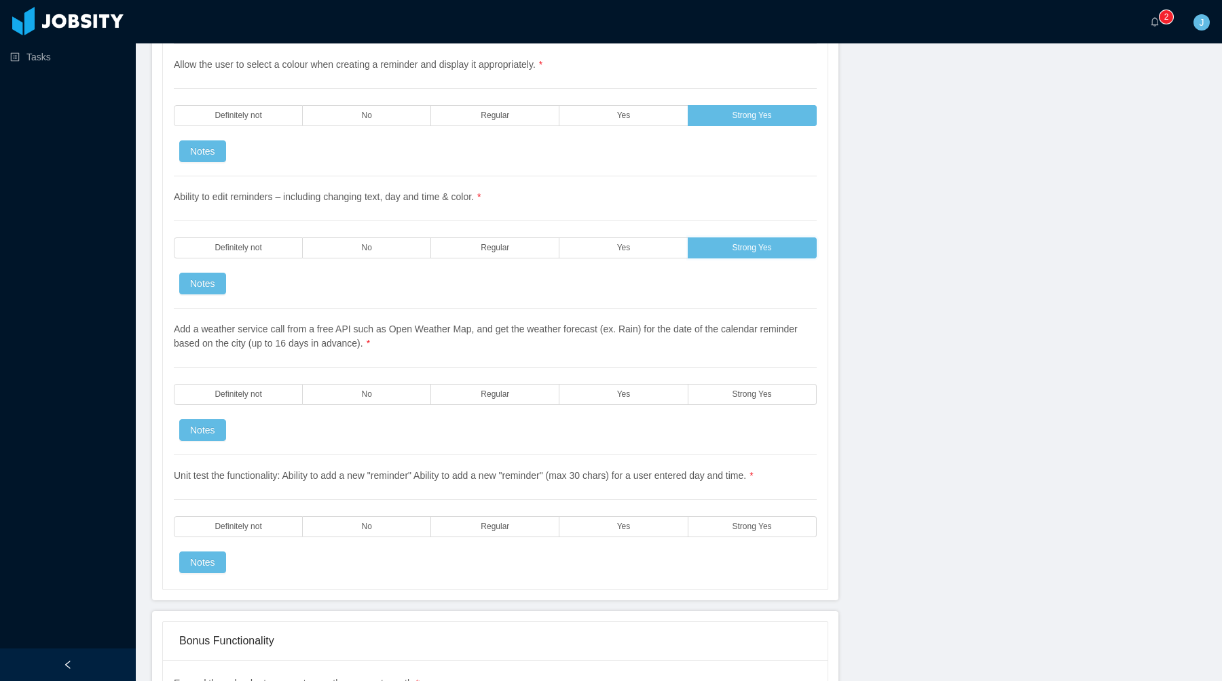
scroll to position [2835, 0]
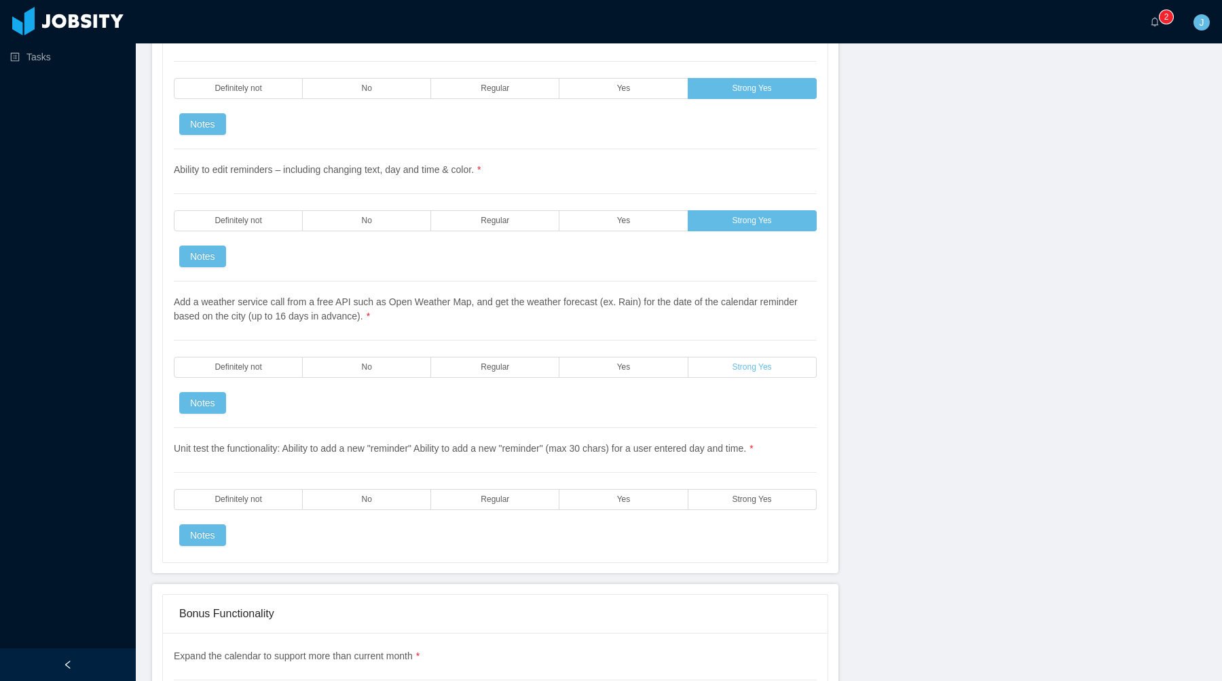
click at [706, 373] on label "Strong Yes" at bounding box center [752, 367] width 128 height 21
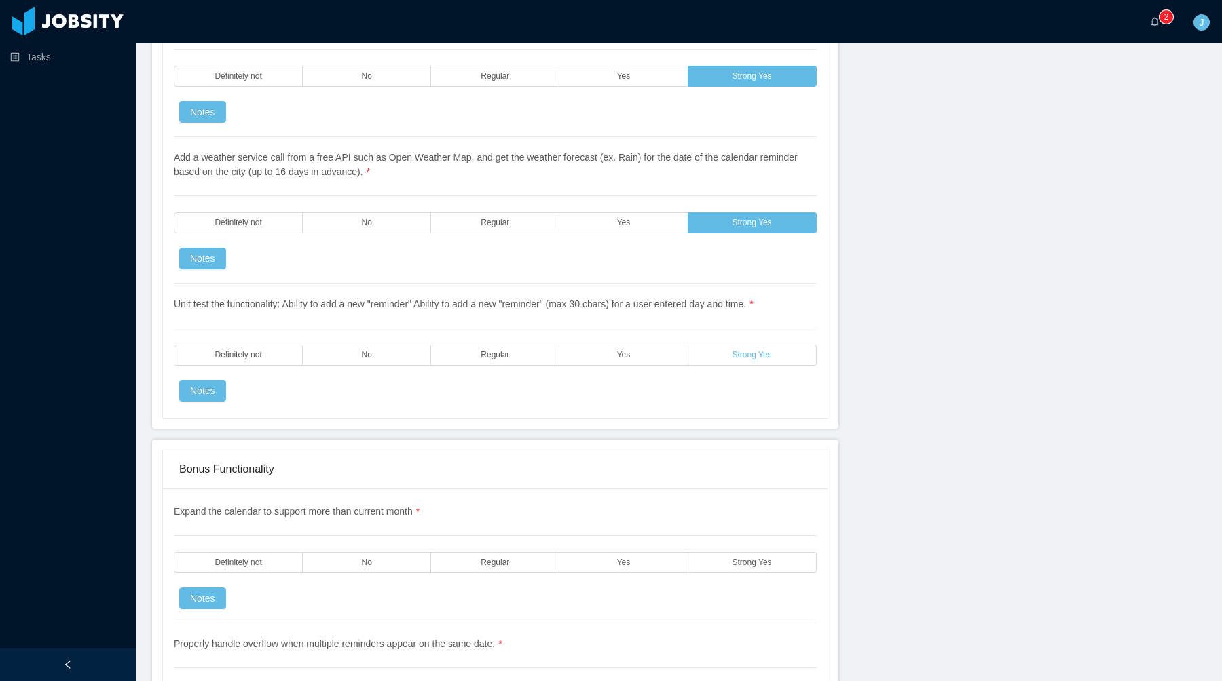
click at [727, 357] on label "Strong Yes" at bounding box center [752, 355] width 128 height 21
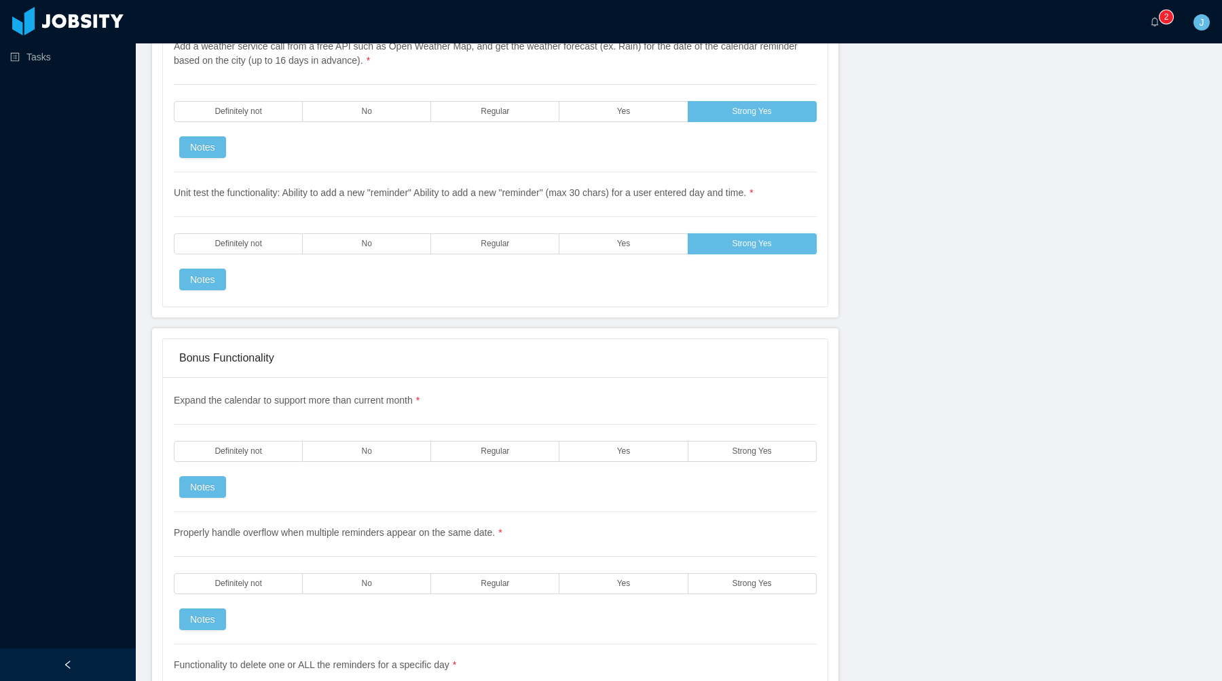
scroll to position [3173, 0]
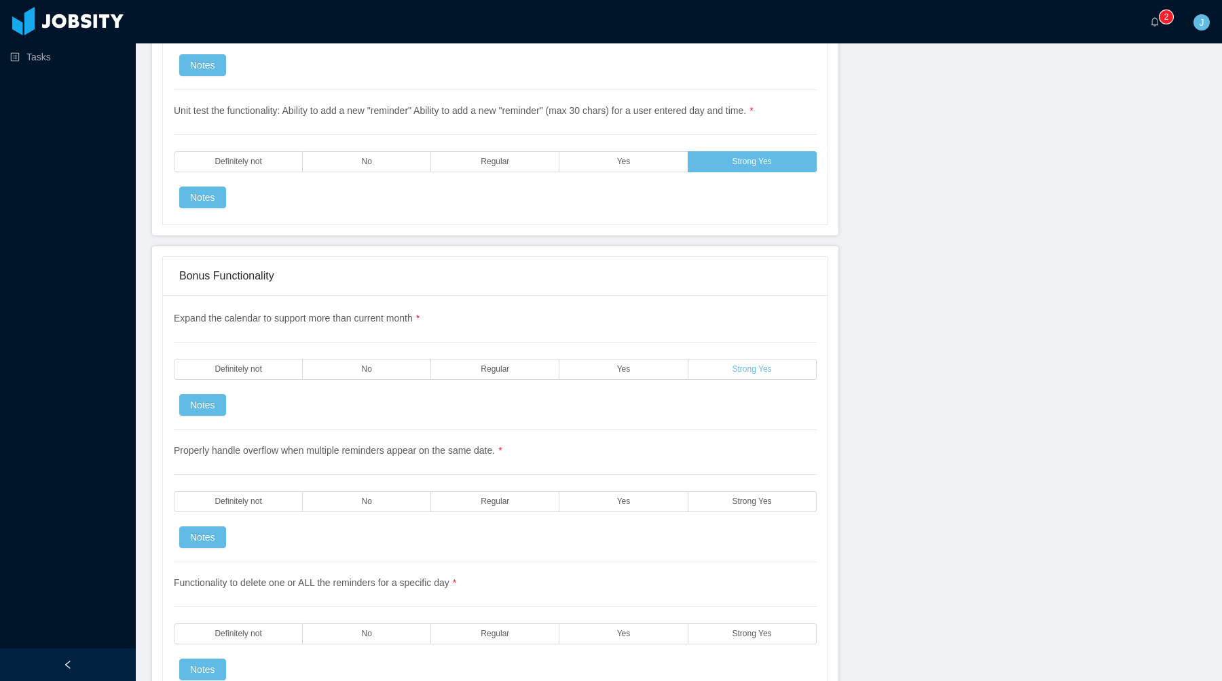
drag, startPoint x: 698, startPoint y: 366, endPoint x: 697, endPoint y: 374, distance: 7.5
click at [698, 366] on label "Strong Yes" at bounding box center [752, 369] width 128 height 21
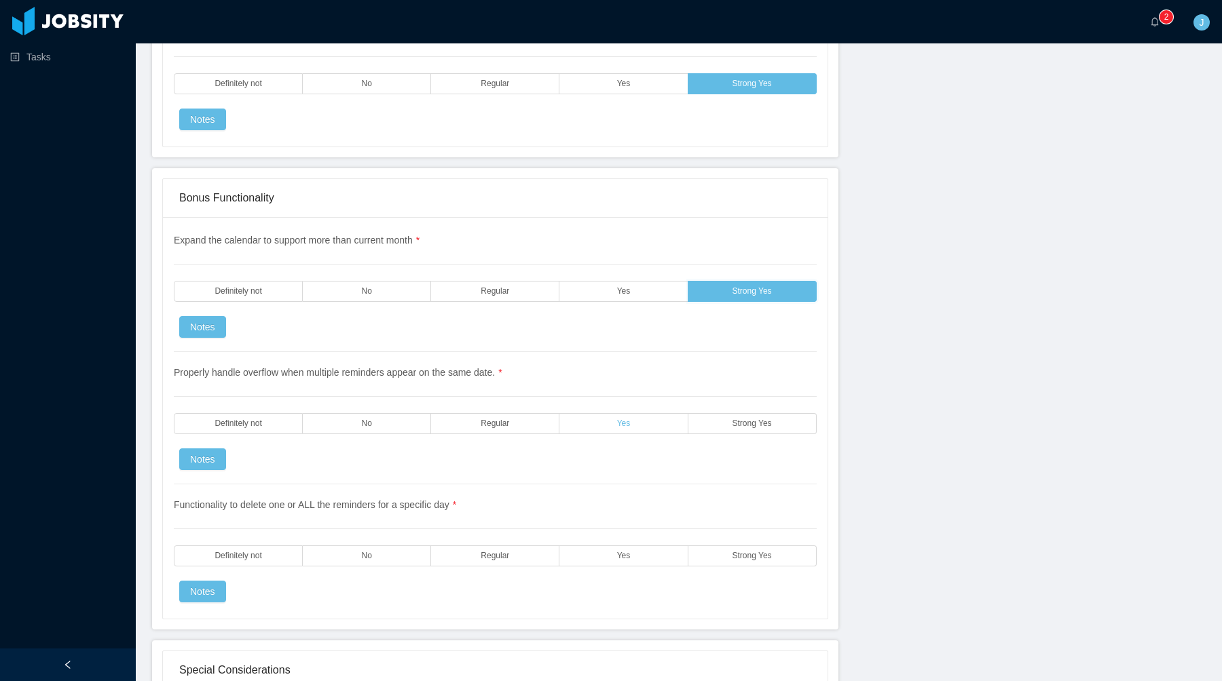
scroll to position [3275, 0]
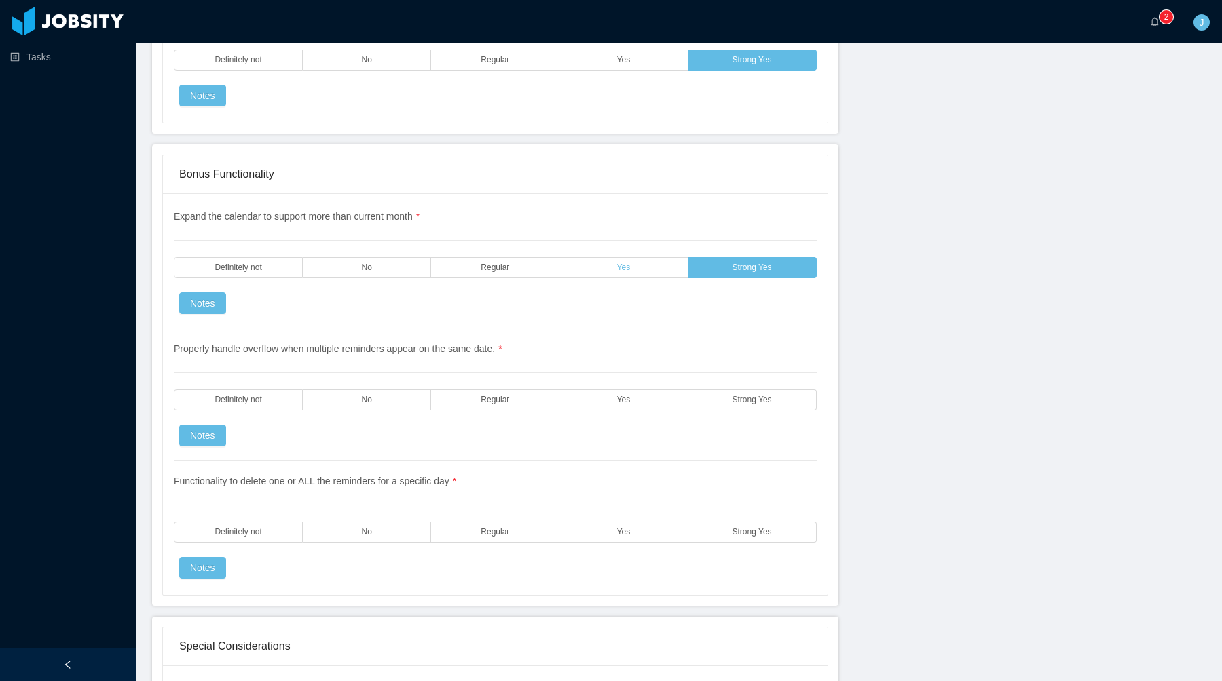
click at [633, 274] on label "Yes" at bounding box center [623, 267] width 128 height 21
click at [727, 271] on label "Strong Yes" at bounding box center [752, 267] width 128 height 21
click at [580, 401] on label "Yes" at bounding box center [623, 400] width 128 height 21
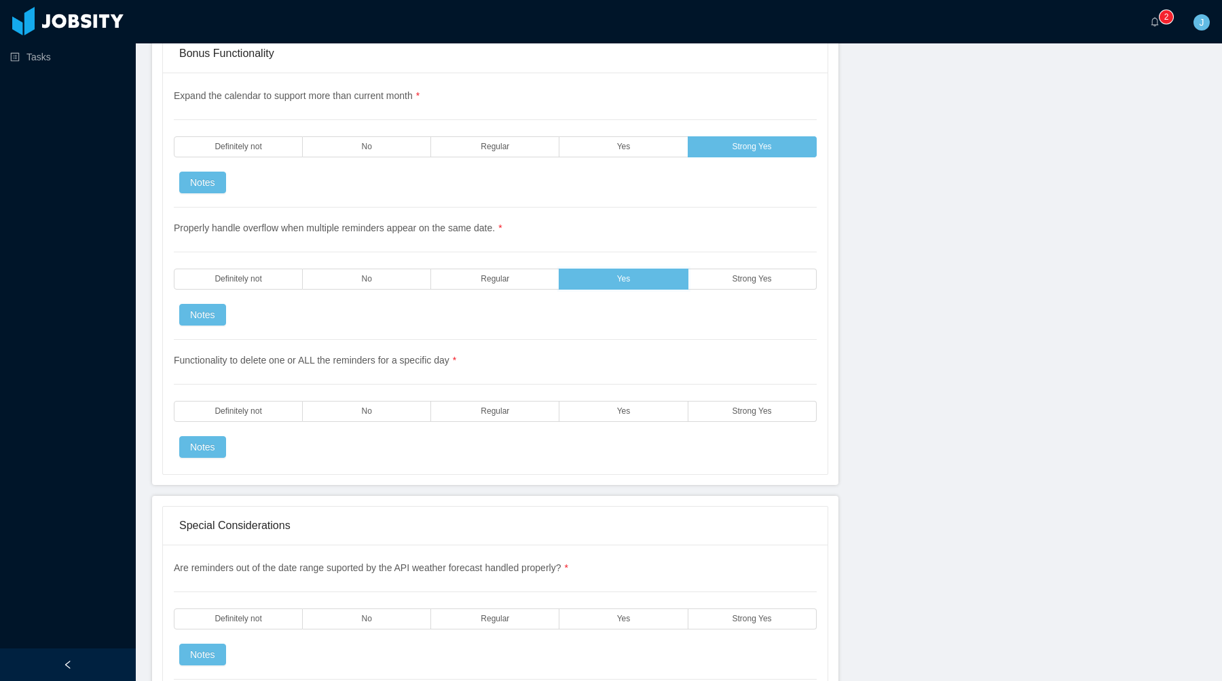
scroll to position [3367, 0]
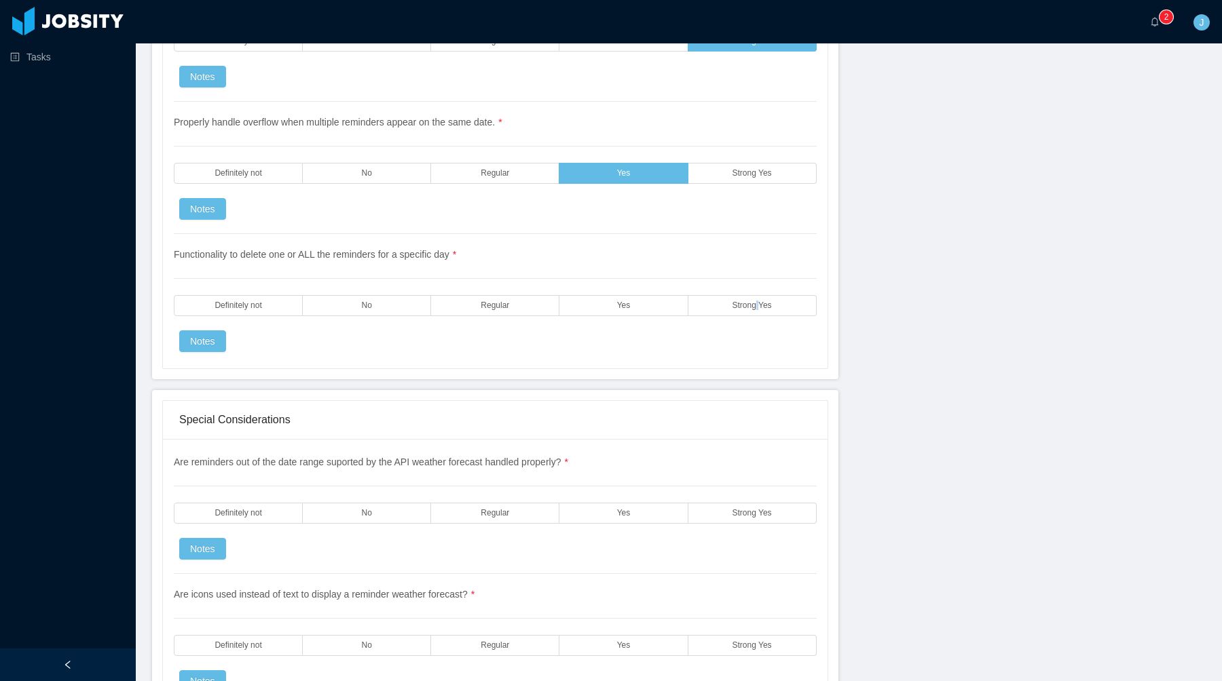
click at [757, 309] on span "Strong Yes" at bounding box center [751, 305] width 39 height 9
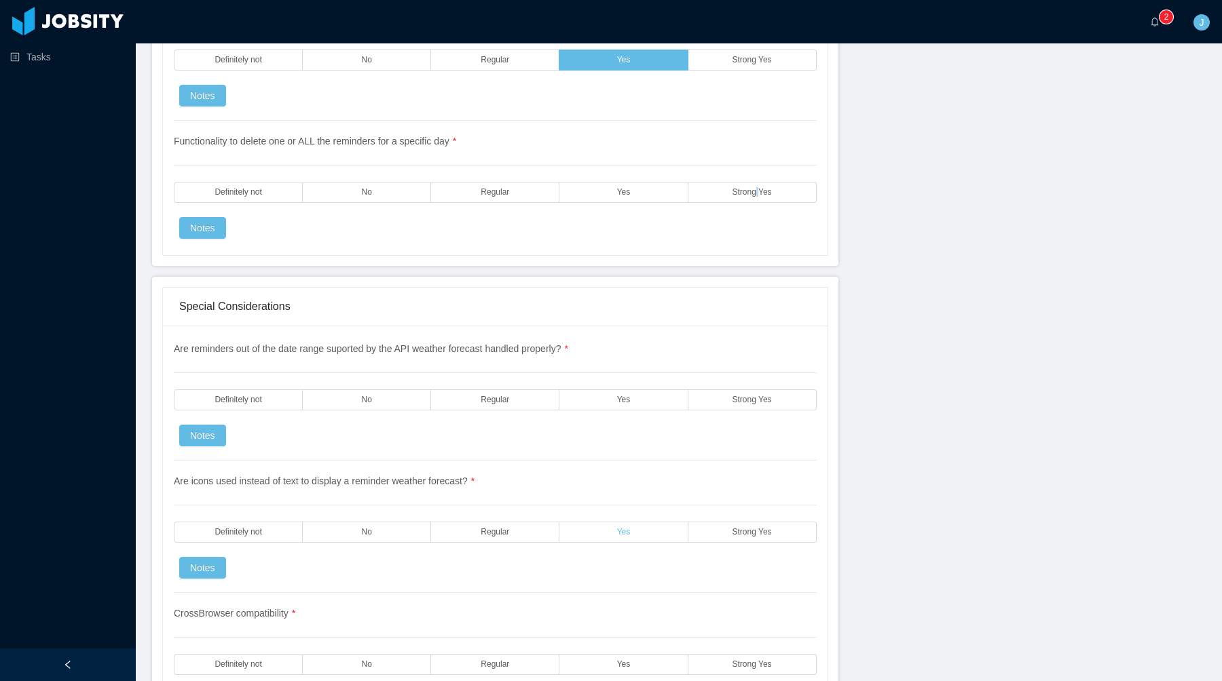
scroll to position [3644, 0]
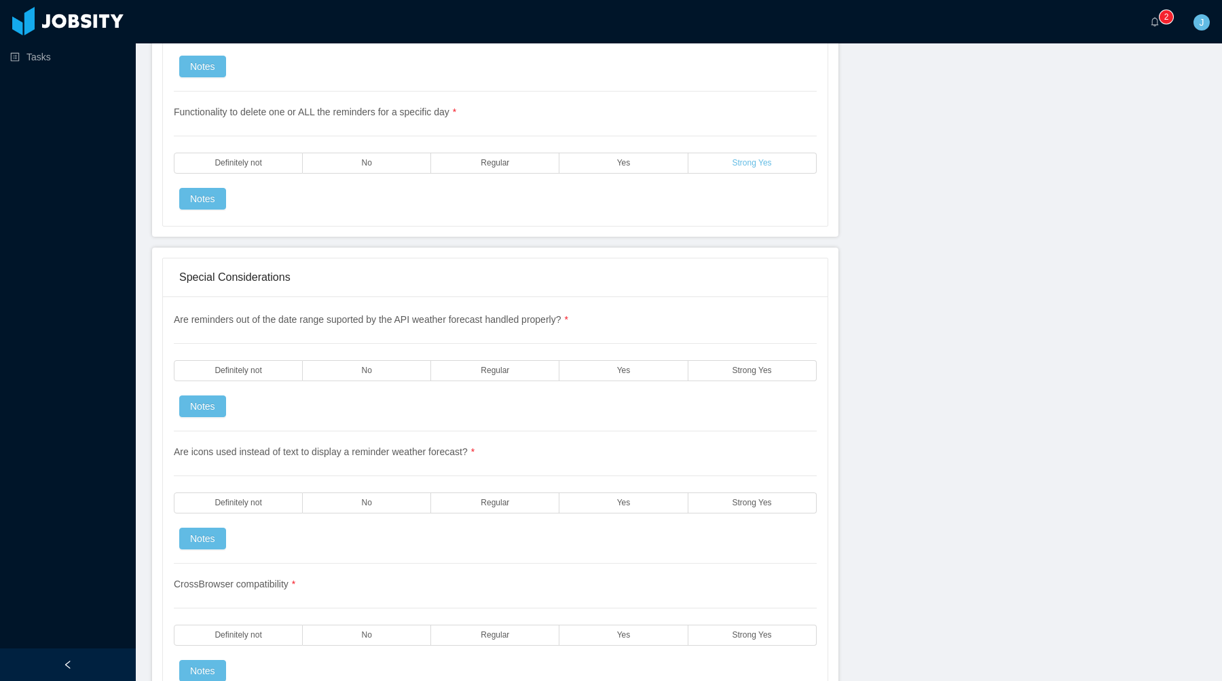
click at [753, 168] on span "Strong Yes" at bounding box center [751, 163] width 39 height 9
click at [657, 295] on div "Special Considerations" at bounding box center [495, 278] width 632 height 38
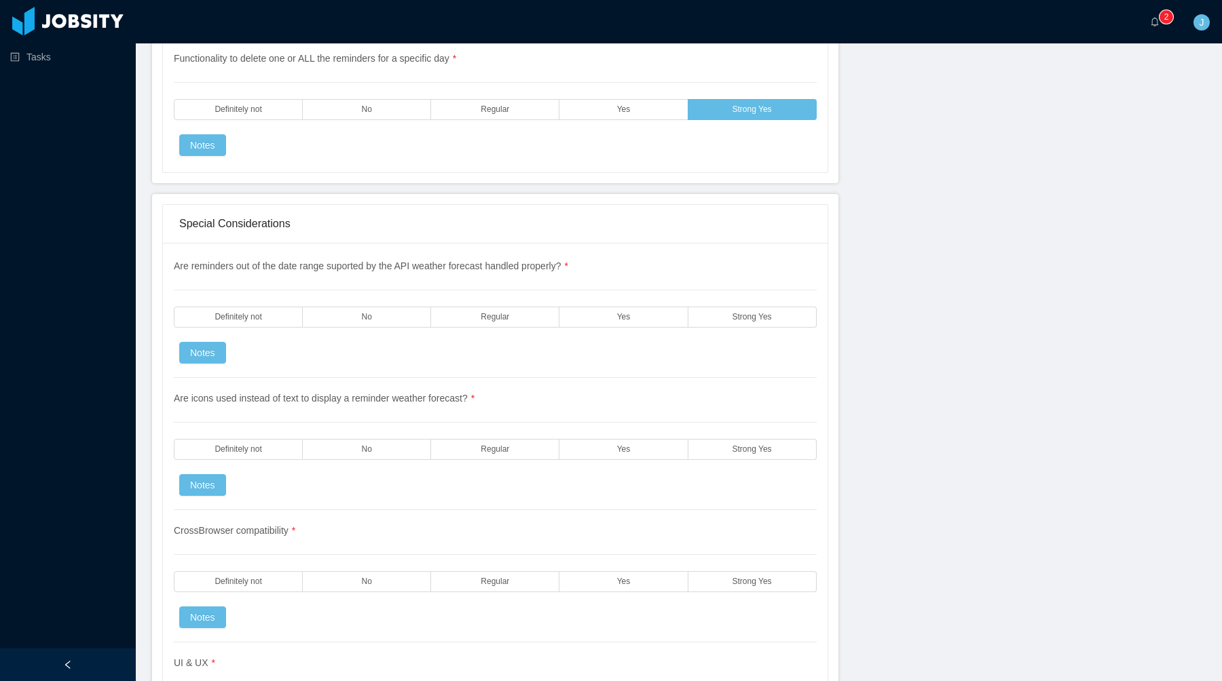
scroll to position [3712, 0]
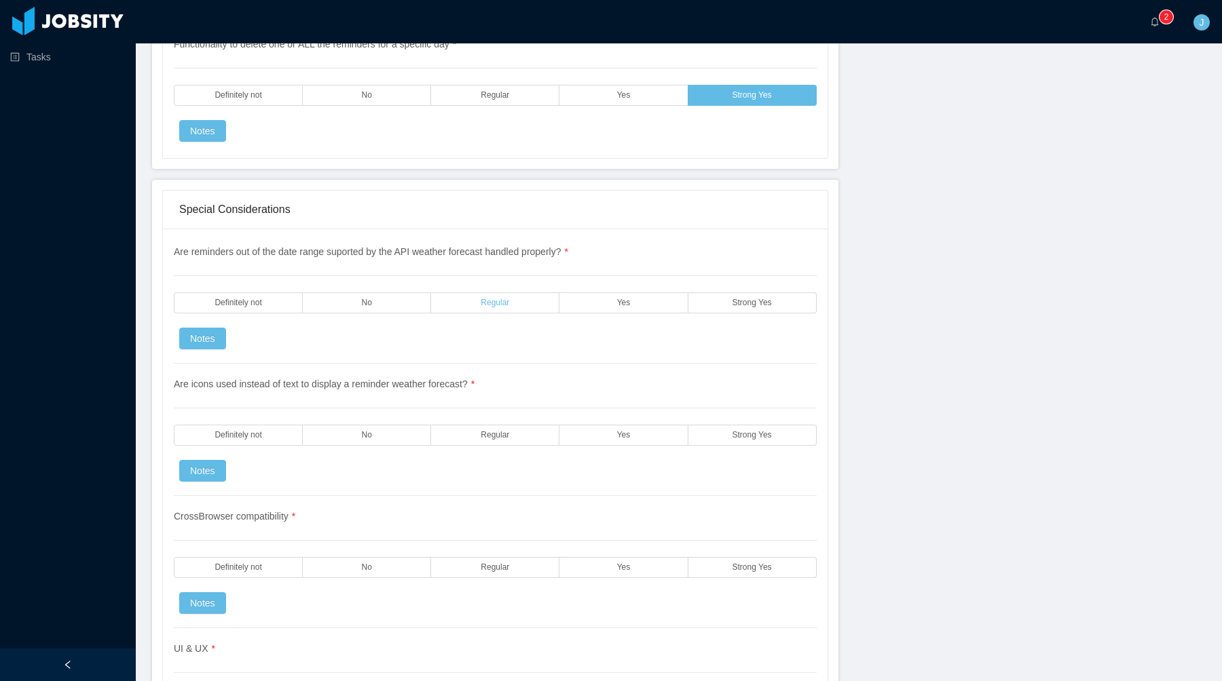
click at [509, 302] on span "Regular" at bounding box center [494, 303] width 29 height 9
click at [600, 290] on div "Are reminders out of the date range suported by the API weather forecast handle…" at bounding box center [495, 304] width 643 height 119
click at [600, 302] on label "Yes" at bounding box center [623, 302] width 128 height 21
click at [532, 302] on label "Regular" at bounding box center [495, 302] width 128 height 21
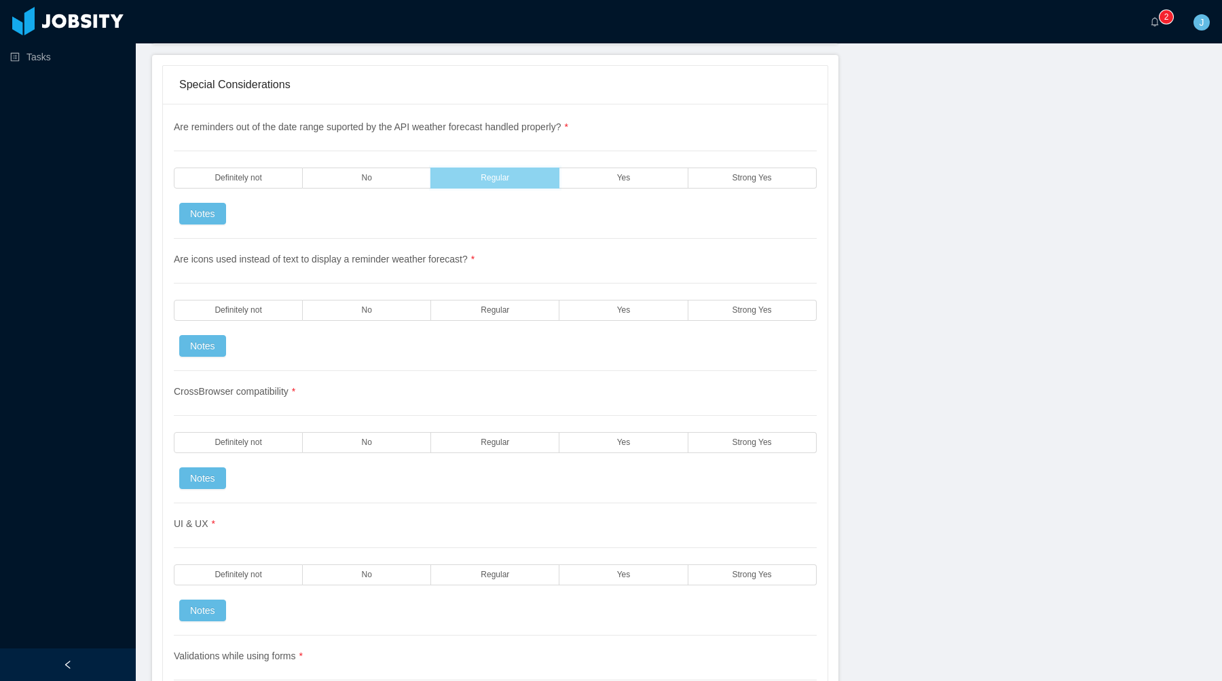
scroll to position [3844, 0]
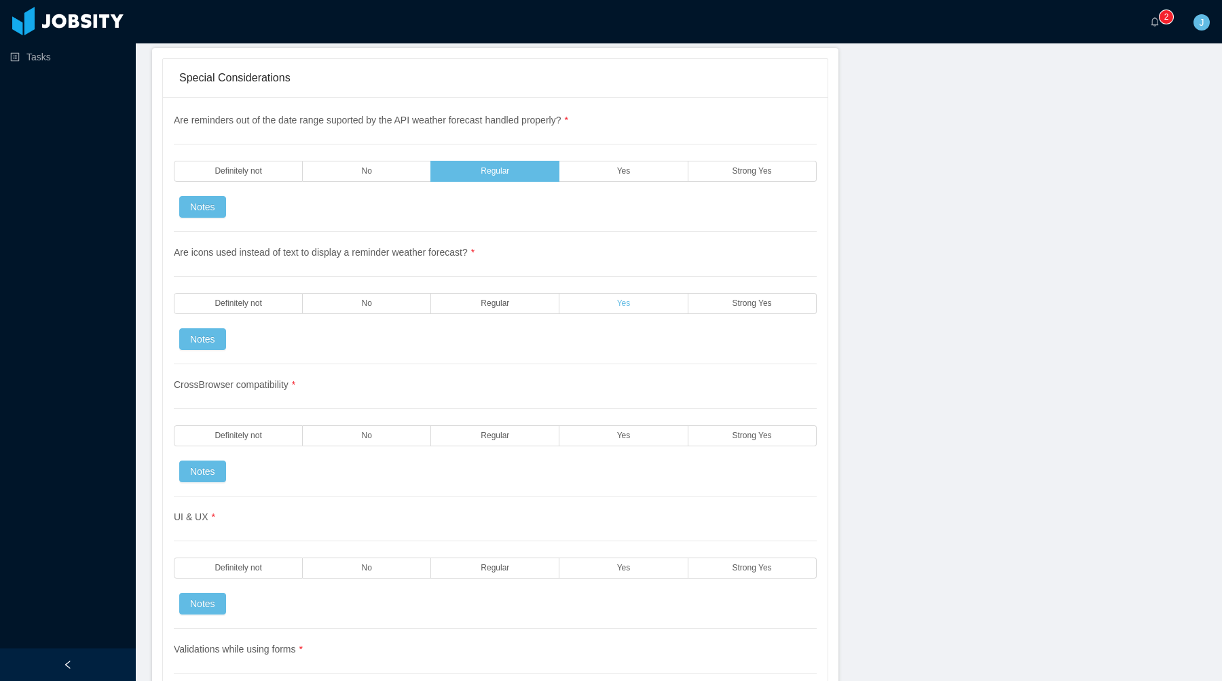
click at [606, 309] on label "Yes" at bounding box center [623, 303] width 128 height 21
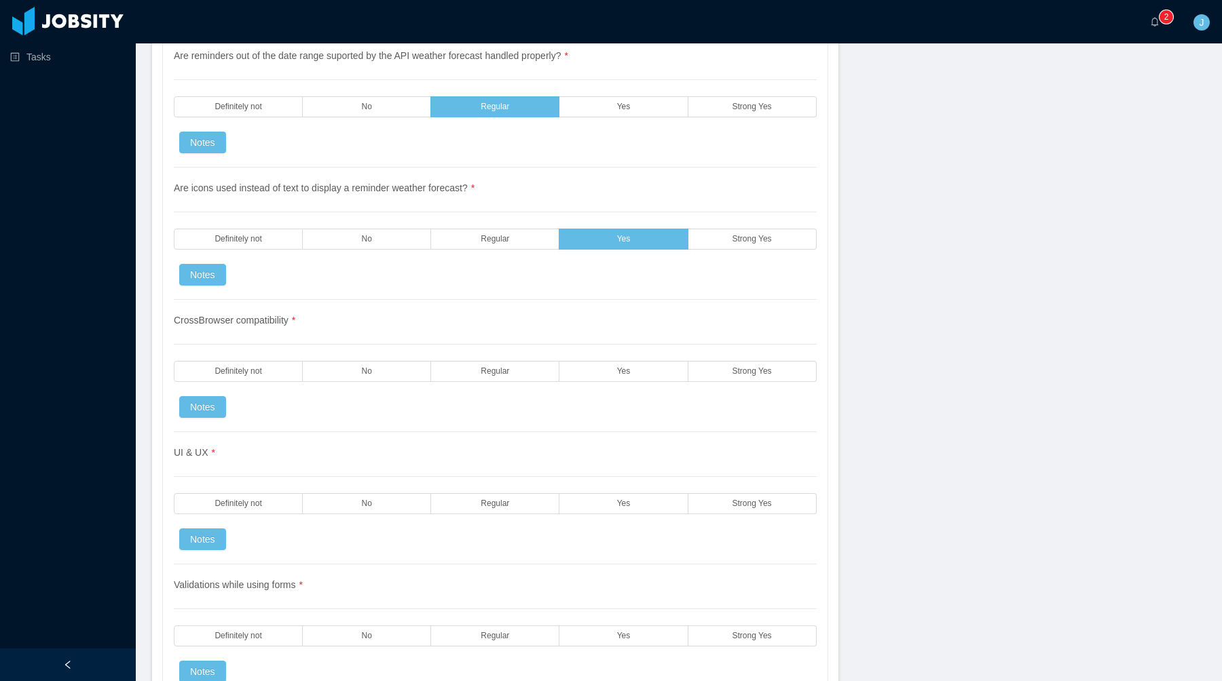
scroll to position [3910, 0]
click at [630, 366] on span "Yes" at bounding box center [624, 370] width 14 height 9
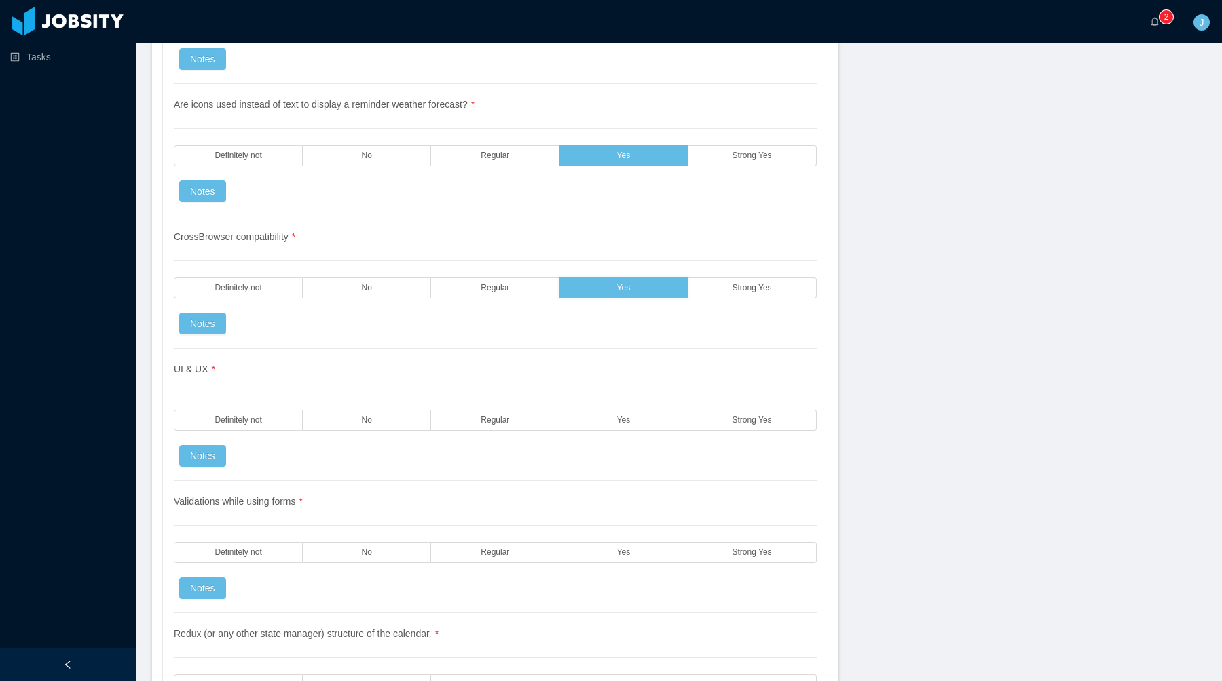
scroll to position [4033, 0]
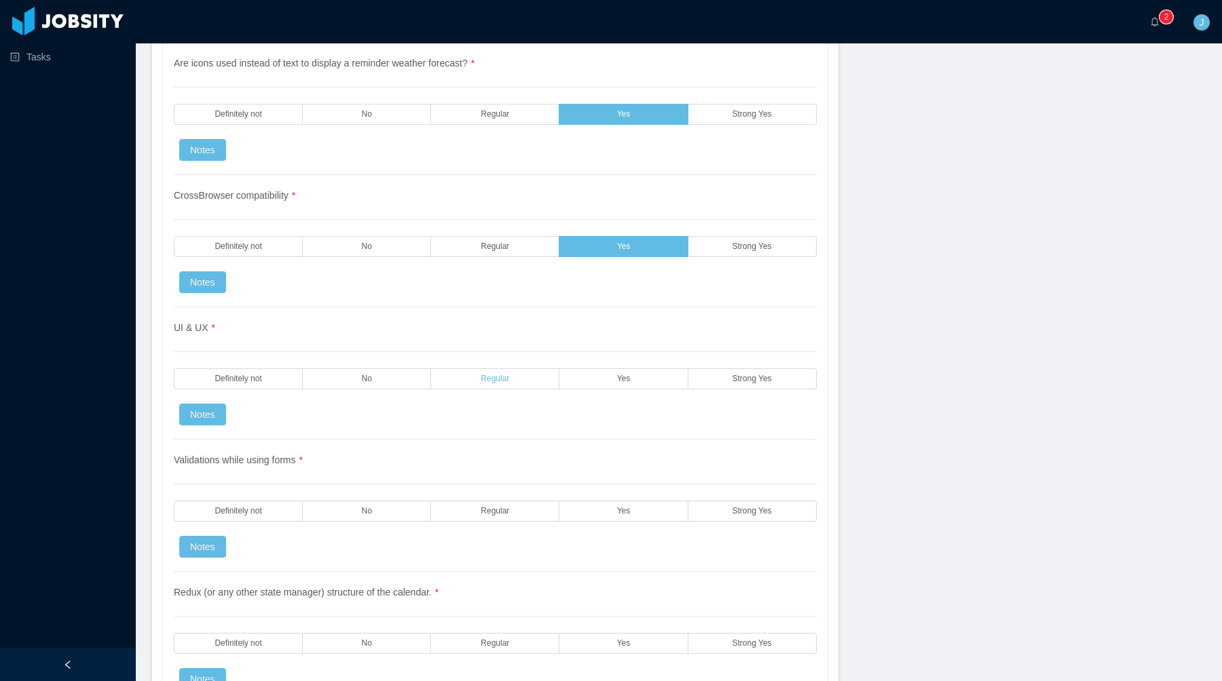
click at [551, 375] on label "Regular" at bounding box center [495, 378] width 128 height 21
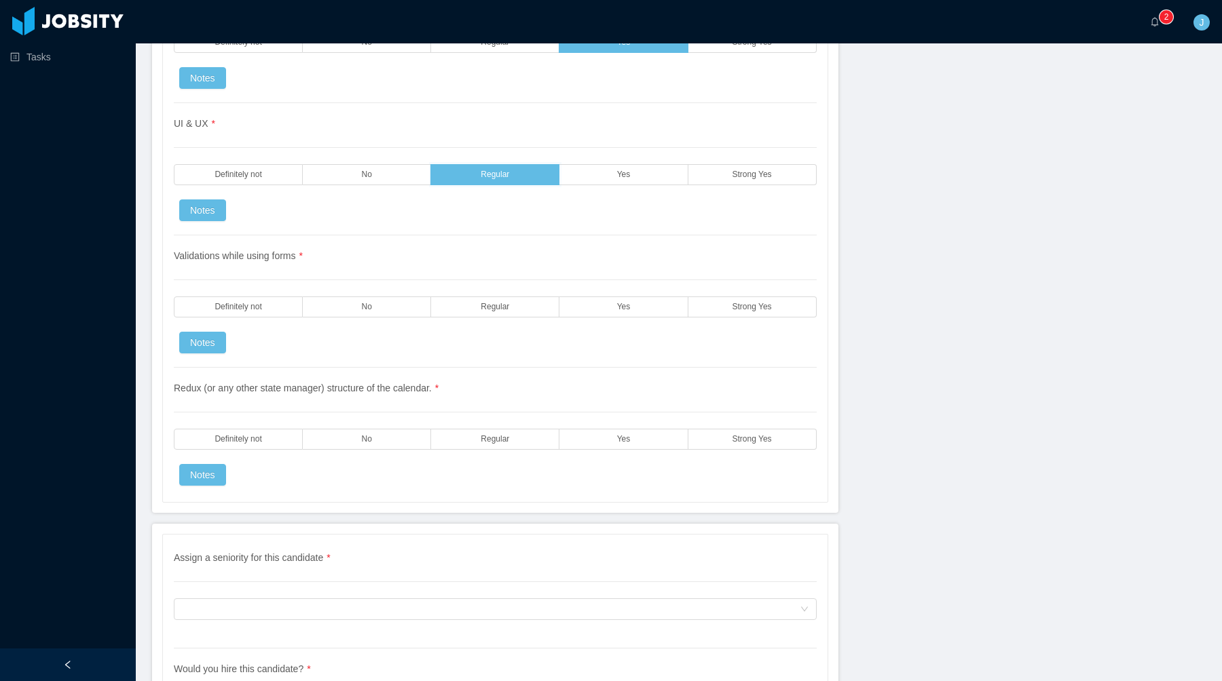
scroll to position [4255, 0]
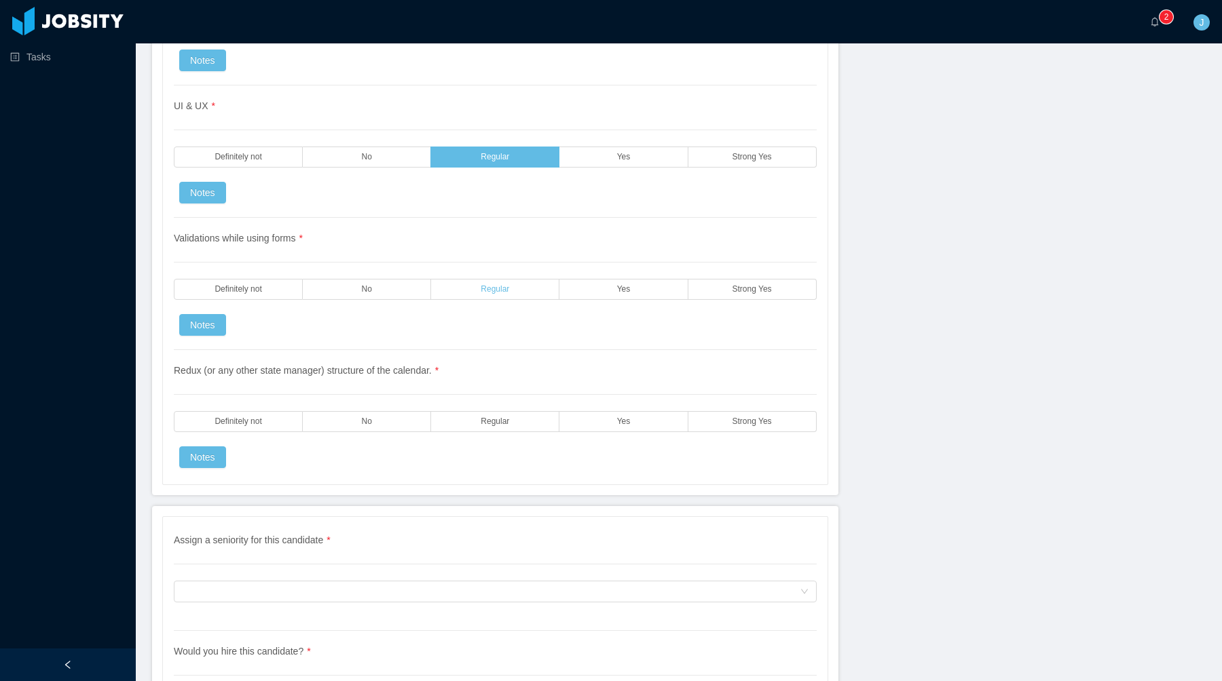
click at [523, 294] on label "Regular" at bounding box center [495, 289] width 128 height 21
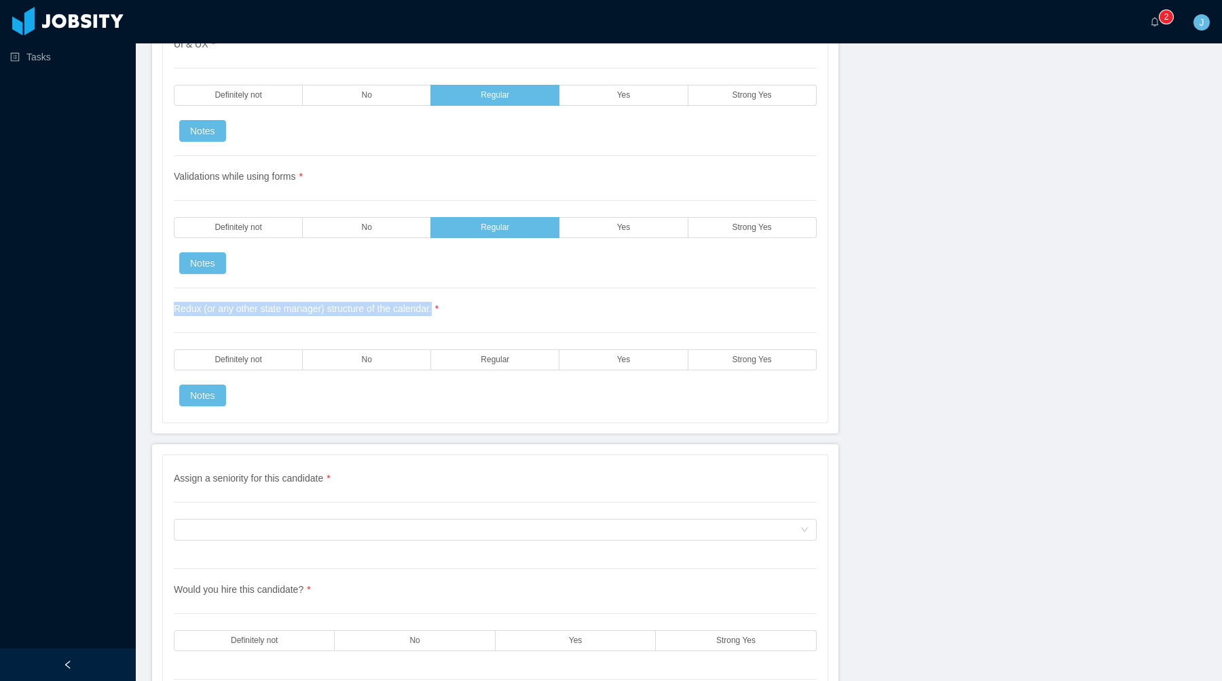
drag, startPoint x: 187, startPoint y: 308, endPoint x: 450, endPoint y: 308, distance: 262.6
click at [449, 308] on div "Are reminders out of the date range suported by the API weather forecast handle…" at bounding box center [495, 23] width 664 height 799
copy span "Redux (or any other state manager) structure of the calendar."
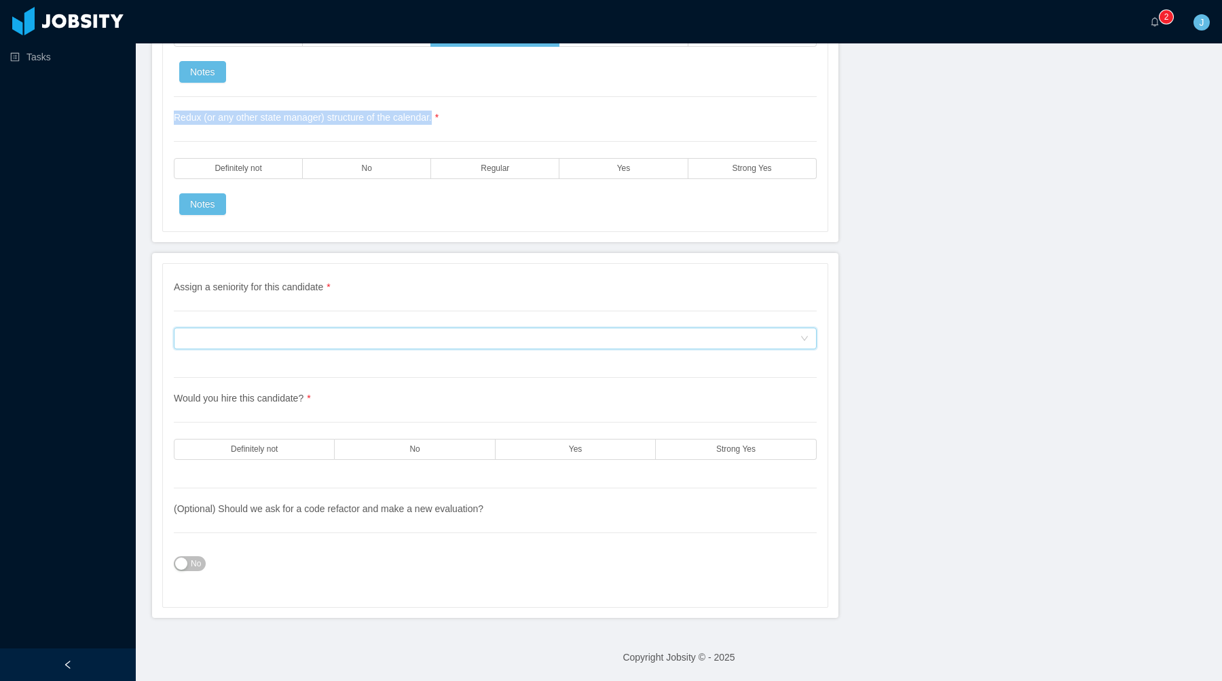
click at [467, 334] on div "Assign a seniority for this candidate" at bounding box center [491, 338] width 618 height 20
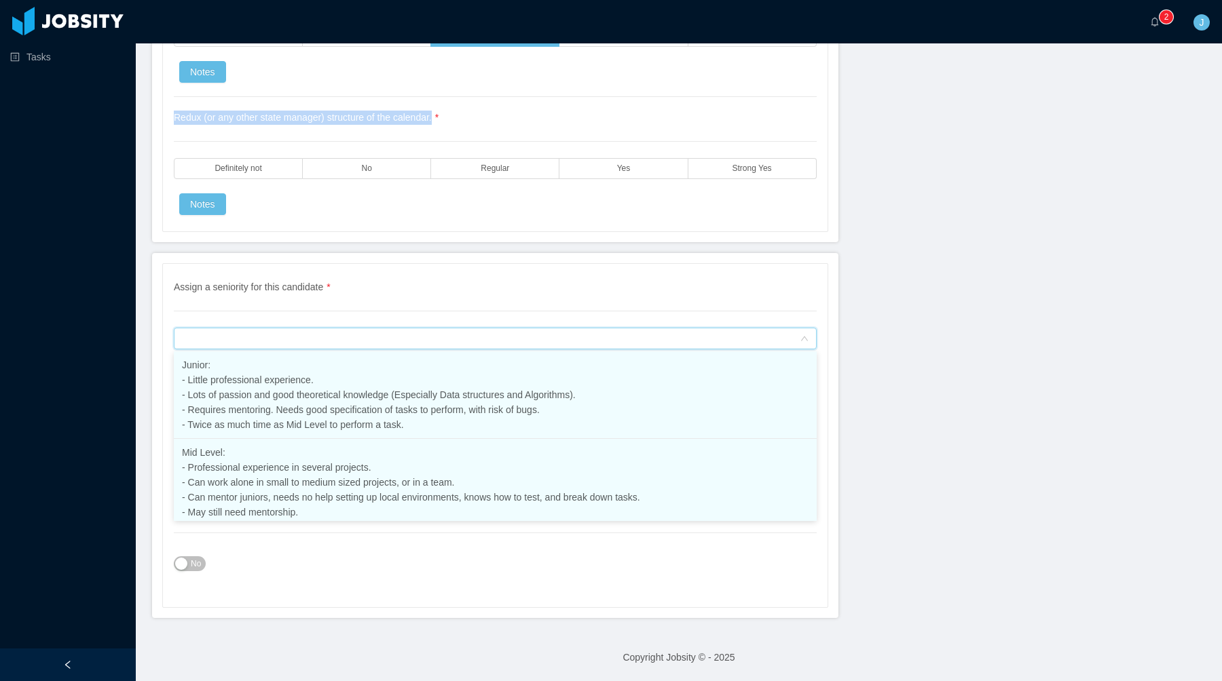
scroll to position [153, 0]
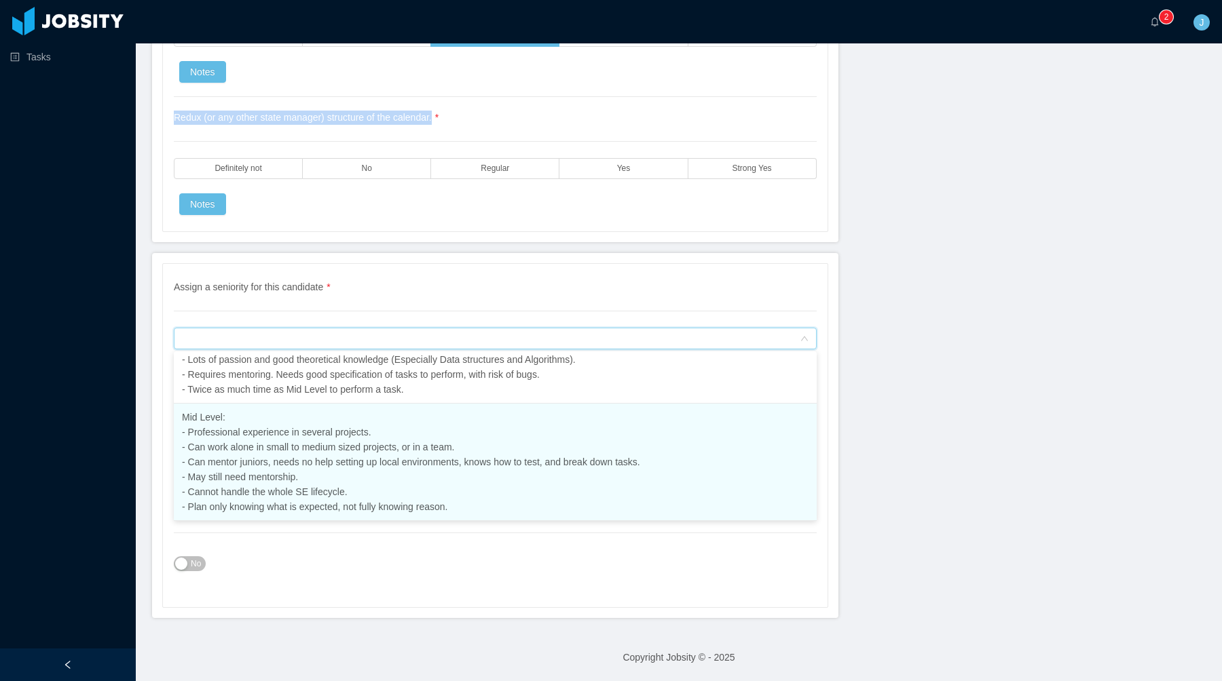
click at [386, 472] on li "Mid Level: - Professional experience in several projects. - Can work alone in s…" at bounding box center [495, 462] width 643 height 117
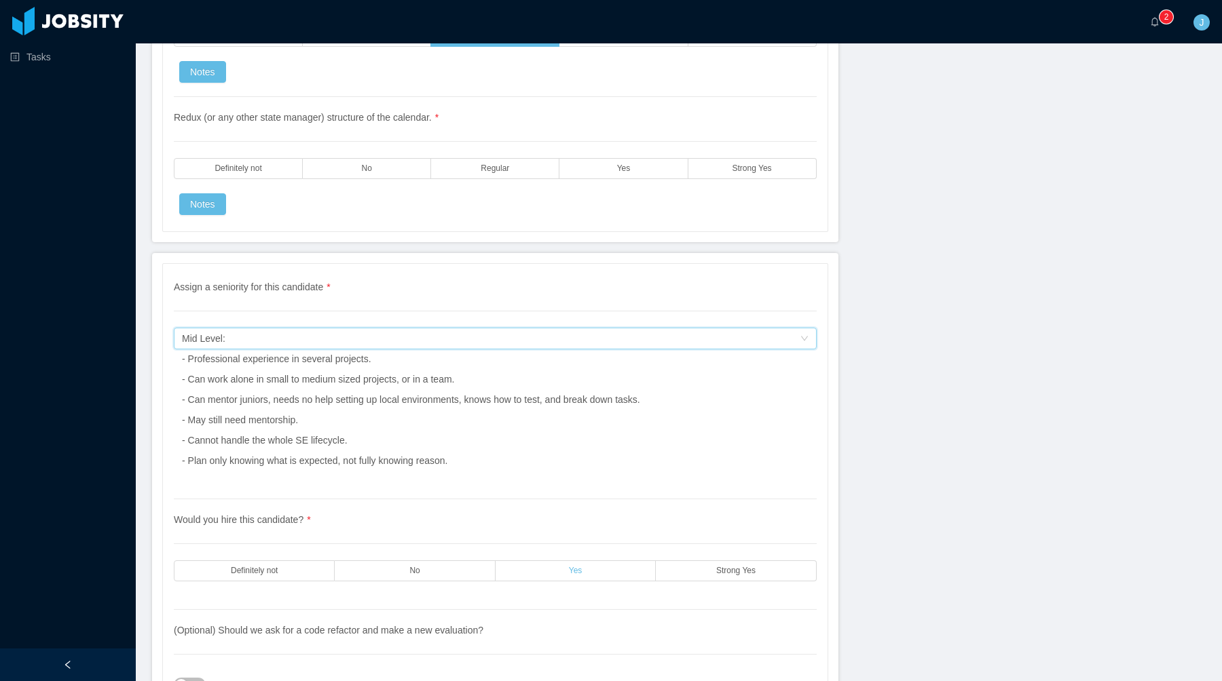
click at [567, 571] on label "Yes" at bounding box center [575, 571] width 160 height 21
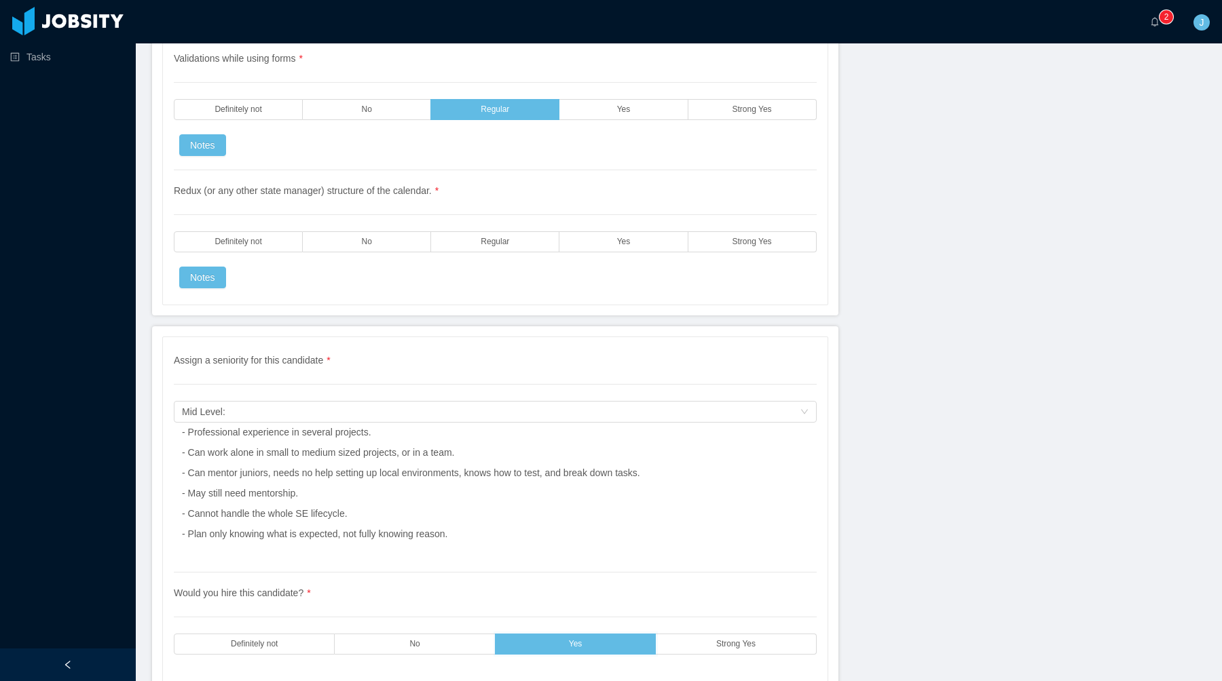
scroll to position [4436, 0]
click at [663, 241] on label "Yes" at bounding box center [623, 241] width 128 height 21
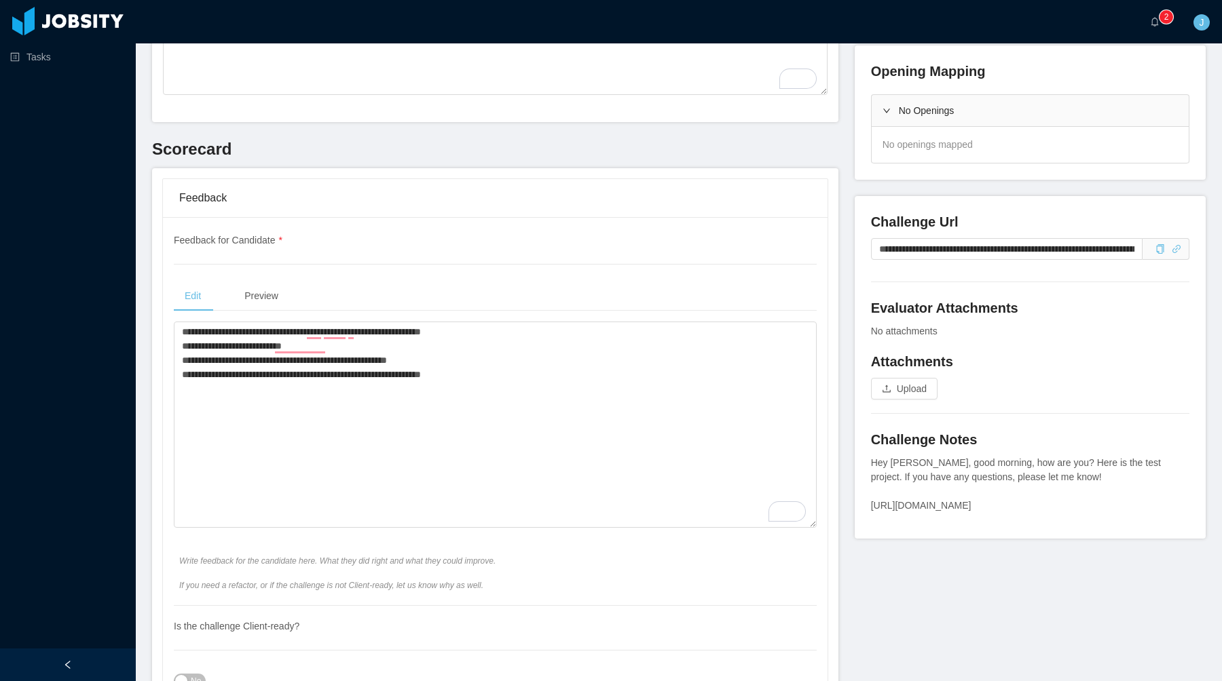
scroll to position [0, 0]
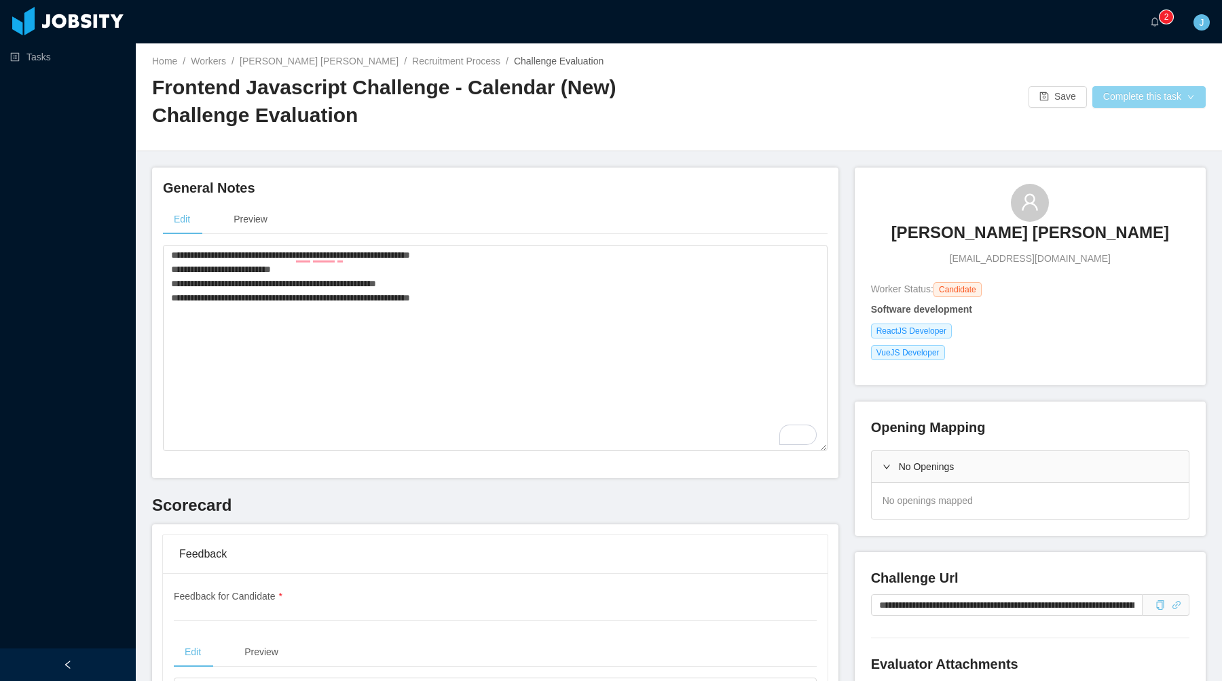
click at [1152, 102] on button "Complete this task" at bounding box center [1148, 97] width 113 height 22
click at [1126, 126] on button "Save Evaluation" at bounding box center [1146, 127] width 105 height 22
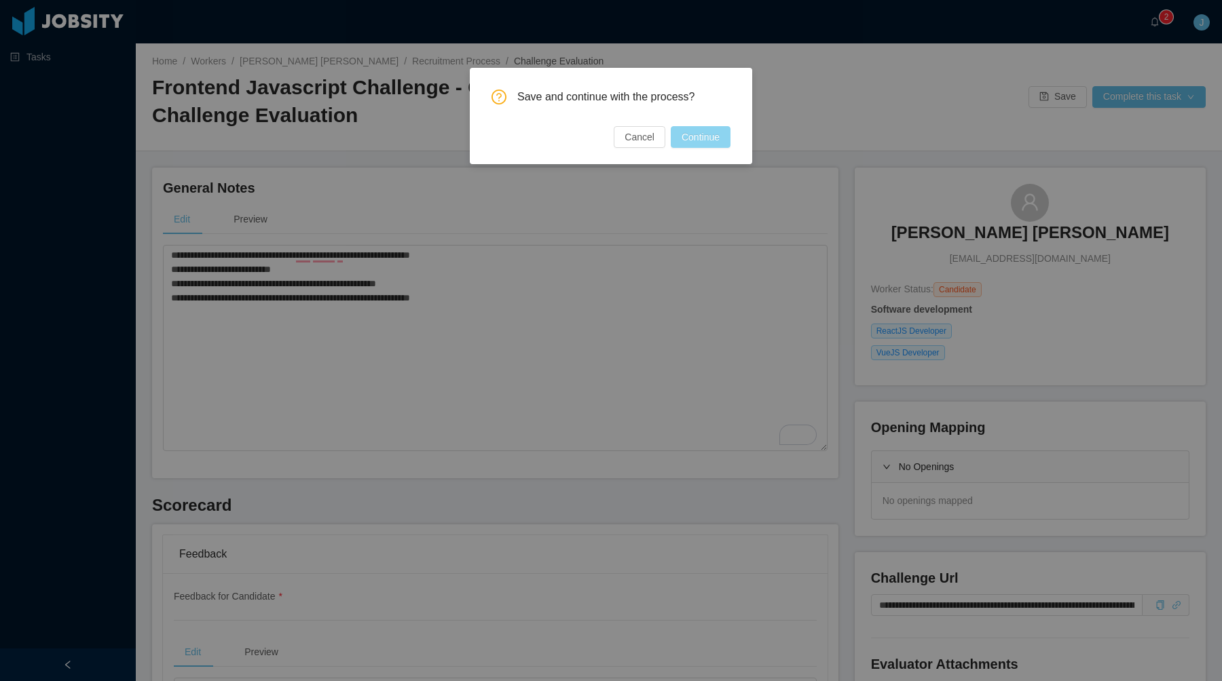
click at [711, 143] on button "Continue" at bounding box center [700, 137] width 60 height 22
